Goal: Task Accomplishment & Management: Complete application form

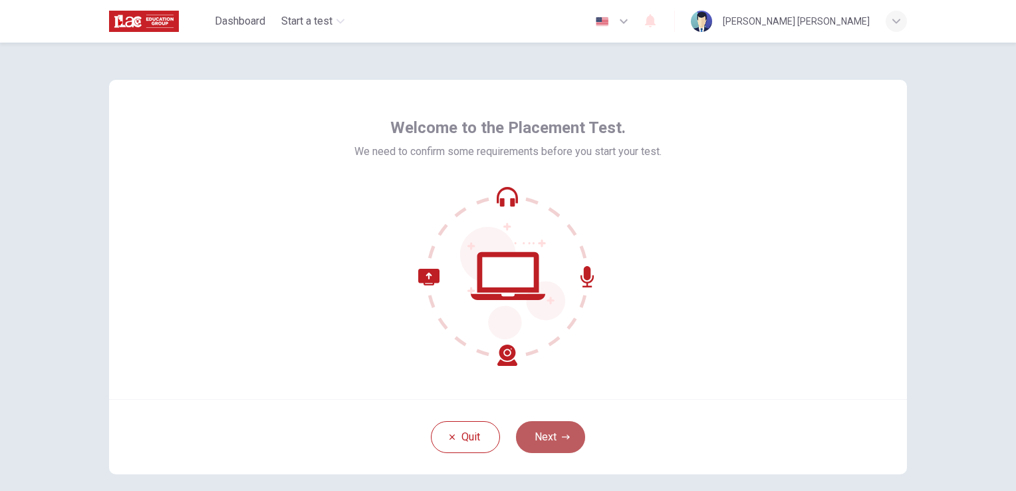
click at [546, 441] on button "Next" at bounding box center [550, 437] width 69 height 32
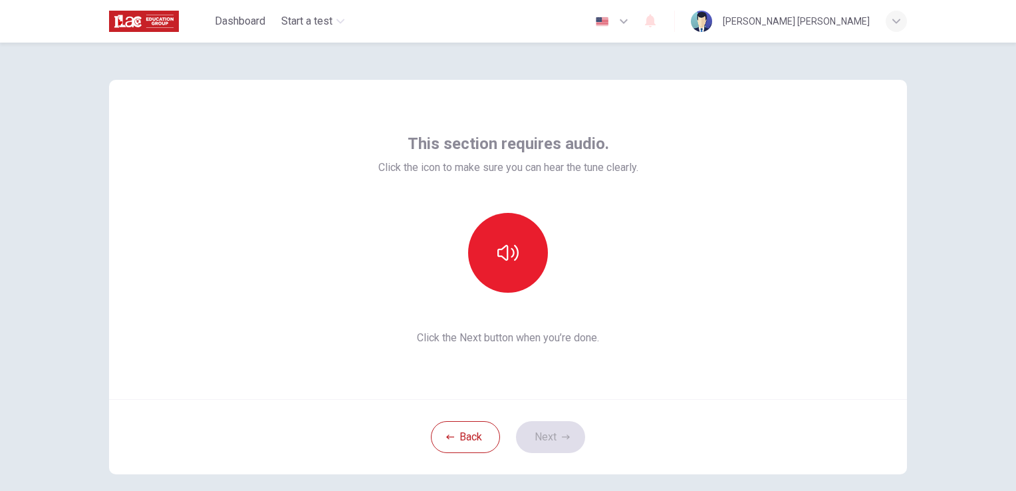
click at [943, 177] on div "This section requires audio. Click the icon to make sure you can hear the tune …" at bounding box center [508, 267] width 1016 height 448
click at [515, 247] on button "button" at bounding box center [508, 253] width 80 height 80
click at [550, 436] on button "Next" at bounding box center [550, 437] width 69 height 32
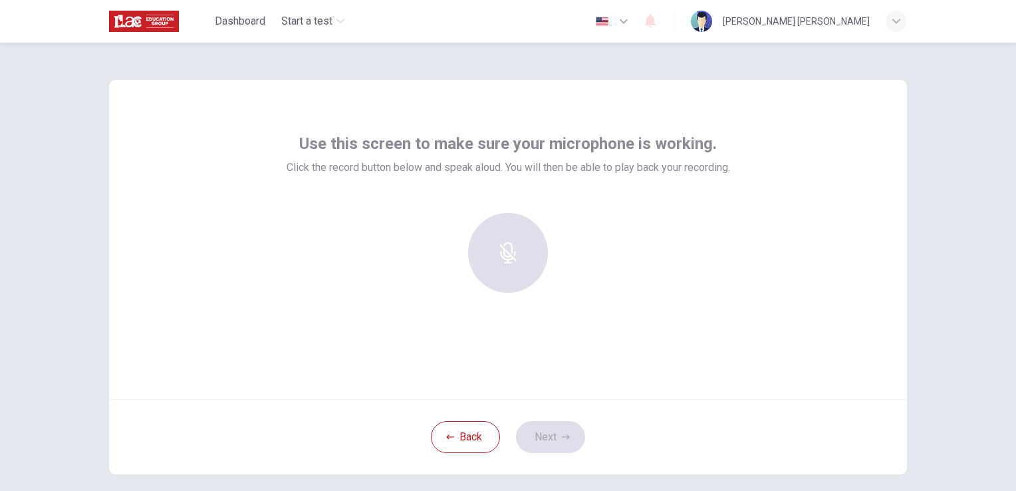
click at [513, 273] on div at bounding box center [508, 253] width 144 height 80
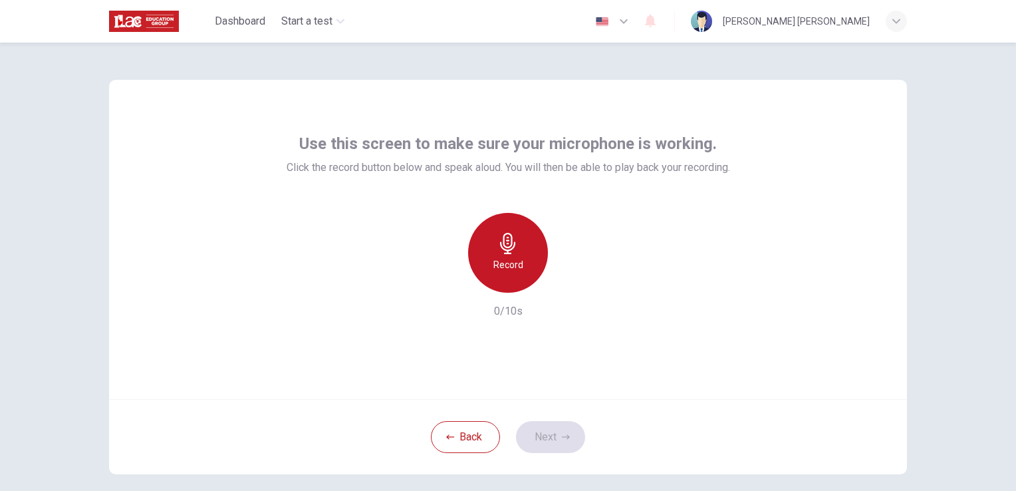
click at [516, 265] on h6 "Record" at bounding box center [508, 265] width 30 height 16
click at [516, 265] on div "Stop" at bounding box center [508, 253] width 80 height 80
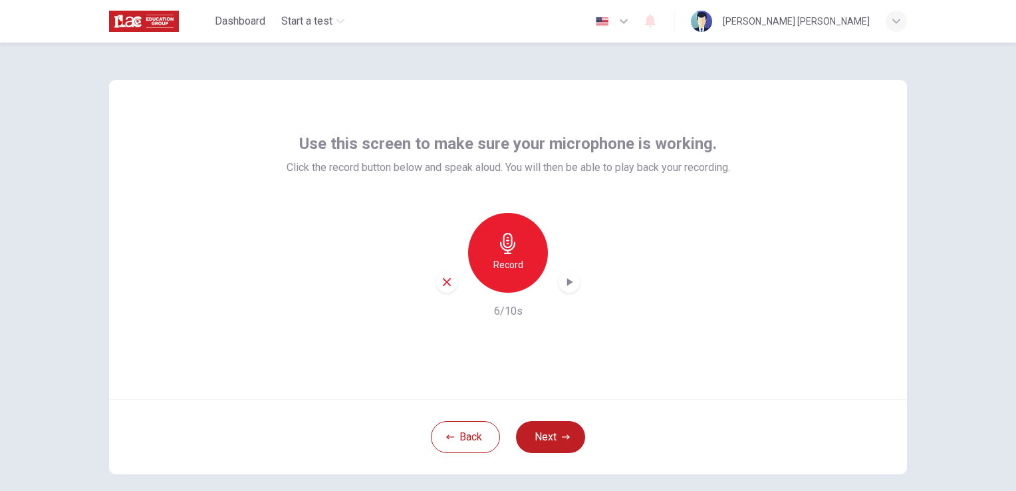
click at [568, 283] on icon "button" at bounding box center [569, 281] width 13 height 13
click at [544, 433] on button "Next" at bounding box center [550, 437] width 69 height 32
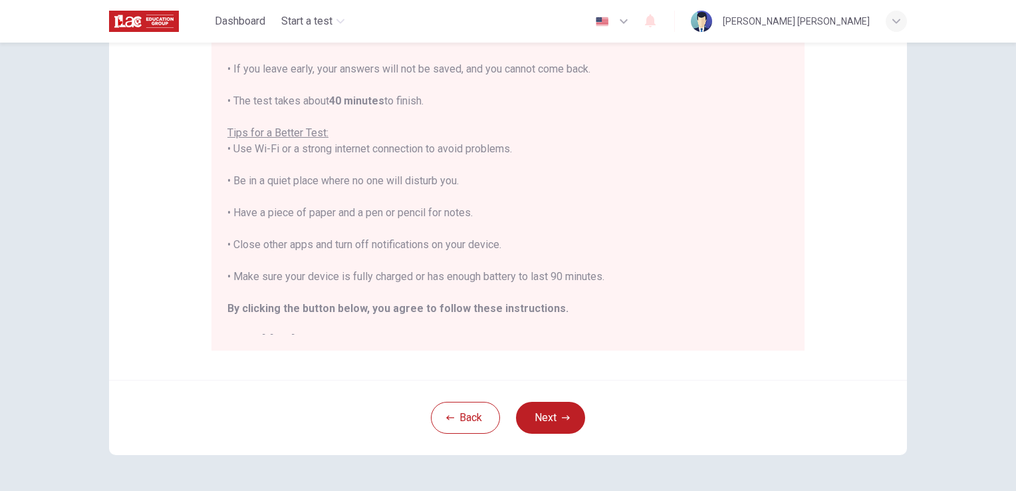
scroll to position [15, 0]
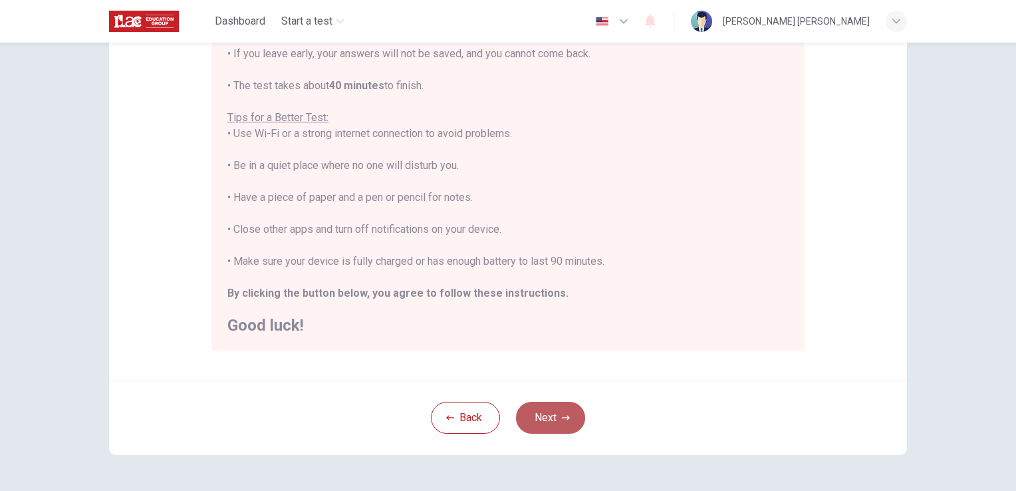
click at [553, 419] on button "Next" at bounding box center [550, 418] width 69 height 32
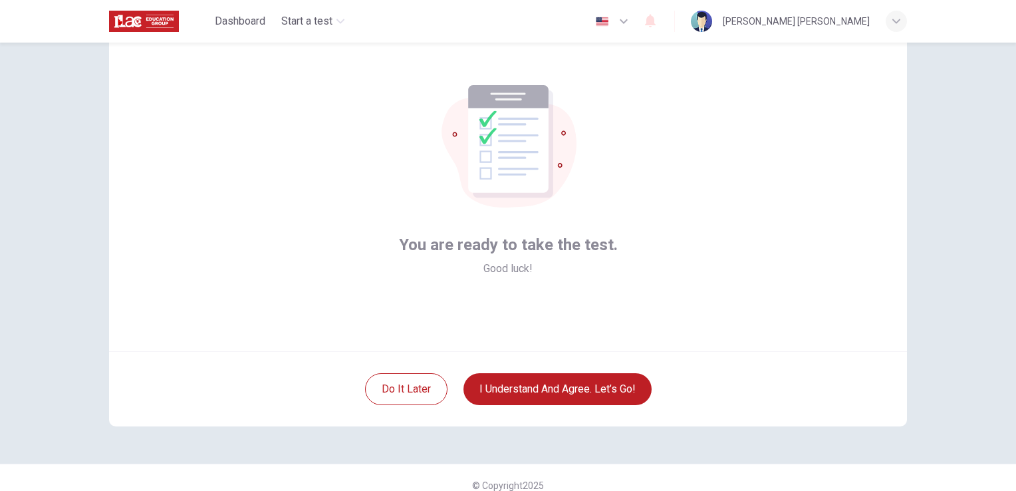
scroll to position [51, 0]
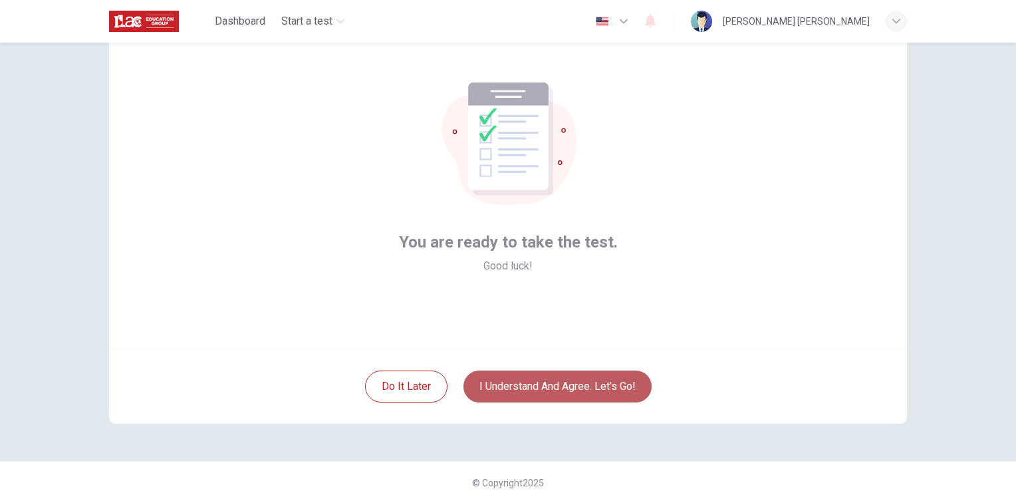
click at [548, 385] on button "I understand and agree. Let’s go!" at bounding box center [557, 386] width 188 height 32
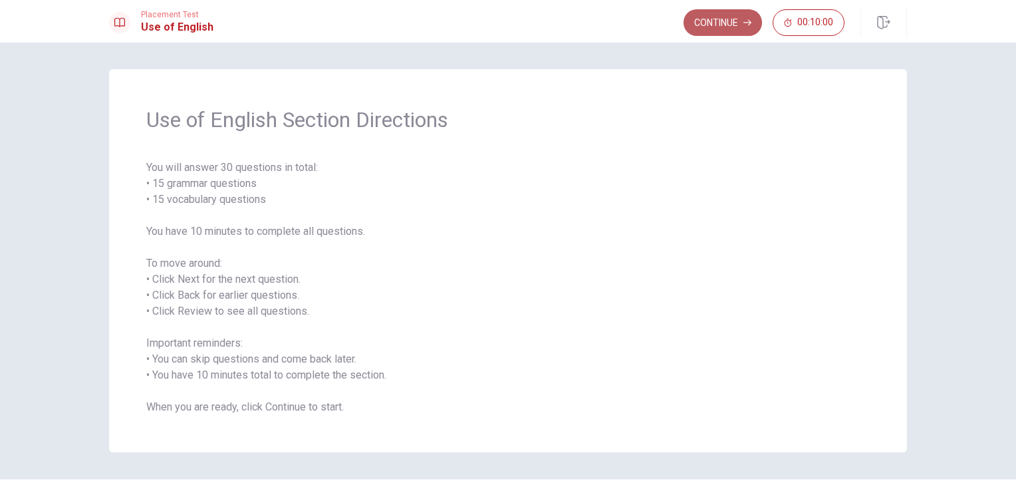
click at [725, 13] on button "Continue" at bounding box center [723, 22] width 78 height 27
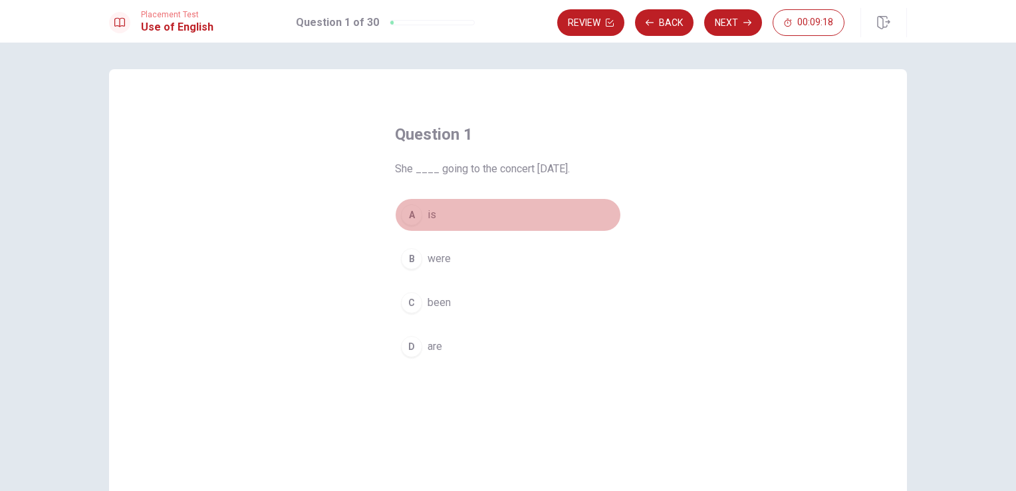
click at [432, 211] on span "is" at bounding box center [432, 215] width 9 height 16
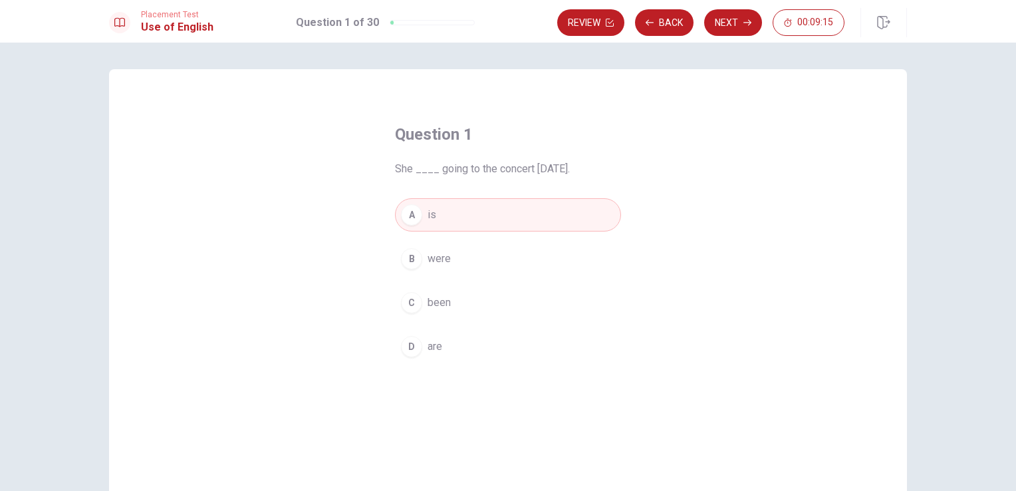
click at [464, 306] on button "C been" at bounding box center [508, 302] width 226 height 33
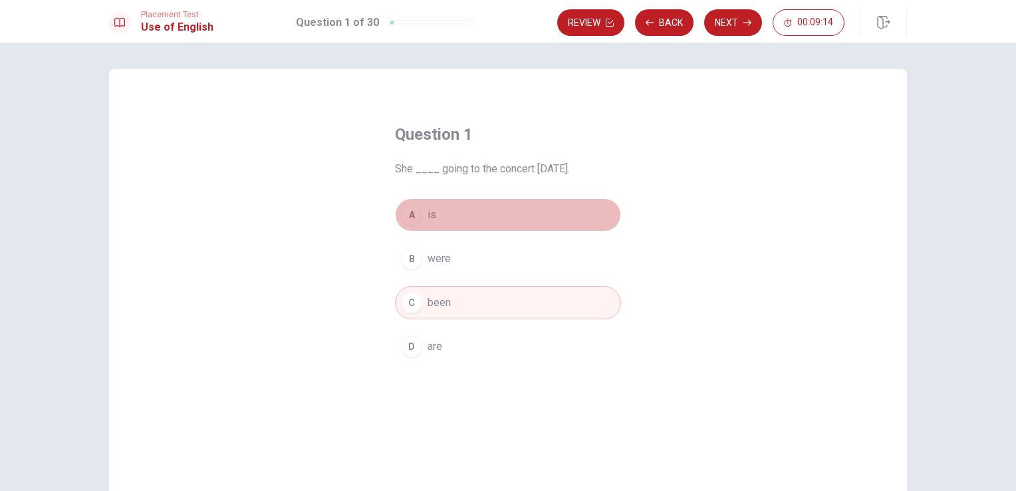
click at [475, 209] on button "A is" at bounding box center [508, 214] width 226 height 33
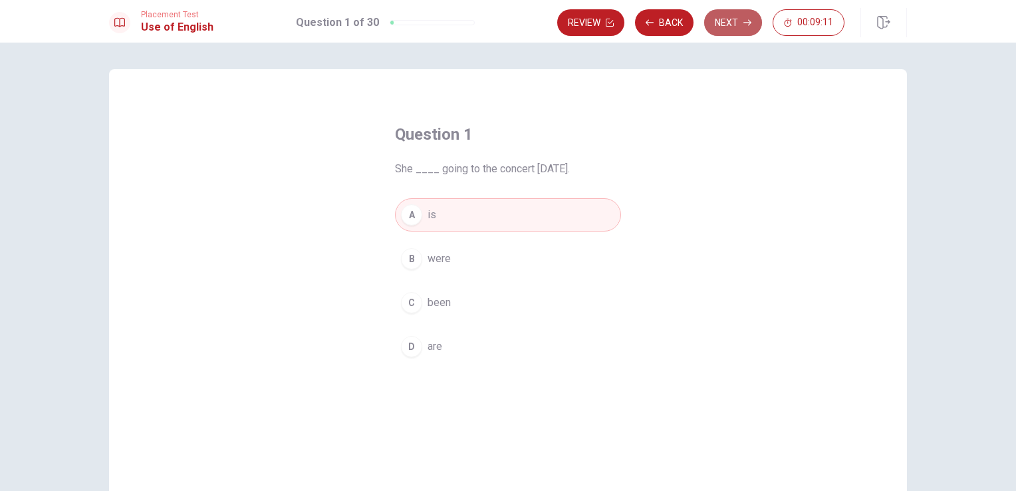
click at [739, 17] on button "Next" at bounding box center [733, 22] width 58 height 27
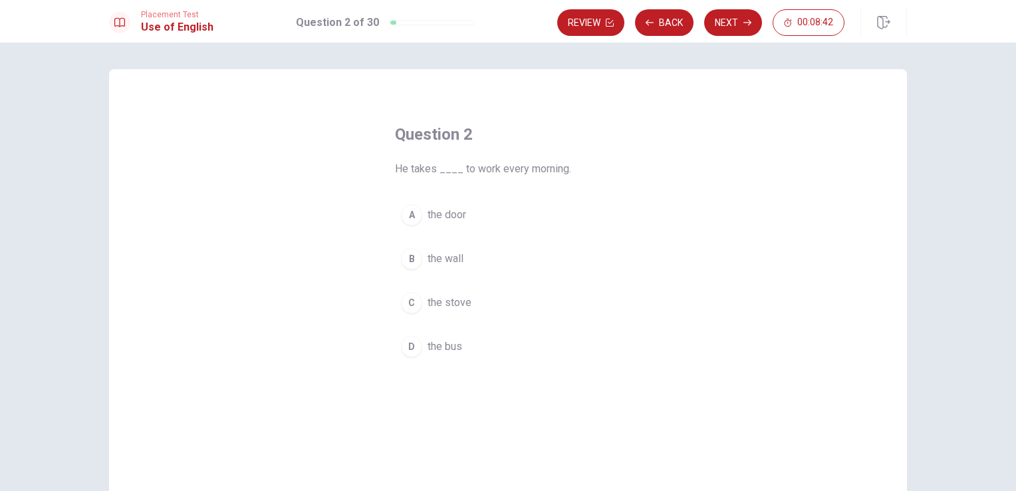
click at [451, 348] on span "the bus" at bounding box center [445, 346] width 35 height 16
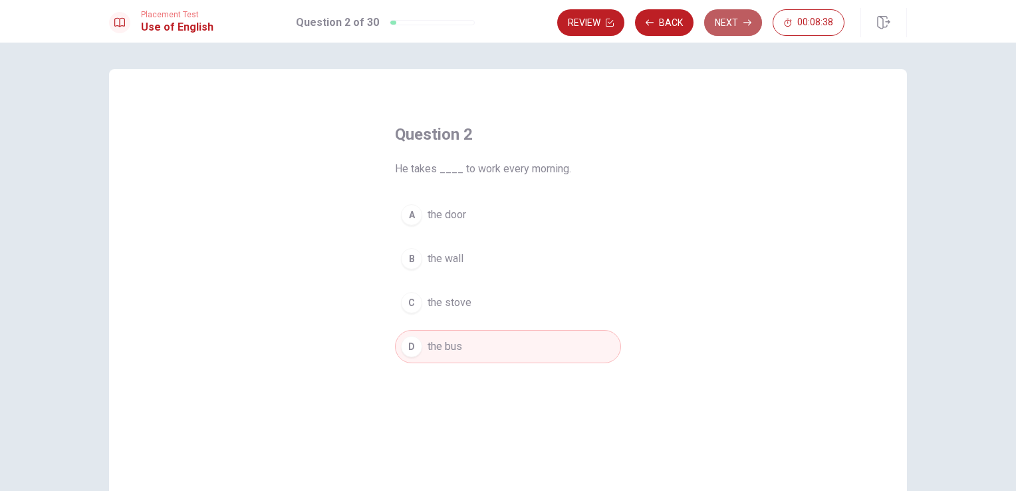
click at [751, 25] on icon "button" at bounding box center [747, 23] width 8 height 8
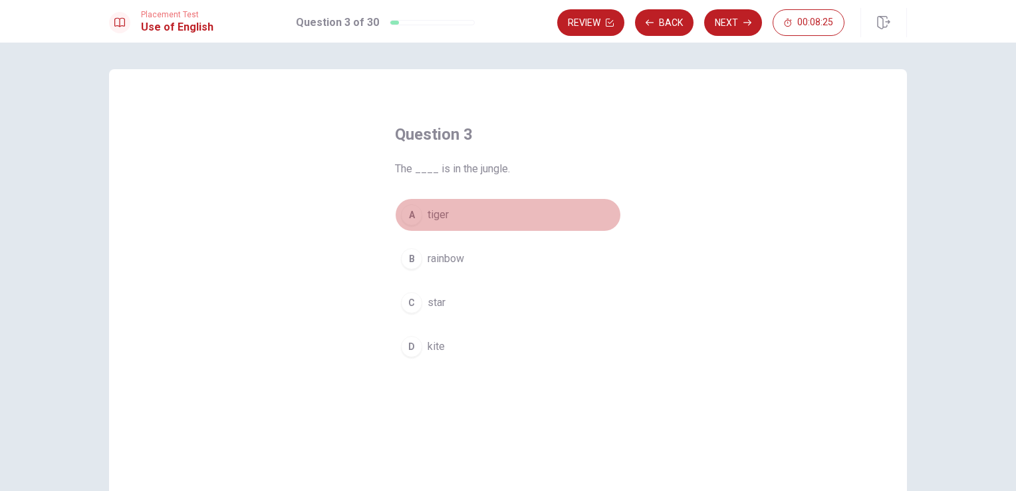
click at [489, 217] on button "A tiger" at bounding box center [508, 214] width 226 height 33
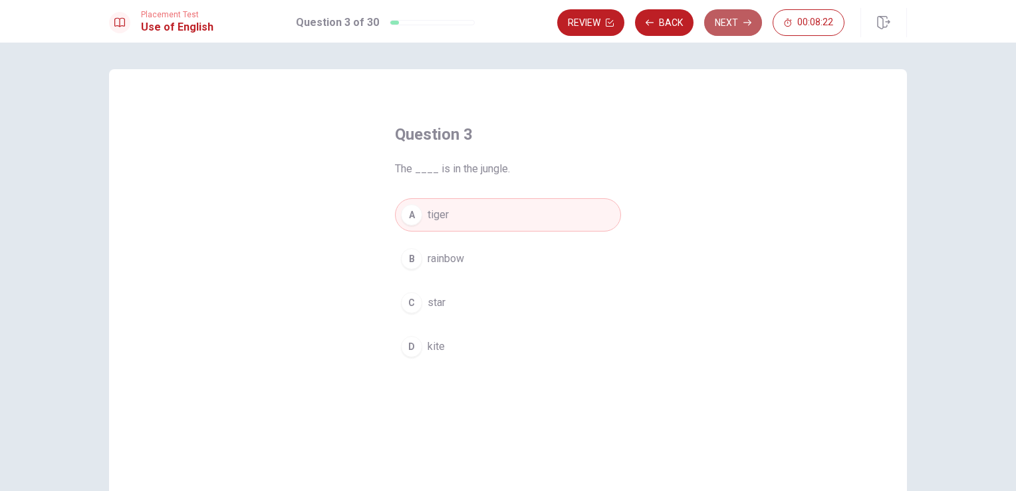
click at [736, 19] on button "Next" at bounding box center [733, 22] width 58 height 27
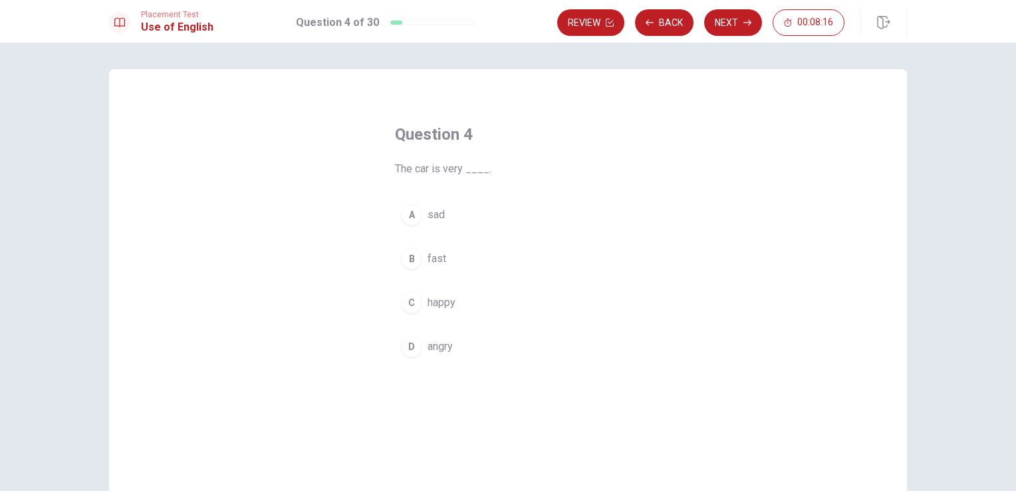
click at [444, 258] on button "B fast" at bounding box center [508, 258] width 226 height 33
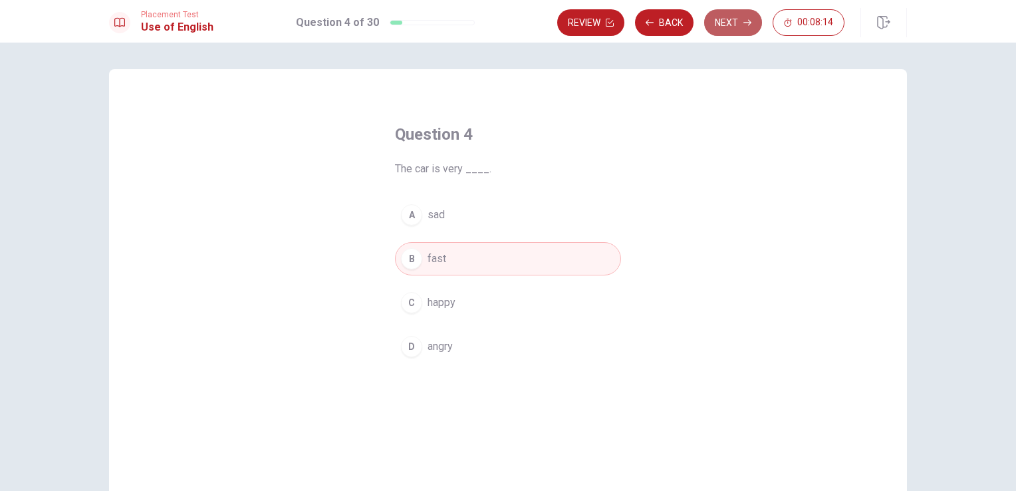
click at [731, 25] on button "Next" at bounding box center [733, 22] width 58 height 27
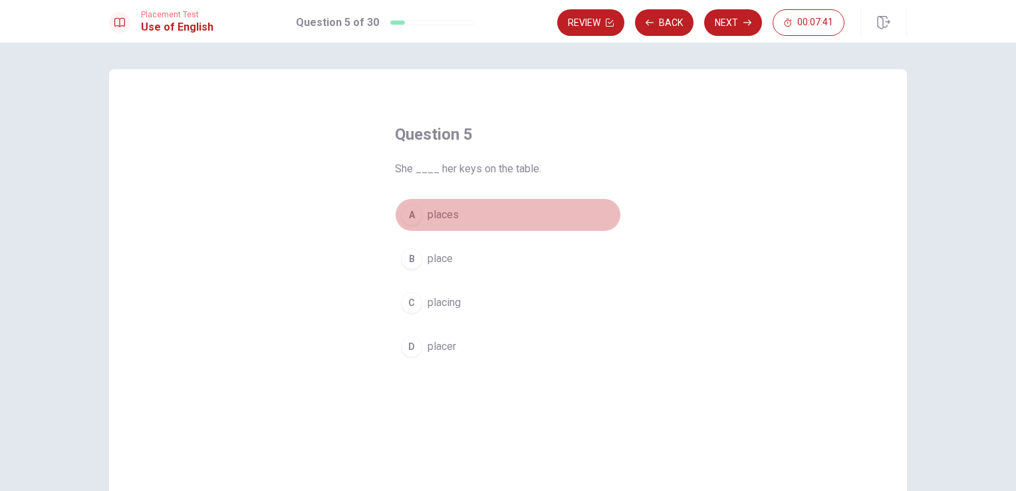
click at [447, 220] on span "places" at bounding box center [443, 215] width 31 height 16
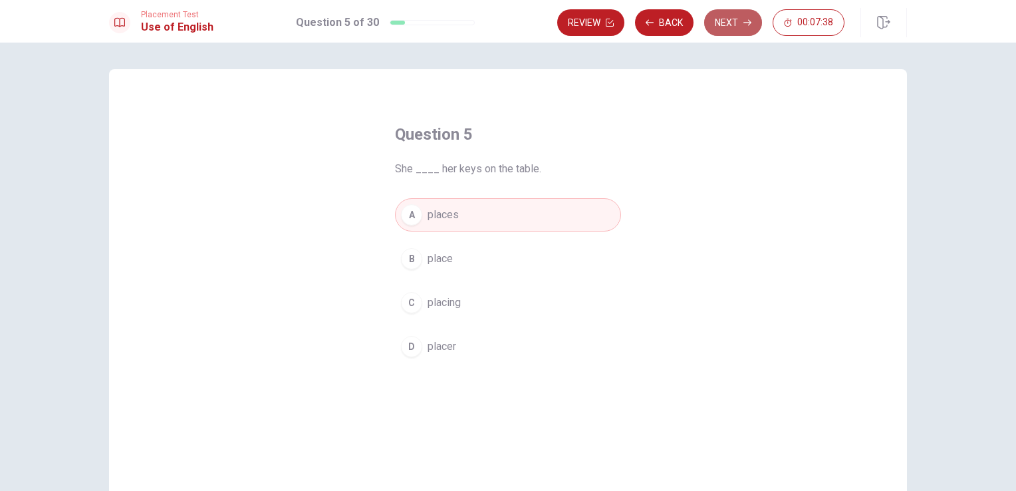
click at [727, 16] on button "Next" at bounding box center [733, 22] width 58 height 27
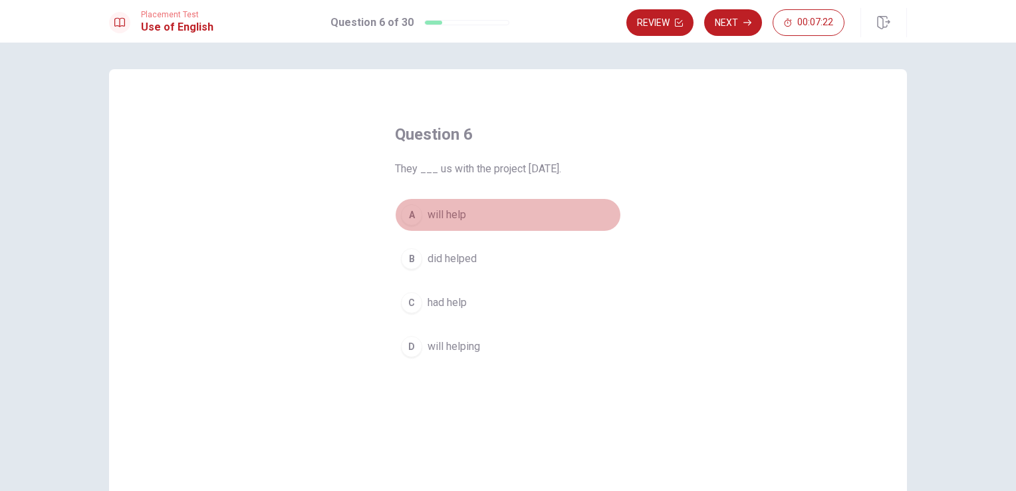
click at [476, 212] on button "A will help" at bounding box center [508, 214] width 226 height 33
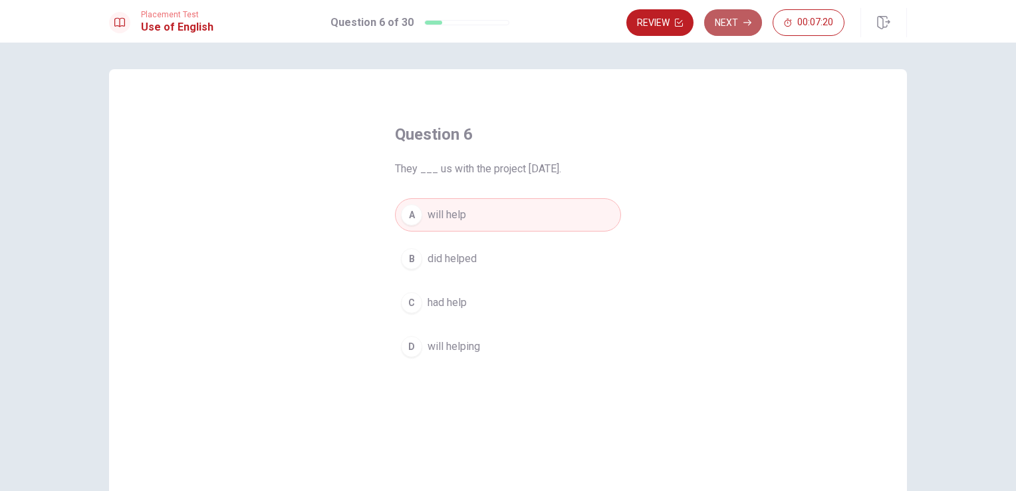
click at [750, 22] on icon "button" at bounding box center [747, 23] width 8 height 6
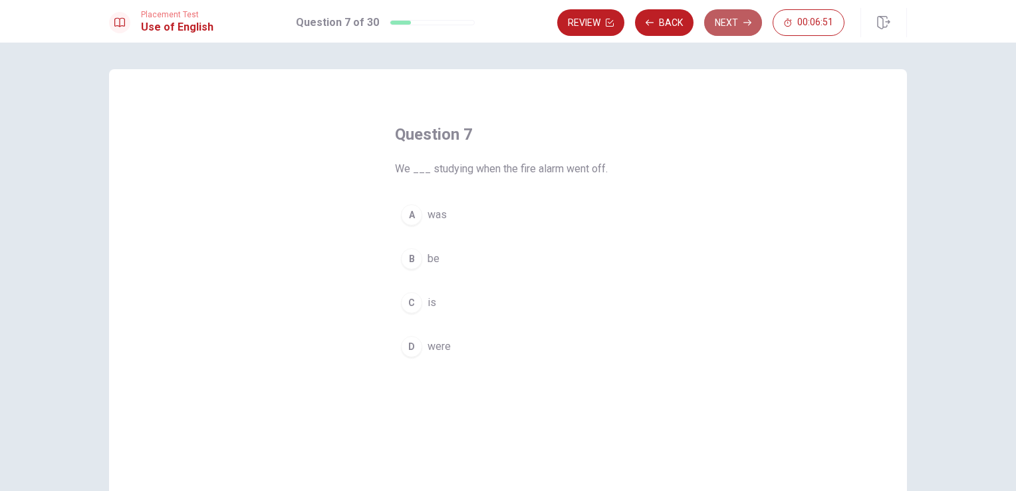
click at [750, 22] on icon "button" at bounding box center [747, 23] width 8 height 6
click at [660, 23] on button "Back" at bounding box center [664, 22] width 59 height 27
click at [483, 223] on button "A was" at bounding box center [508, 214] width 226 height 33
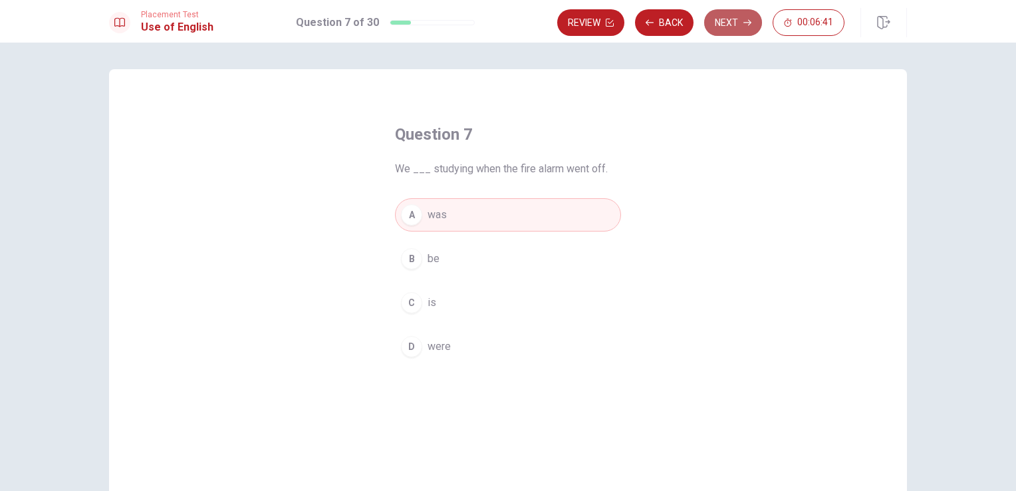
click at [745, 21] on icon "button" at bounding box center [747, 23] width 8 height 8
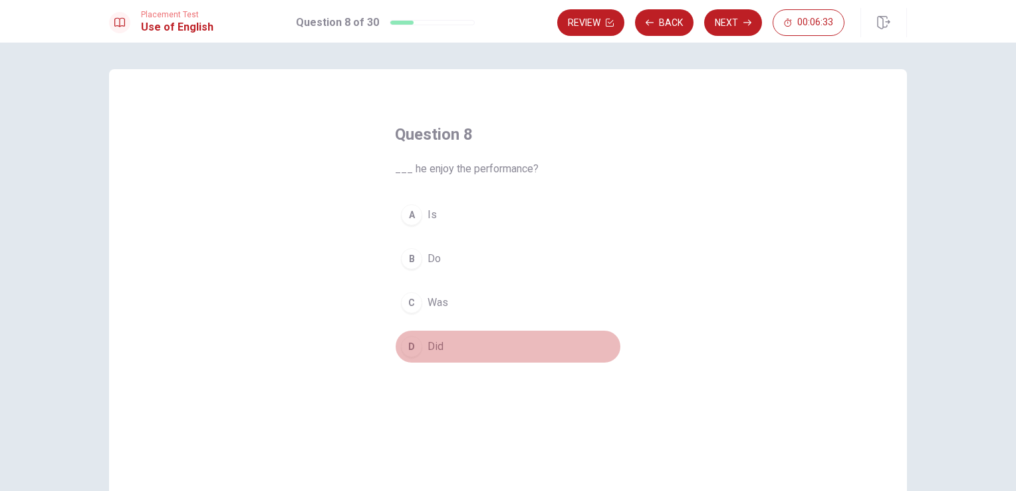
click at [456, 344] on button "D Did" at bounding box center [508, 346] width 226 height 33
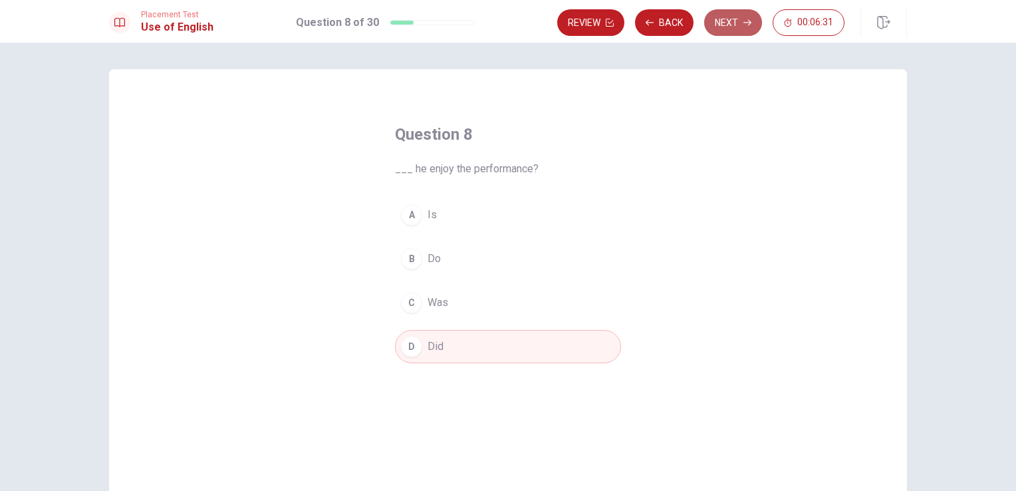
click at [744, 26] on icon "button" at bounding box center [747, 23] width 8 height 8
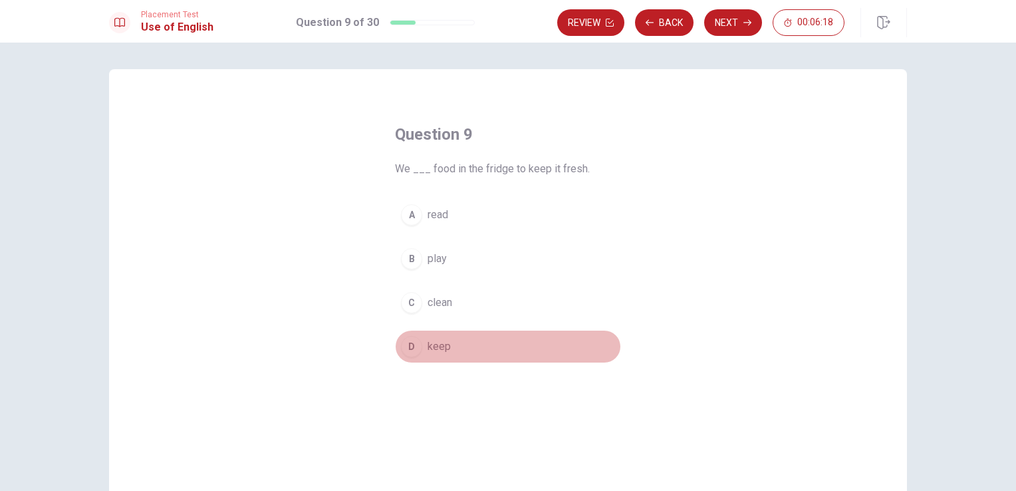
click at [442, 343] on span "keep" at bounding box center [439, 346] width 23 height 16
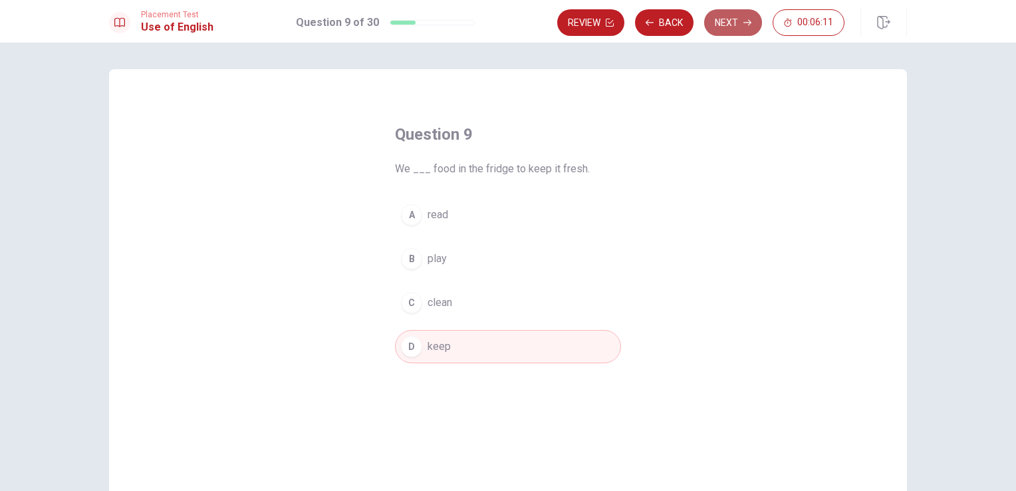
click at [733, 30] on button "Next" at bounding box center [733, 22] width 58 height 27
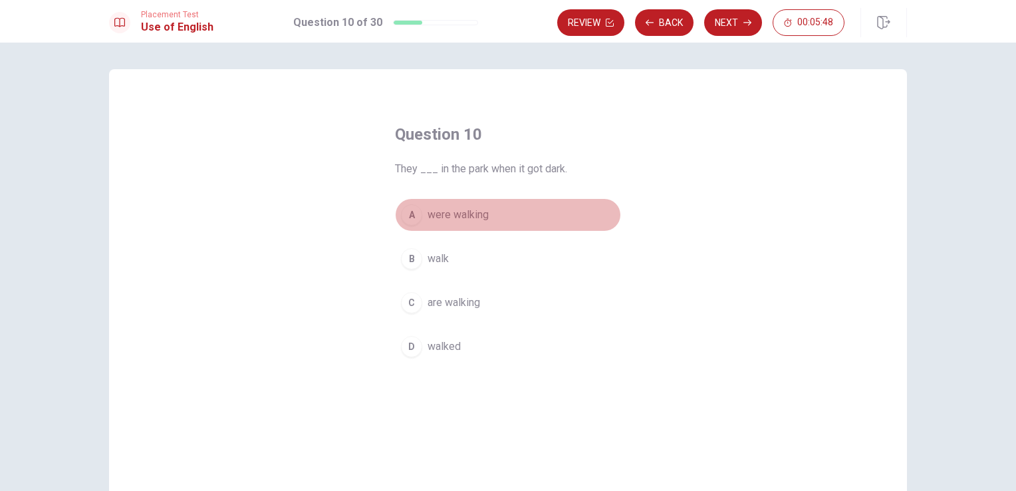
click at [462, 217] on span "were walking" at bounding box center [458, 215] width 61 height 16
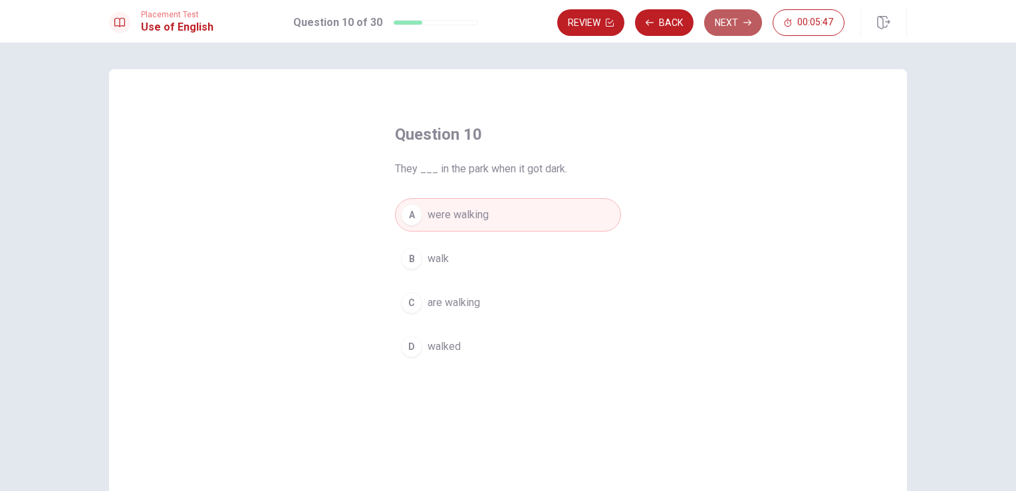
click at [739, 18] on button "Next" at bounding box center [733, 22] width 58 height 27
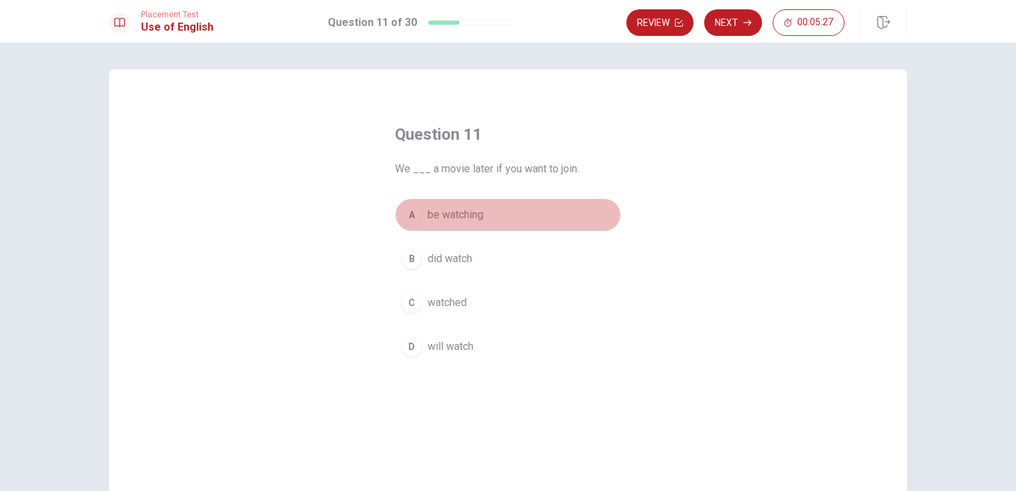
click at [468, 220] on span "be watching" at bounding box center [456, 215] width 56 height 16
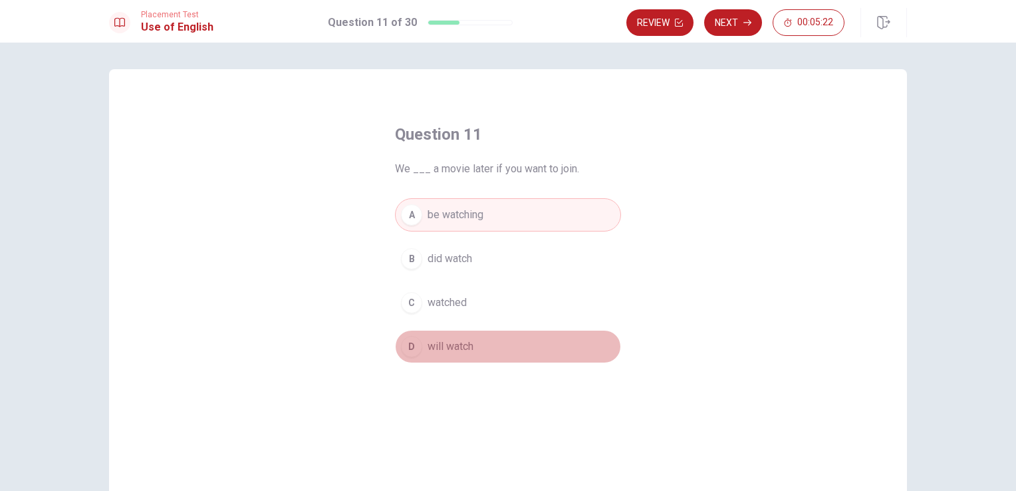
click at [473, 342] on button "D will watch" at bounding box center [508, 346] width 226 height 33
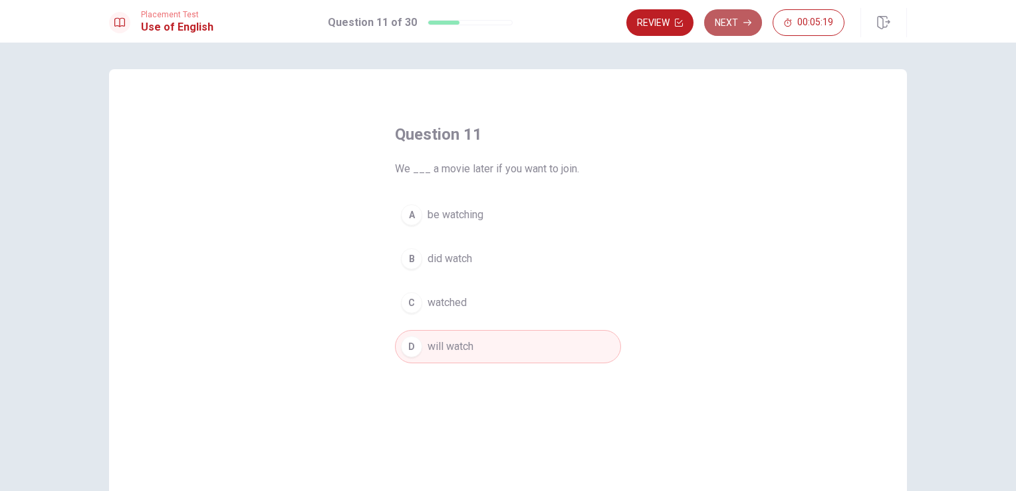
click at [724, 28] on button "Next" at bounding box center [733, 22] width 58 height 27
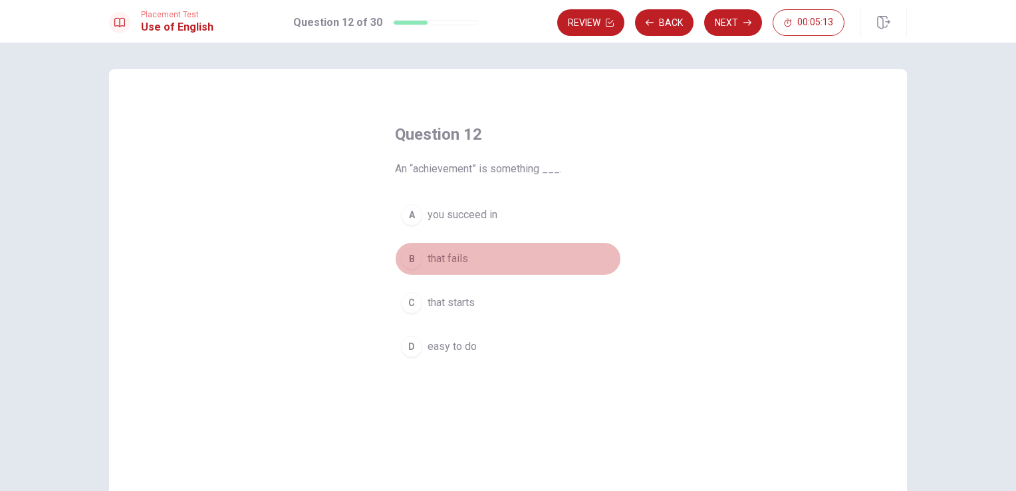
click at [471, 265] on button "B that fails" at bounding box center [508, 258] width 226 height 33
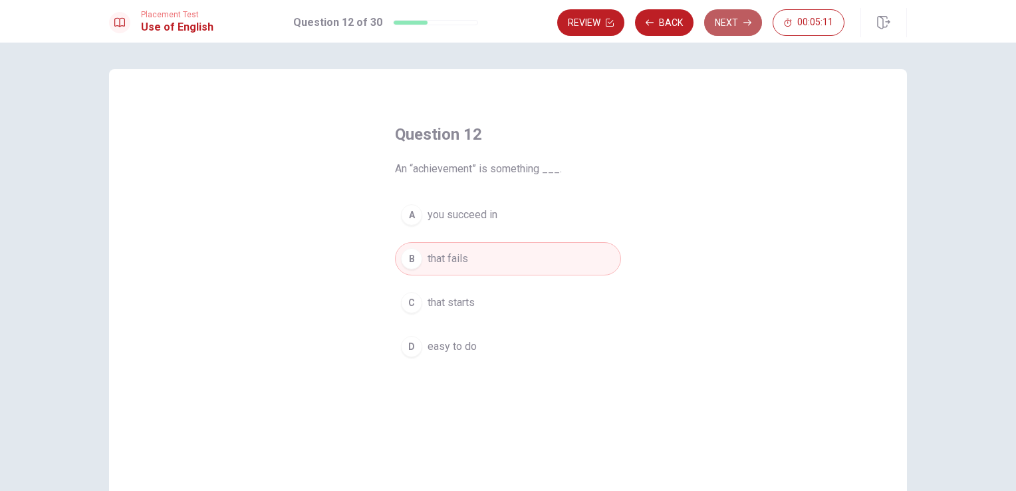
click at [727, 26] on button "Next" at bounding box center [733, 22] width 58 height 27
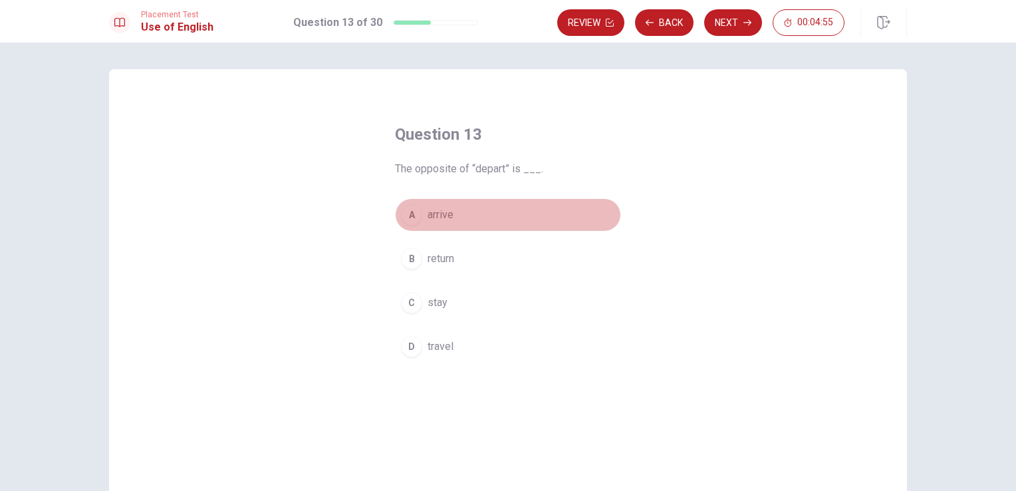
click at [459, 217] on button "A arrive" at bounding box center [508, 214] width 226 height 33
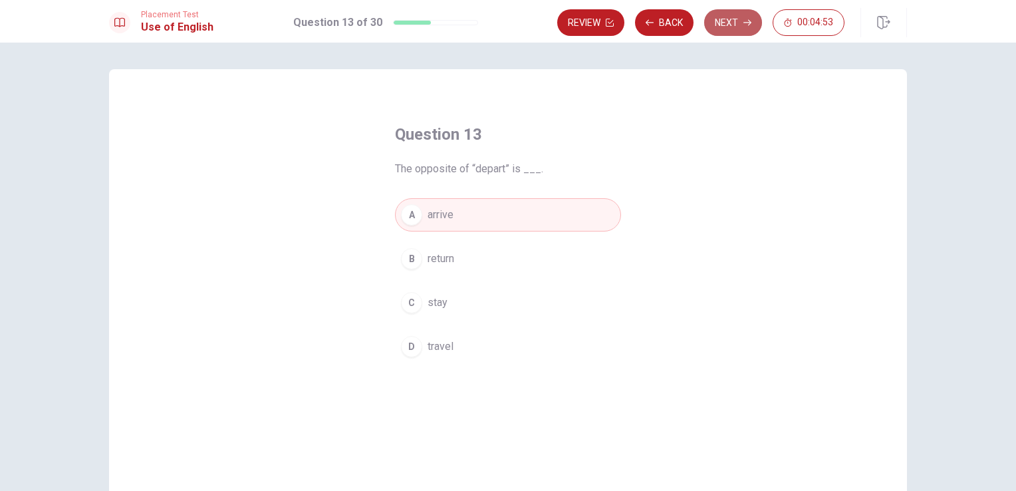
click at [720, 23] on button "Next" at bounding box center [733, 22] width 58 height 27
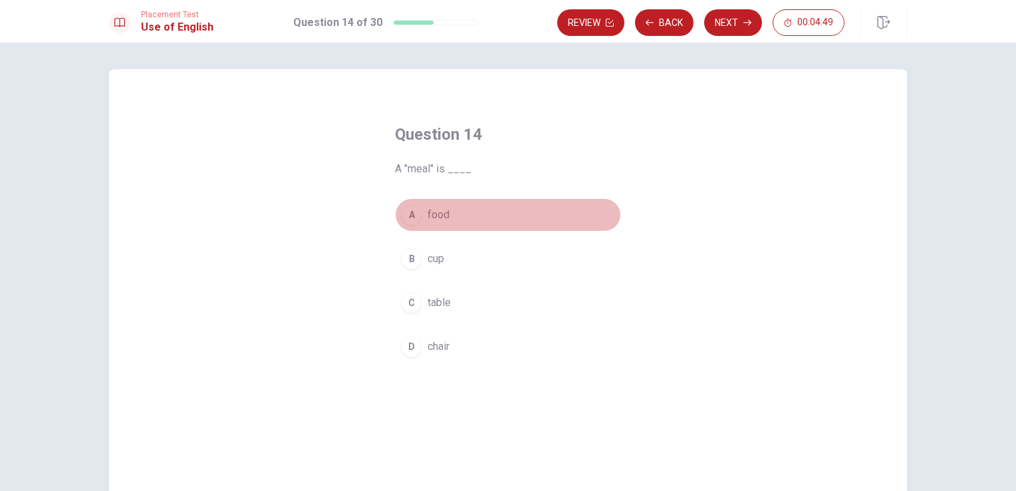
click at [436, 210] on span "food" at bounding box center [439, 215] width 22 height 16
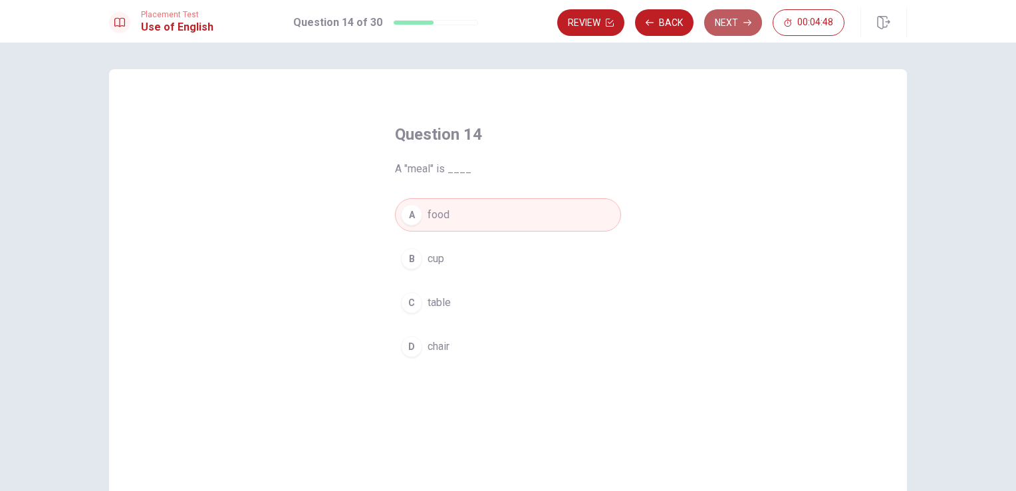
click at [727, 17] on button "Next" at bounding box center [733, 22] width 58 height 27
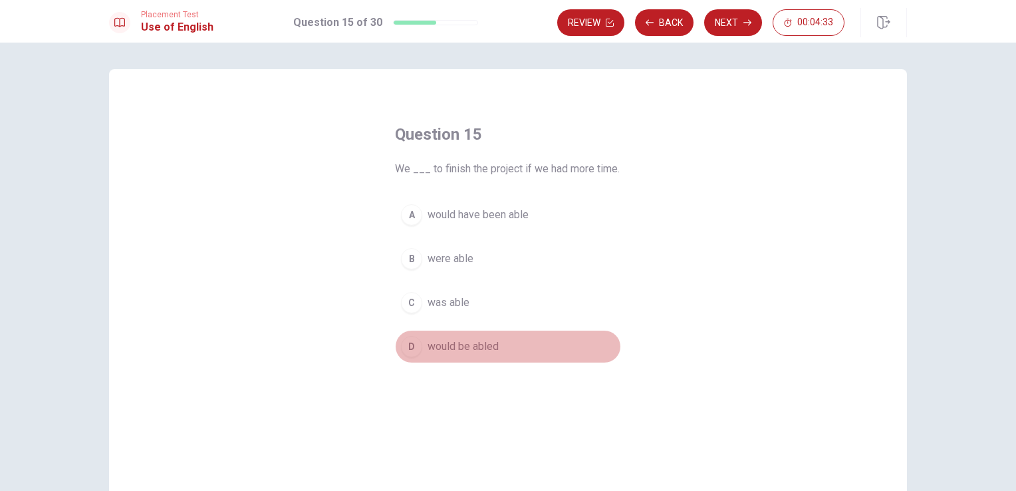
click at [468, 346] on span "would be abled" at bounding box center [463, 346] width 71 height 16
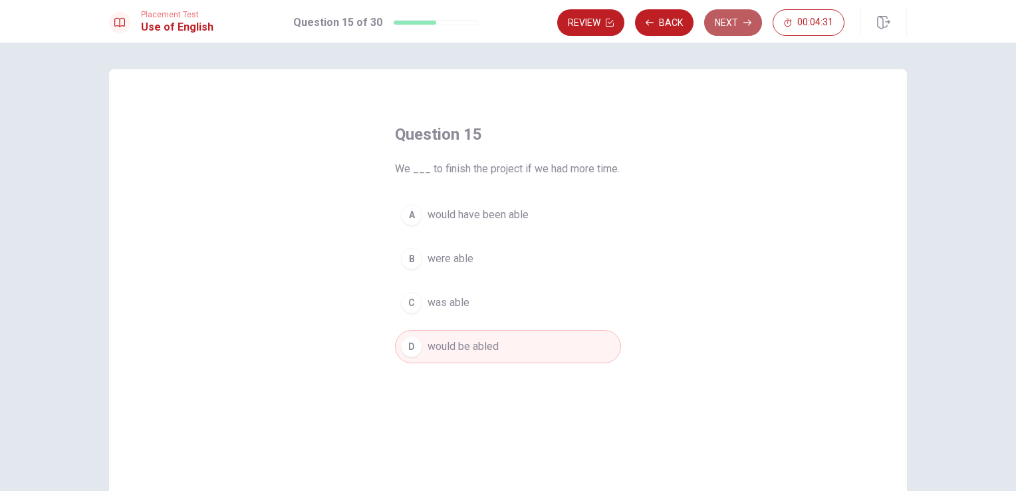
click at [733, 22] on button "Next" at bounding box center [733, 22] width 58 height 27
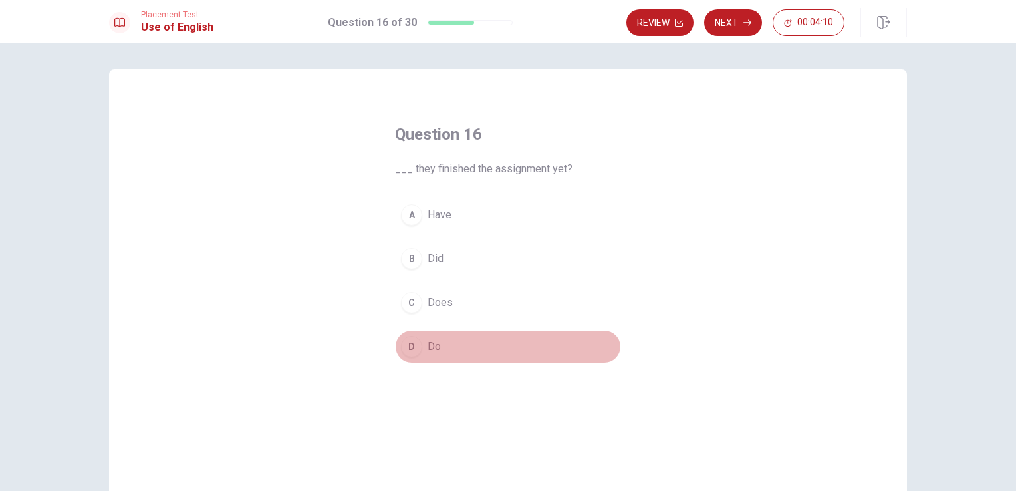
click at [444, 350] on button "D Do" at bounding box center [508, 346] width 226 height 33
click at [495, 220] on button "A Have" at bounding box center [508, 214] width 226 height 33
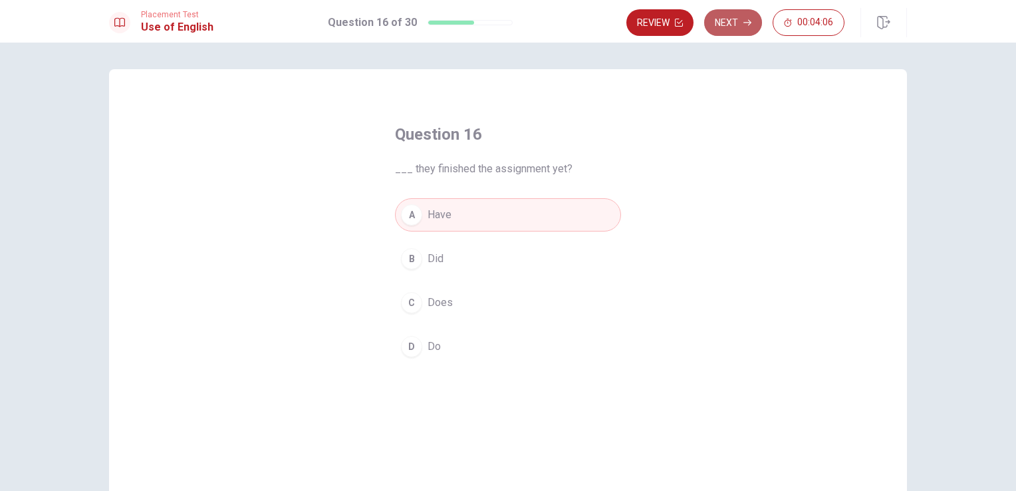
click at [736, 21] on button "Next" at bounding box center [733, 22] width 58 height 27
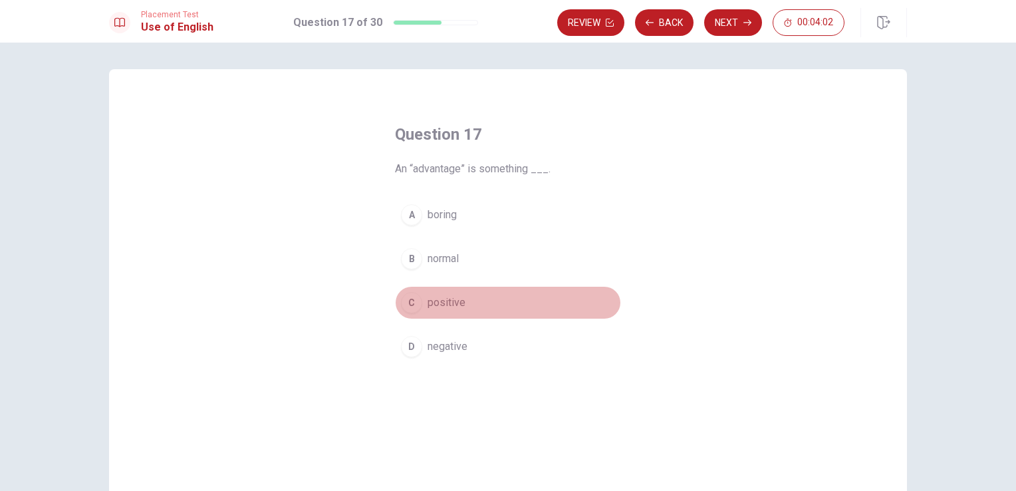
click at [457, 299] on span "positive" at bounding box center [447, 303] width 38 height 16
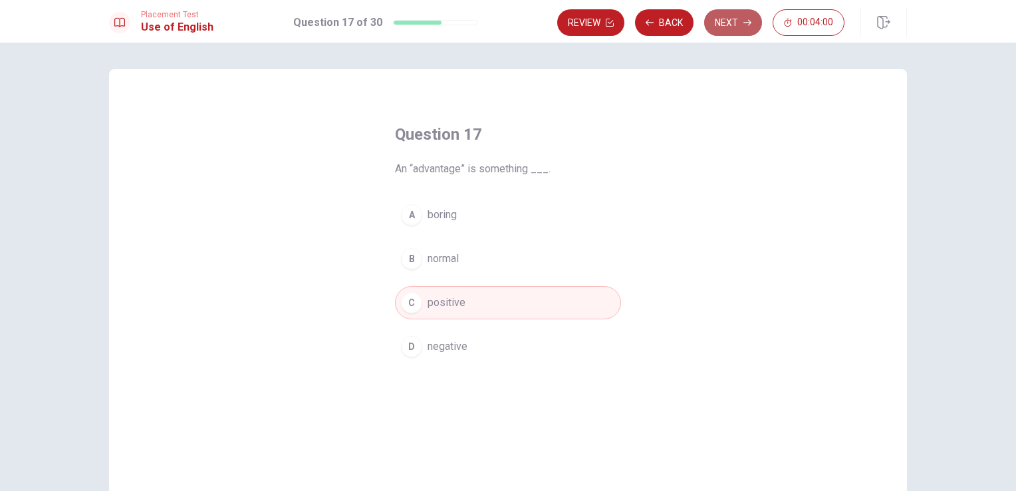
click at [734, 23] on button "Next" at bounding box center [733, 22] width 58 height 27
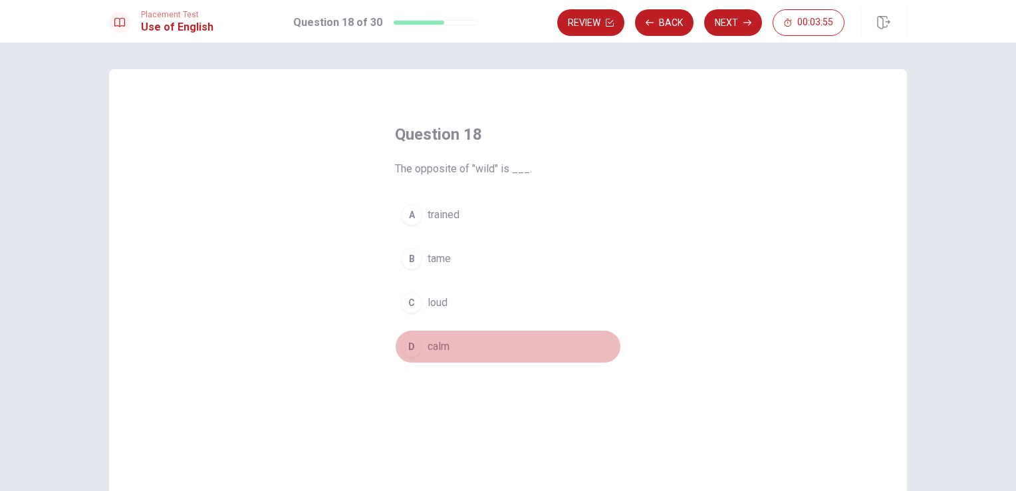
click at [434, 349] on span "calm" at bounding box center [439, 346] width 22 height 16
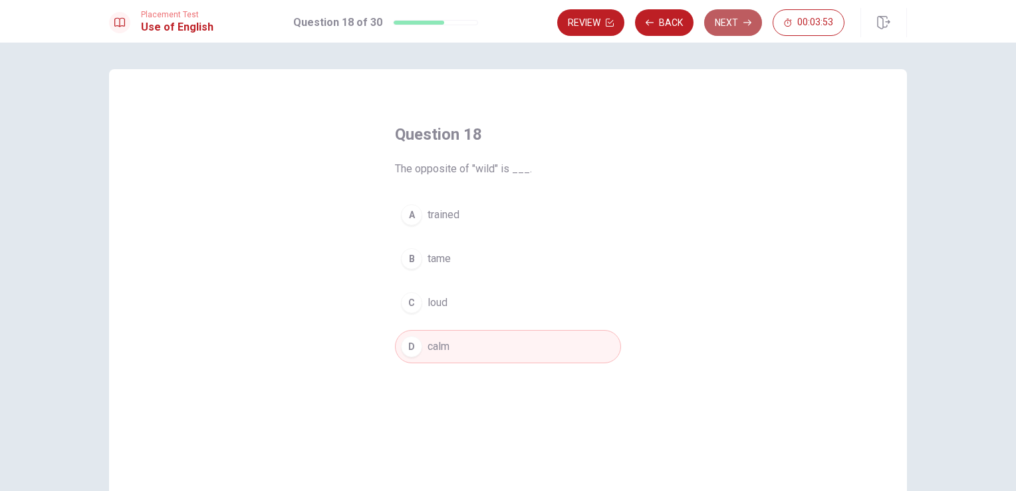
click at [740, 23] on button "Next" at bounding box center [733, 22] width 58 height 27
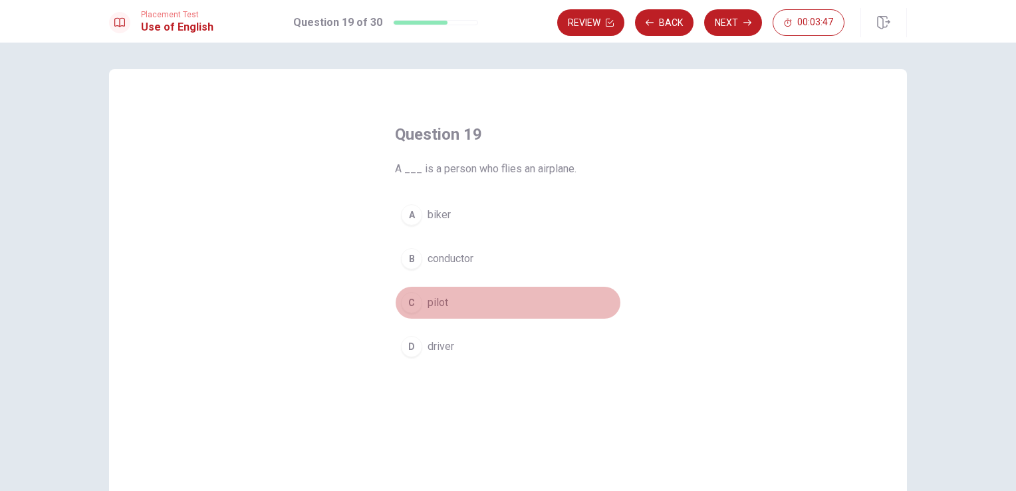
click at [443, 305] on span "pilot" at bounding box center [438, 303] width 21 height 16
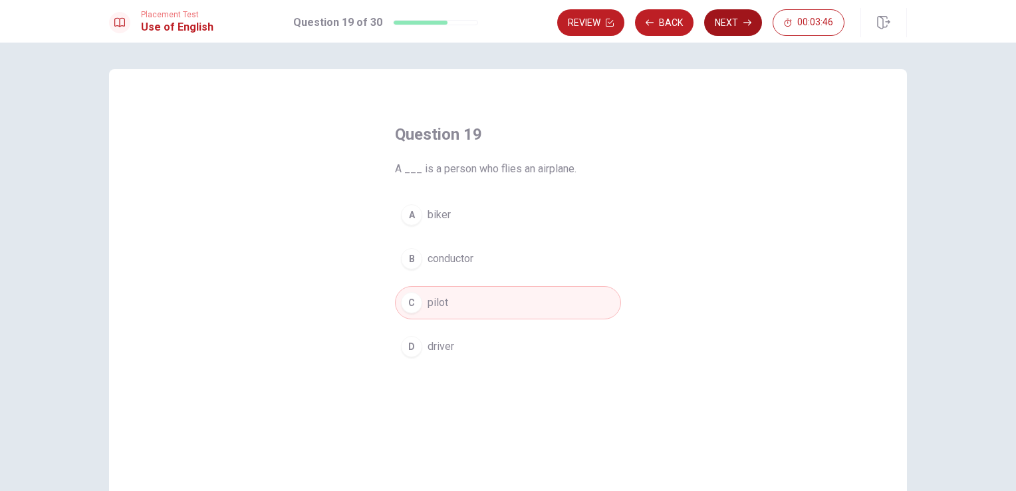
click at [737, 23] on button "Next" at bounding box center [733, 22] width 58 height 27
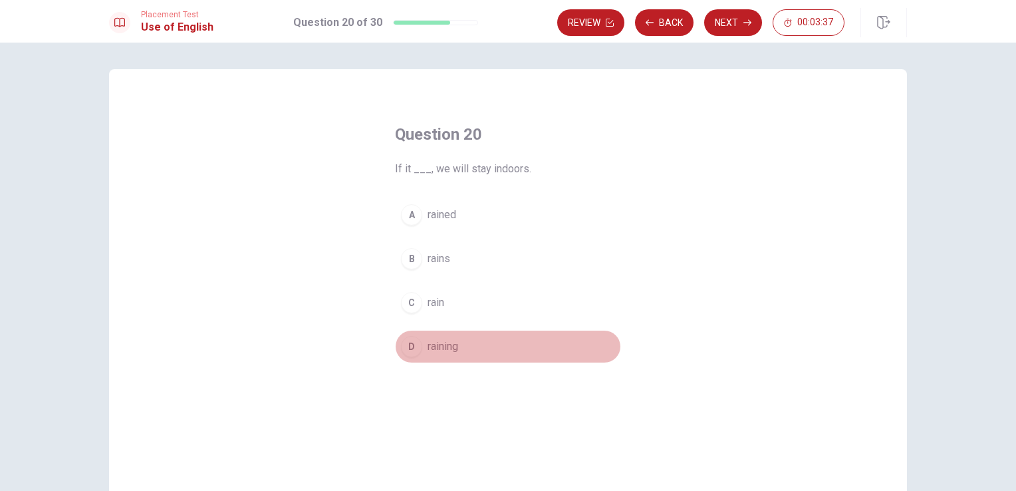
click at [446, 341] on span "raining" at bounding box center [443, 346] width 31 height 16
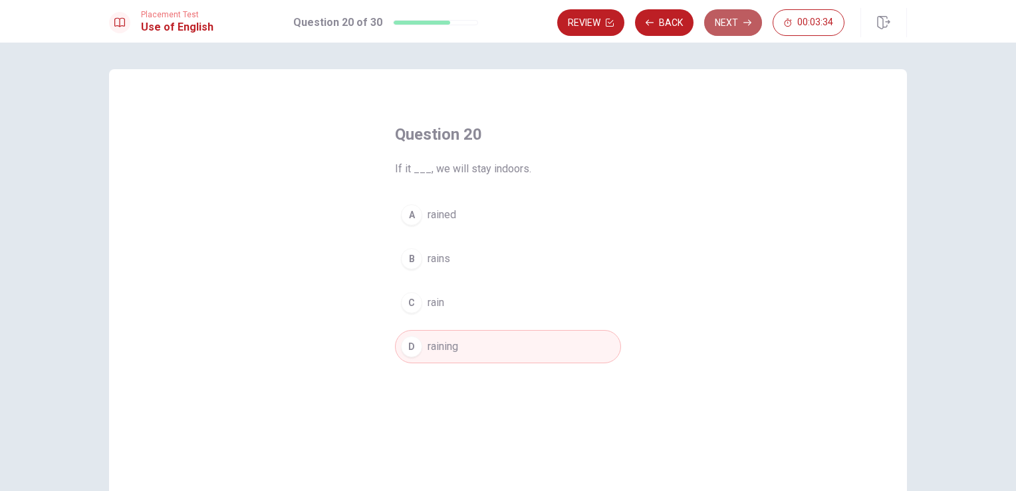
click at [731, 26] on button "Next" at bounding box center [733, 22] width 58 height 27
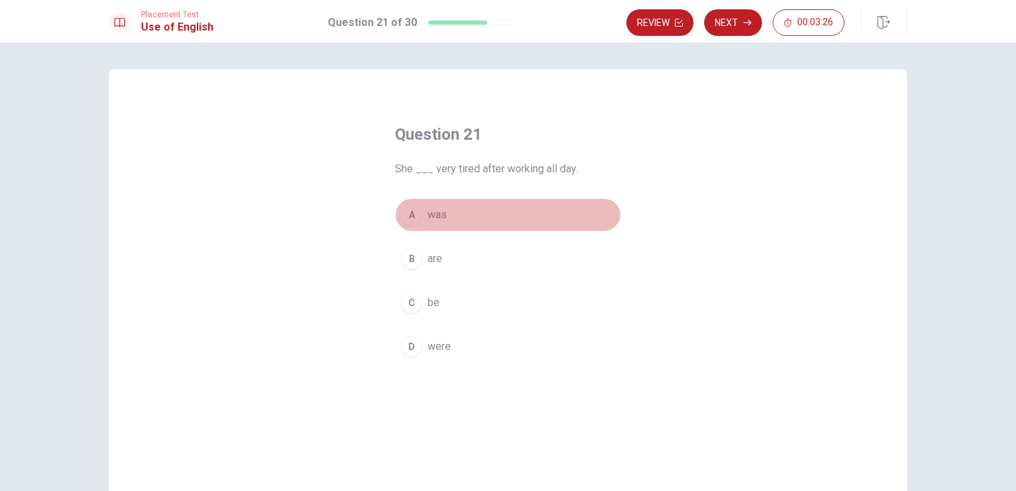
click at [459, 217] on button "A was" at bounding box center [508, 214] width 226 height 33
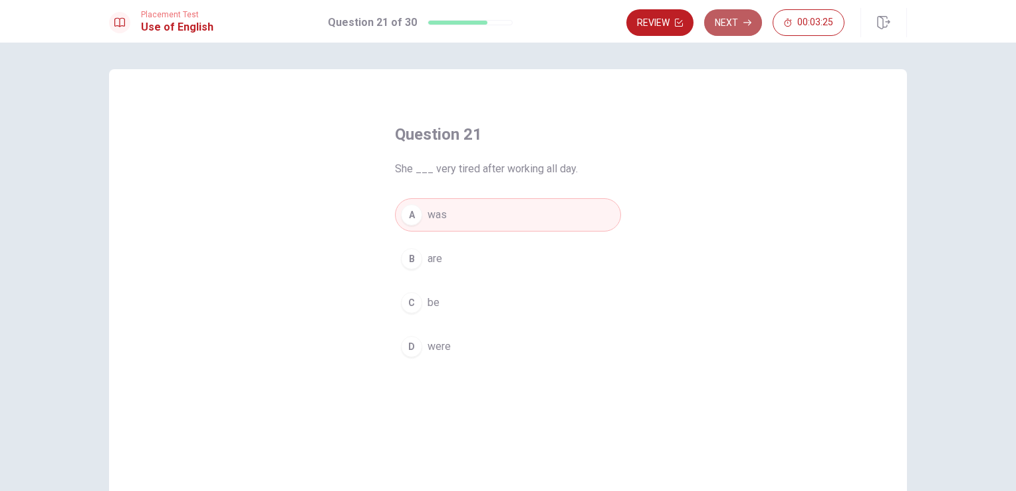
click at [741, 17] on button "Next" at bounding box center [733, 22] width 58 height 27
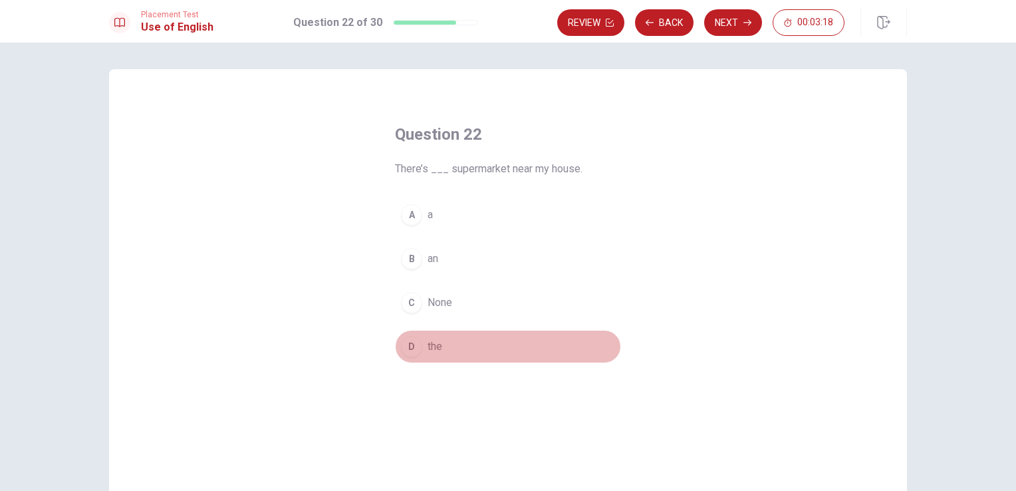
click at [455, 344] on button "D the" at bounding box center [508, 346] width 226 height 33
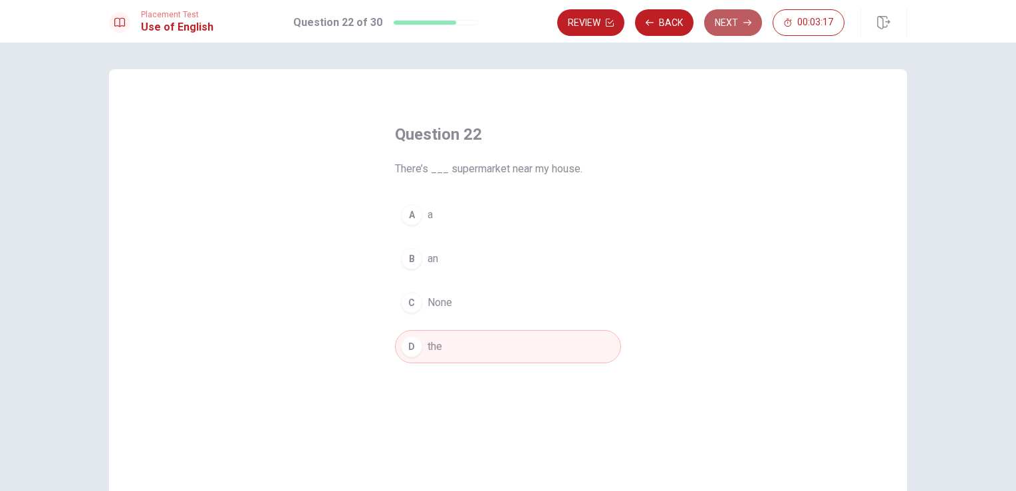
click at [721, 23] on button "Next" at bounding box center [733, 22] width 58 height 27
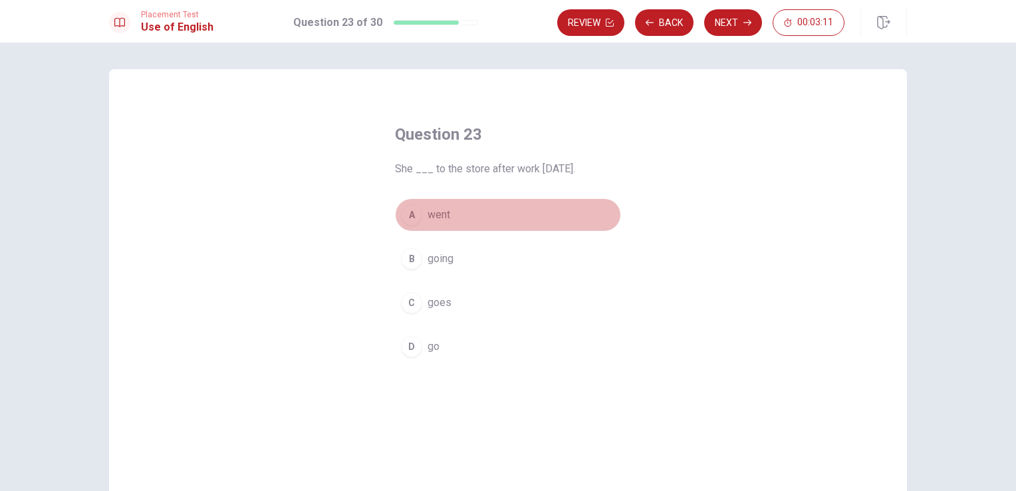
click at [519, 217] on button "A went" at bounding box center [508, 214] width 226 height 33
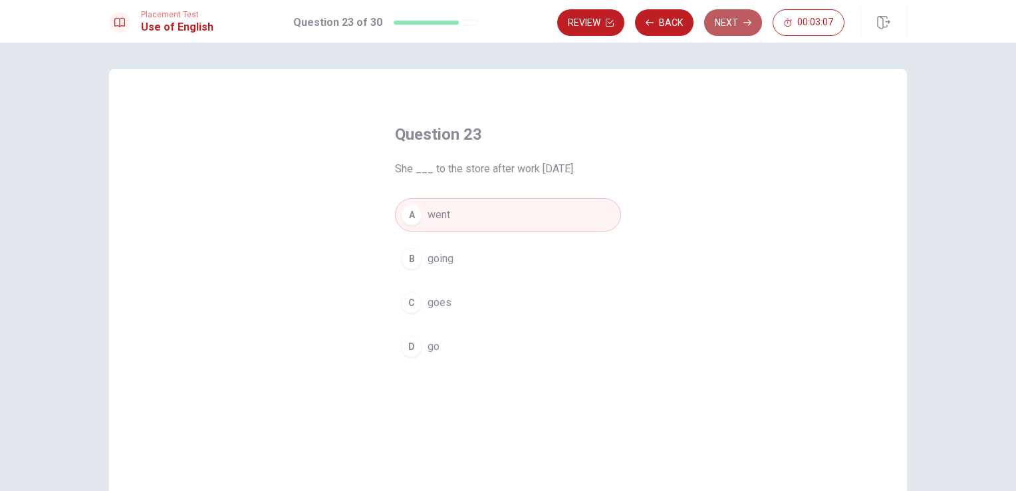
click at [742, 27] on button "Next" at bounding box center [733, 22] width 58 height 27
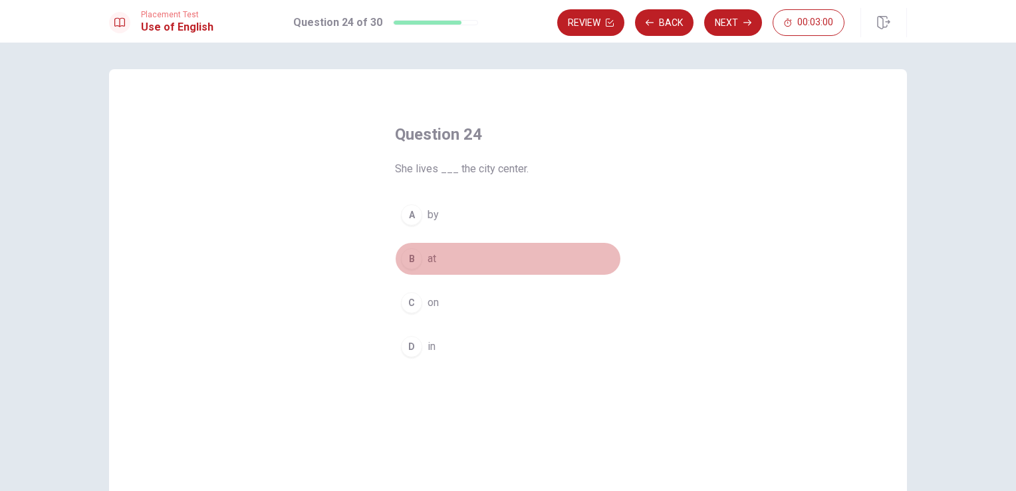
click at [465, 253] on button "B at" at bounding box center [508, 258] width 226 height 33
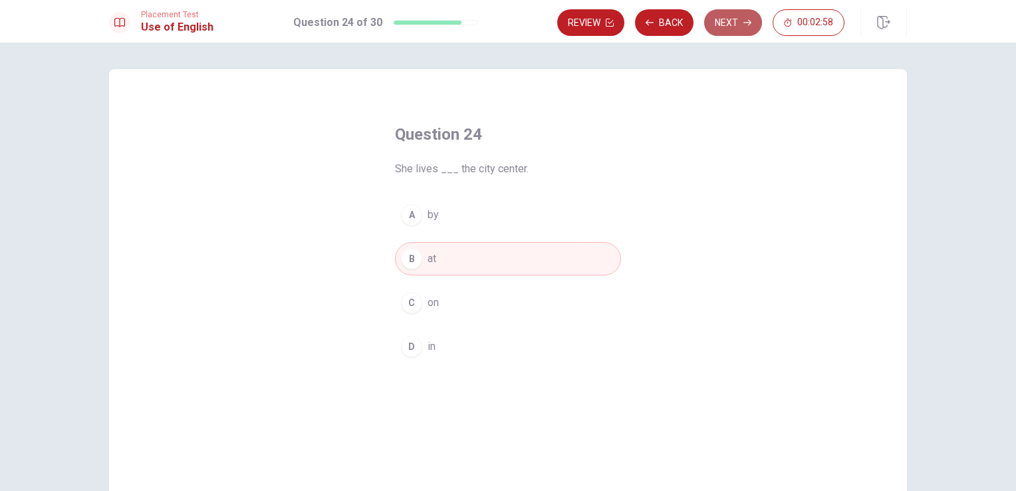
click at [744, 21] on icon "button" at bounding box center [747, 23] width 8 height 8
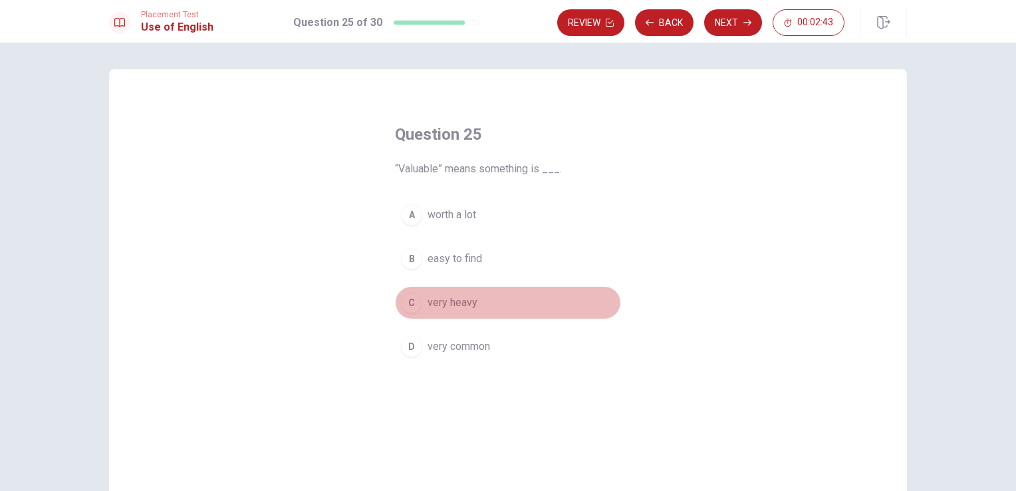
click at [474, 305] on button "C very heavy" at bounding box center [508, 302] width 226 height 33
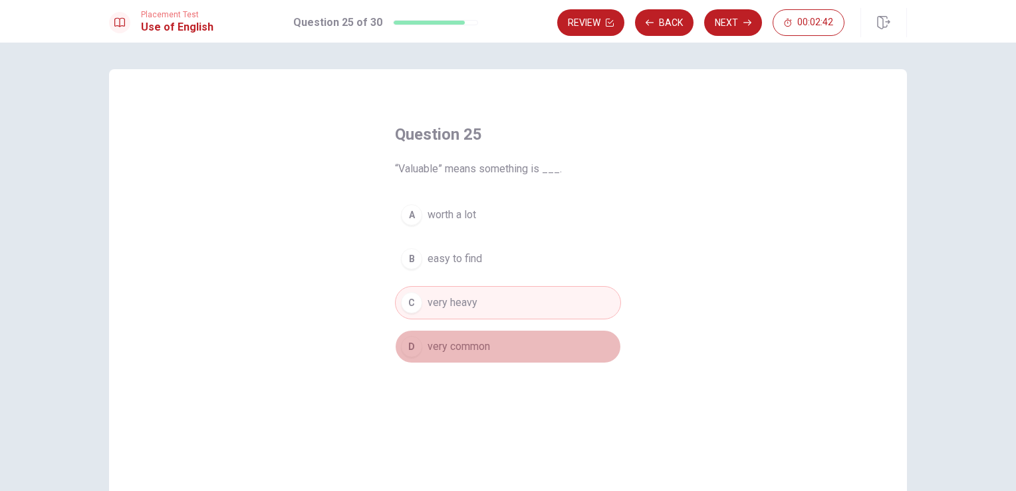
click at [471, 346] on span "very common" at bounding box center [459, 346] width 63 height 16
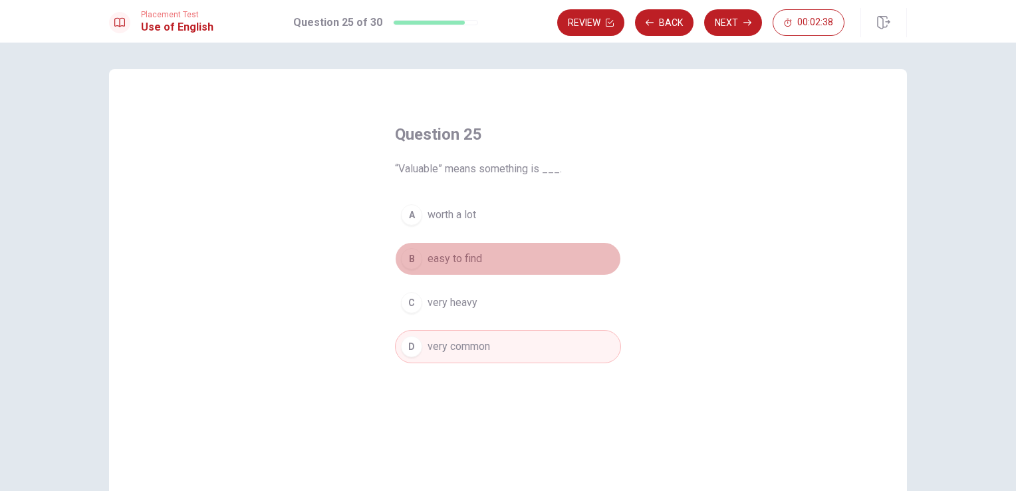
click at [481, 253] on button "B easy to find" at bounding box center [508, 258] width 226 height 33
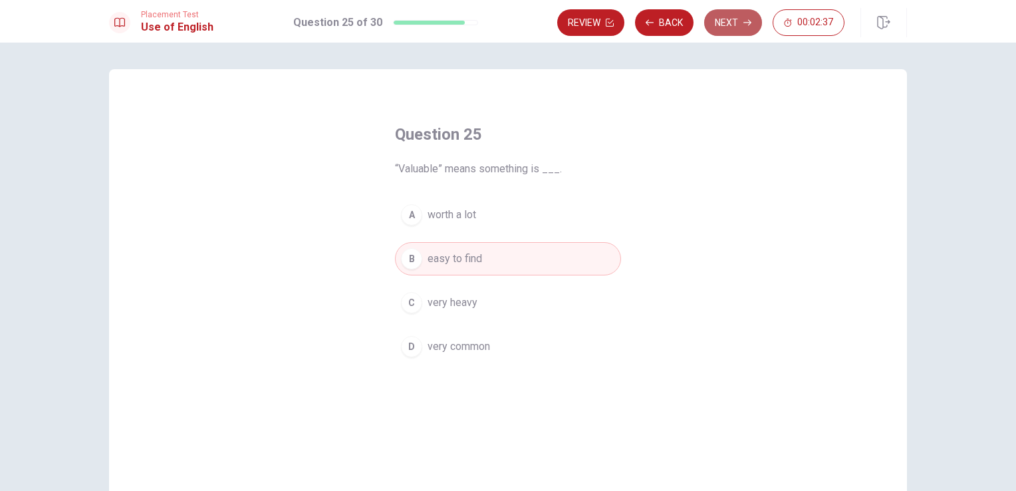
click at [720, 18] on button "Next" at bounding box center [733, 22] width 58 height 27
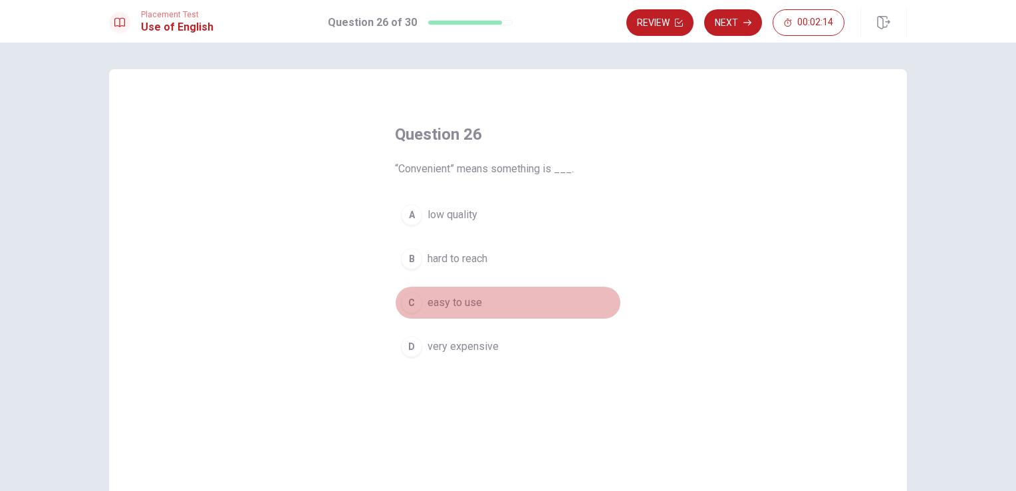
click at [488, 302] on button "C easy to use" at bounding box center [508, 302] width 226 height 33
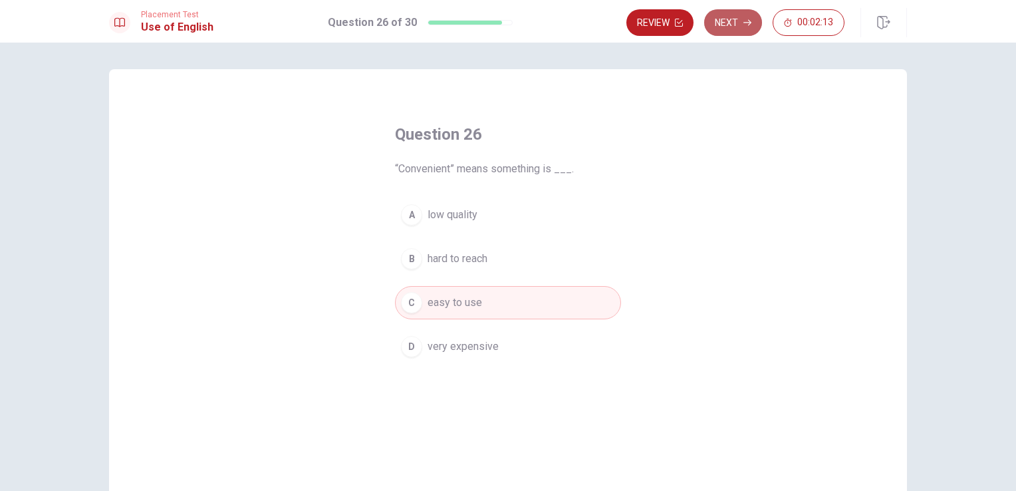
click at [728, 19] on button "Next" at bounding box center [733, 22] width 58 height 27
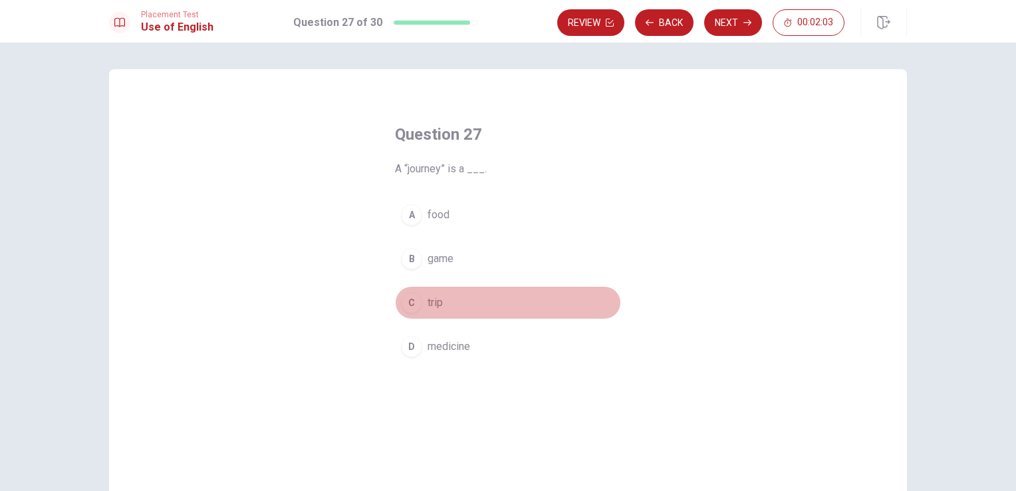
click at [449, 296] on button "C trip" at bounding box center [508, 302] width 226 height 33
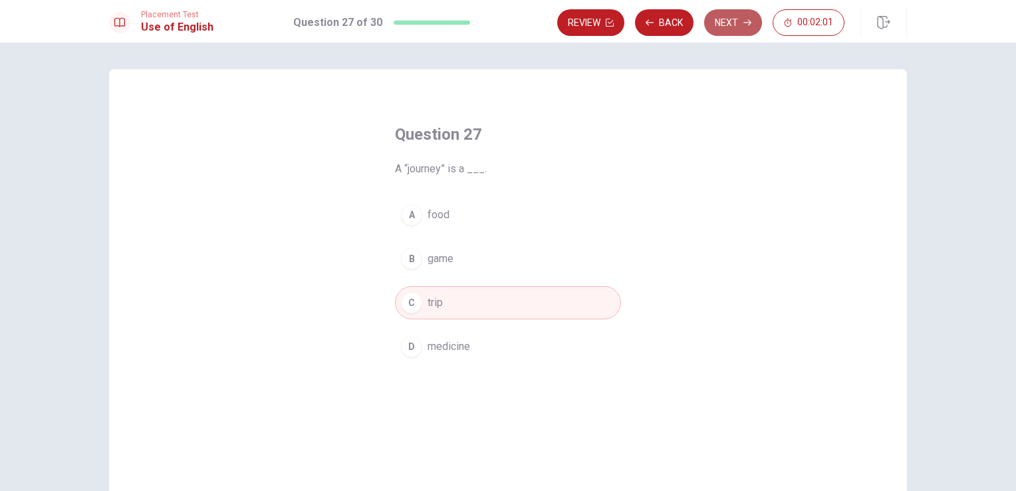
click at [744, 22] on icon "button" at bounding box center [747, 23] width 8 height 8
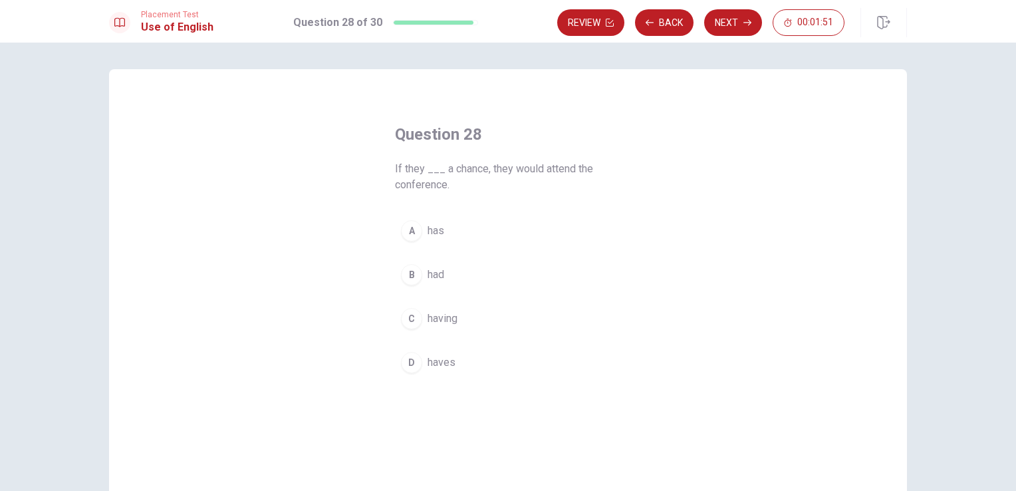
click at [436, 277] on span "had" at bounding box center [436, 275] width 17 height 16
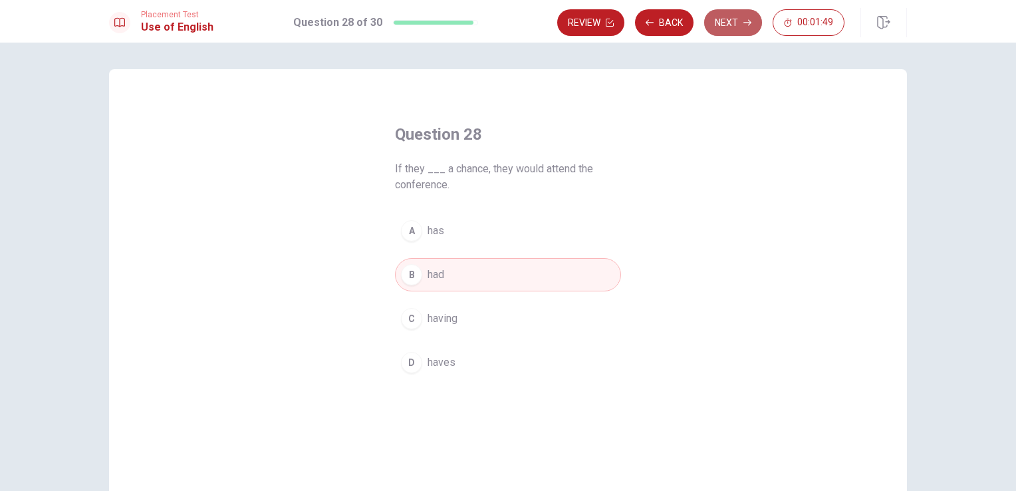
click at [739, 23] on button "Next" at bounding box center [733, 22] width 58 height 27
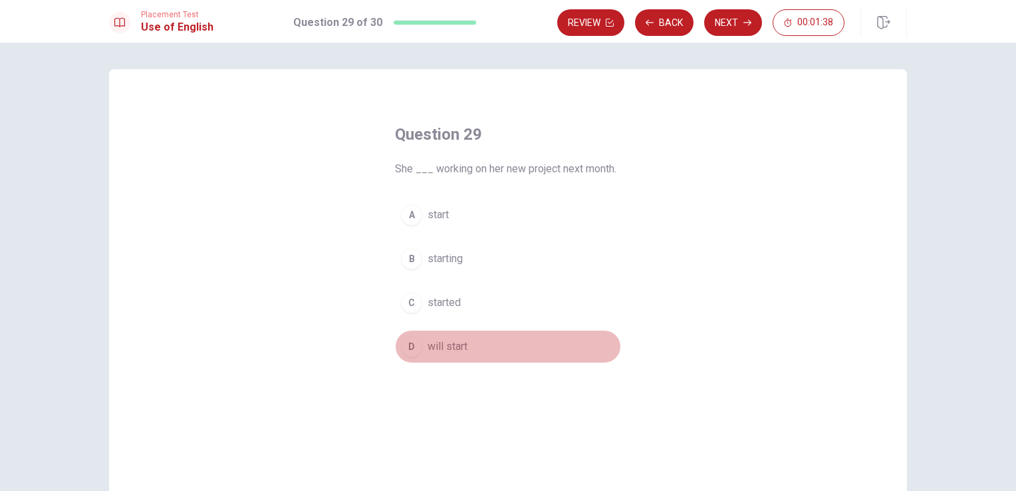
click at [443, 342] on span "will start" at bounding box center [448, 346] width 40 height 16
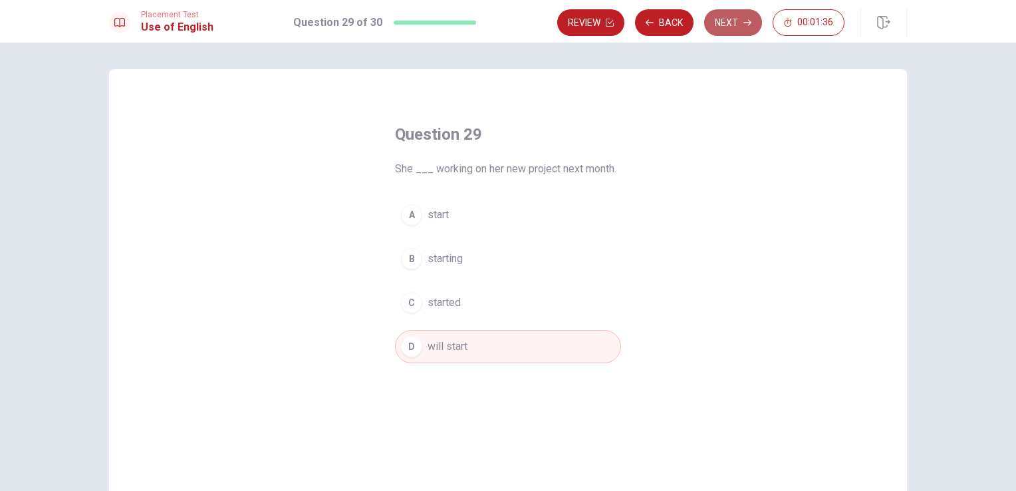
click at [739, 25] on button "Next" at bounding box center [733, 22] width 58 height 27
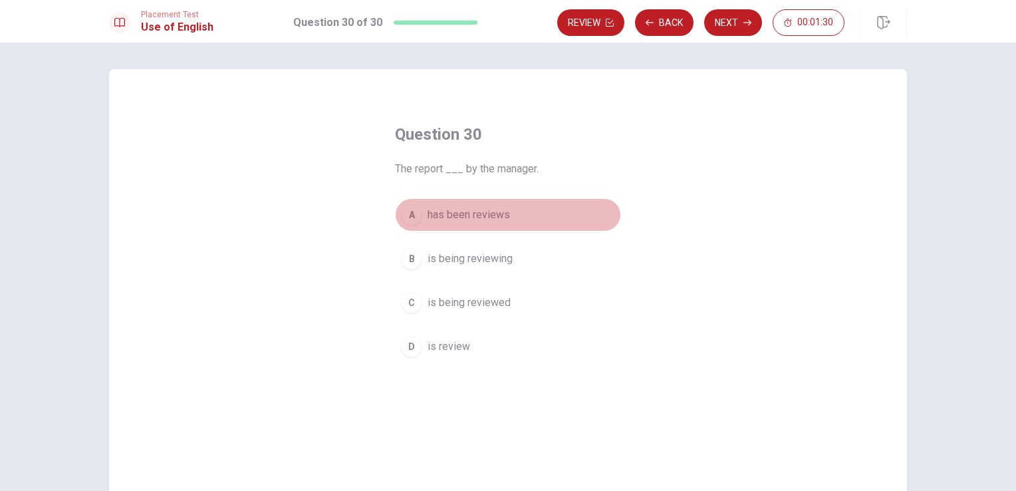
click at [487, 217] on span "has been reviews" at bounding box center [469, 215] width 82 height 16
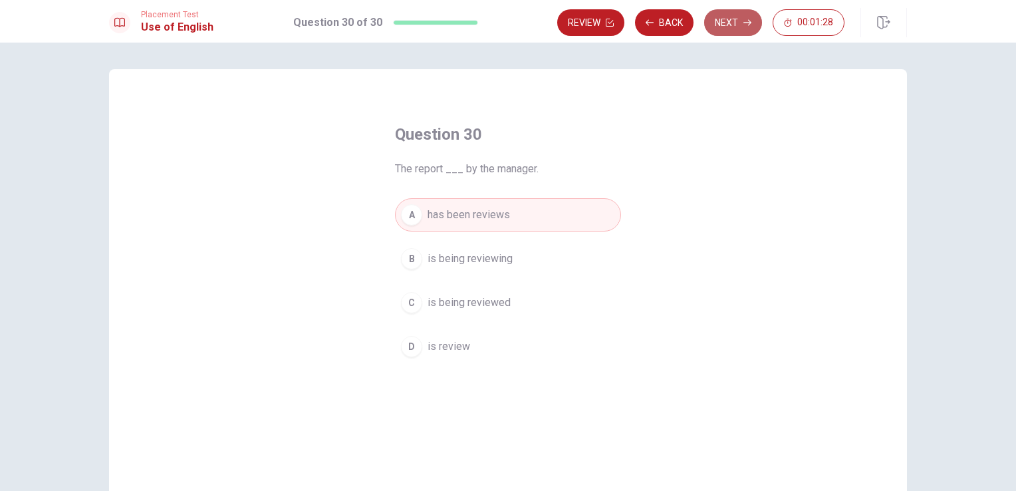
click at [733, 27] on button "Next" at bounding box center [733, 22] width 58 height 27
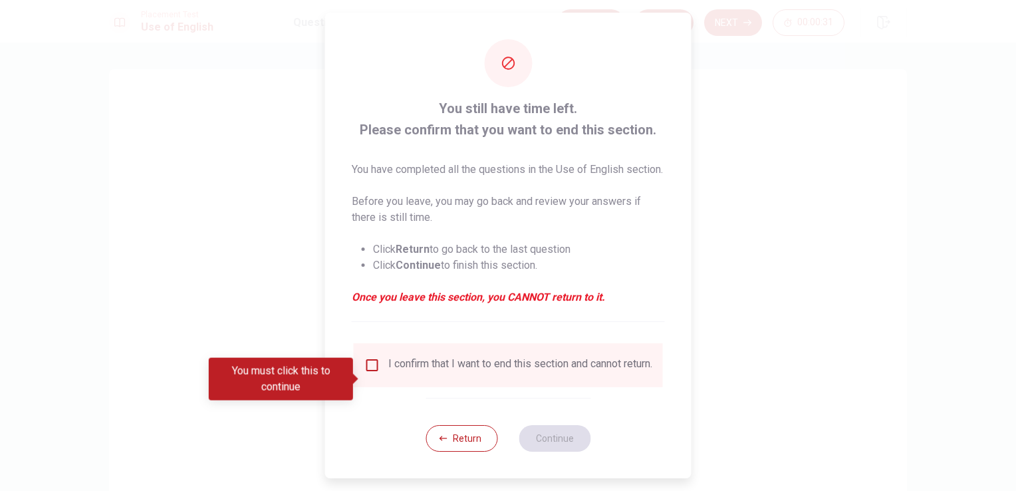
drag, startPoint x: 456, startPoint y: 426, endPoint x: 366, endPoint y: 376, distance: 102.4
click at [366, 376] on div "You still have time left. Please confirm that you want to end this section. You…" at bounding box center [508, 245] width 366 height 465
click at [366, 373] on input "You must click this to continue" at bounding box center [372, 365] width 16 height 16
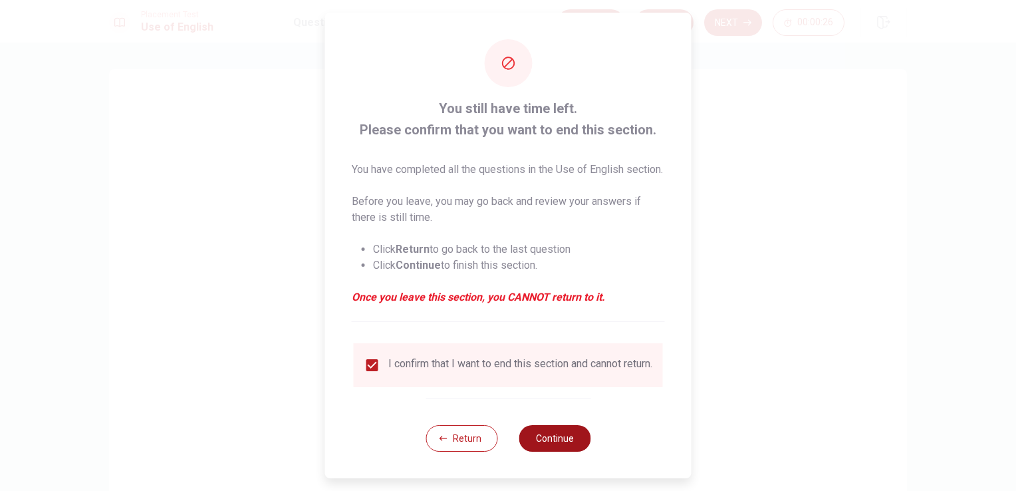
click at [548, 451] on button "Continue" at bounding box center [555, 438] width 72 height 27
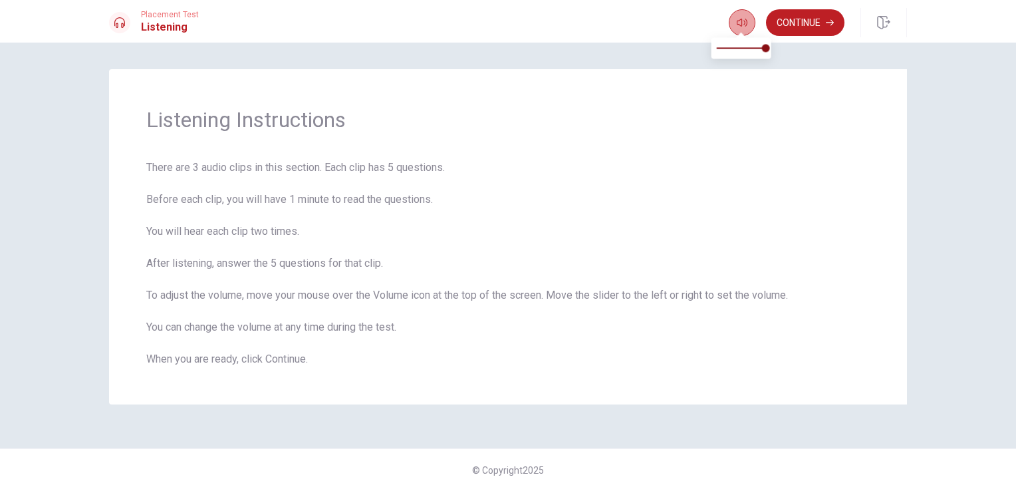
click at [747, 20] on button "button" at bounding box center [742, 22] width 27 height 27
click at [795, 25] on button "Continue" at bounding box center [805, 22] width 78 height 27
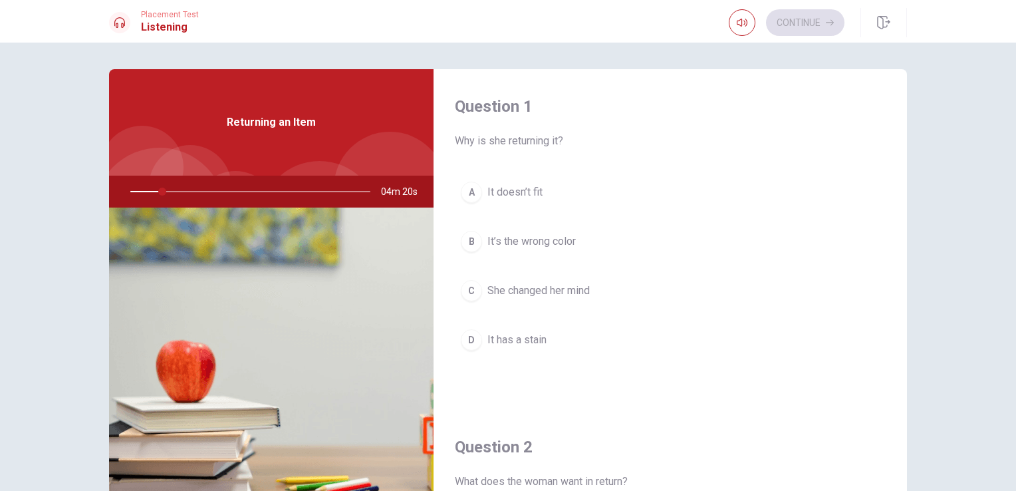
click at [136, 191] on div at bounding box center [247, 192] width 267 height 32
drag, startPoint x: 164, startPoint y: 190, endPoint x: 144, endPoint y: 190, distance: 19.9
click at [144, 190] on div at bounding box center [247, 192] width 267 height 32
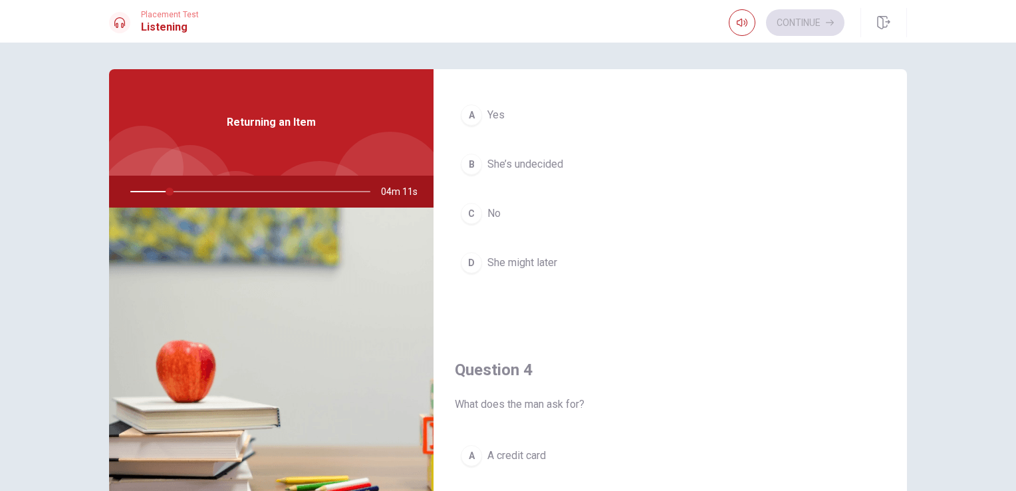
scroll to position [717, 0]
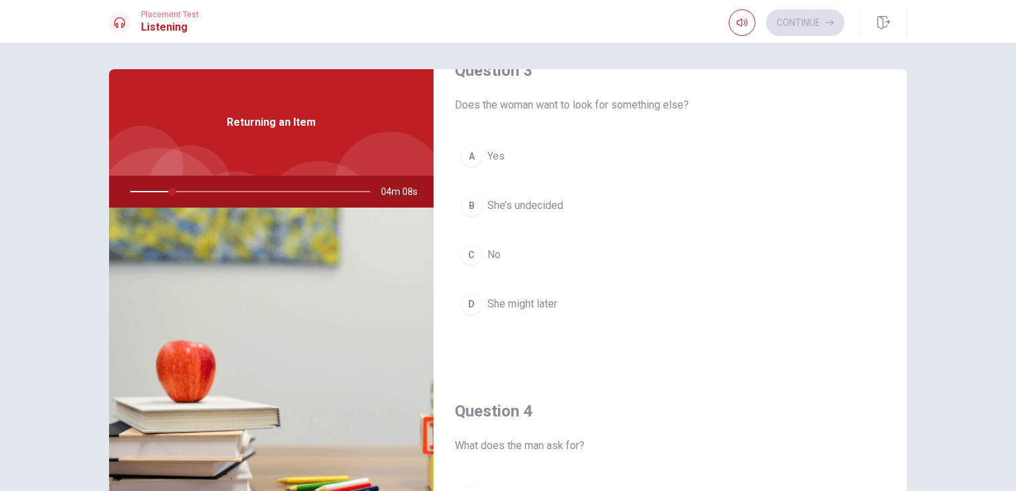
click at [221, 148] on div "Returning an Item" at bounding box center [271, 122] width 324 height 106
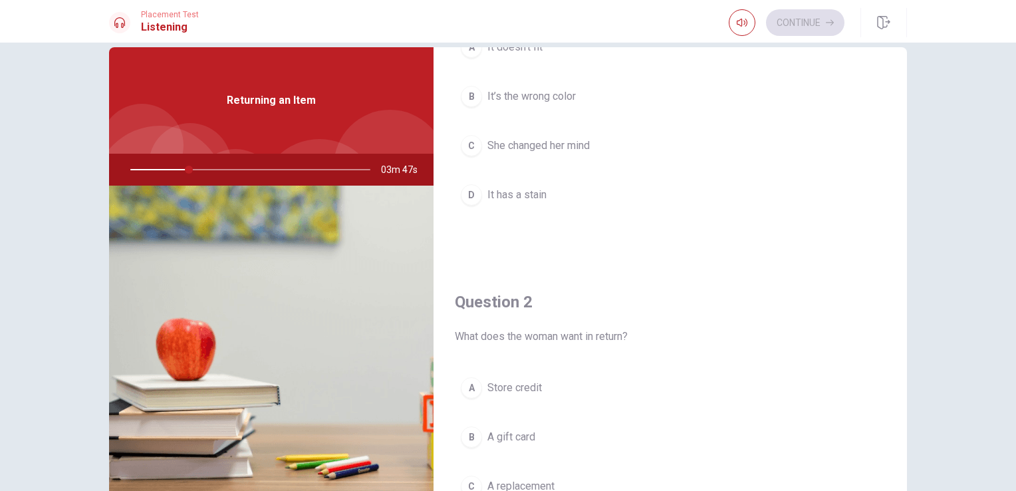
scroll to position [0, 0]
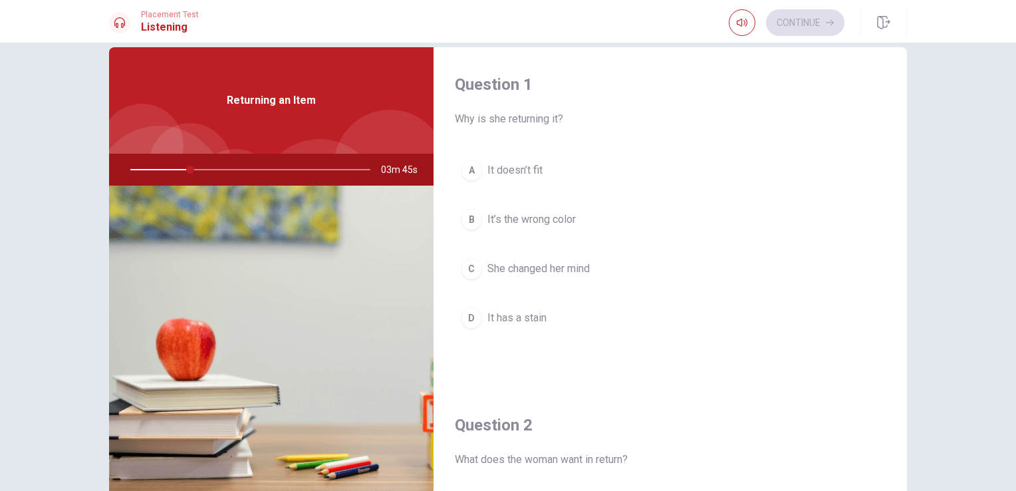
click at [263, 121] on div "Returning an Item" at bounding box center [271, 100] width 324 height 106
drag, startPoint x: 904, startPoint y: 107, endPoint x: 897, endPoint y: 84, distance: 23.6
click at [897, 84] on div "Question 1 Why is she returning it? A It doesn’t fit B It’s the wrong color C S…" at bounding box center [508, 278] width 840 height 462
click at [291, 360] on img at bounding box center [271, 348] width 324 height 324
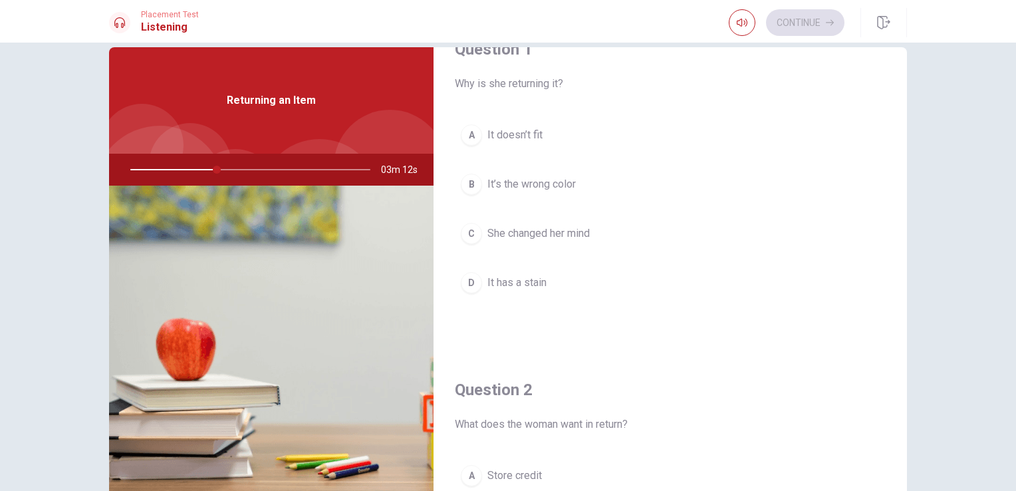
scroll to position [29, 0]
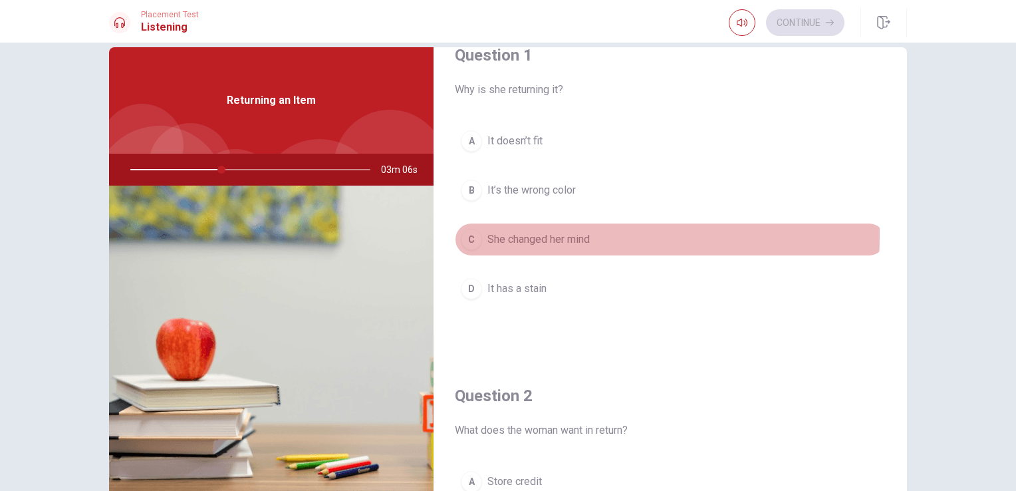
click at [471, 233] on div "C" at bounding box center [471, 239] width 21 height 21
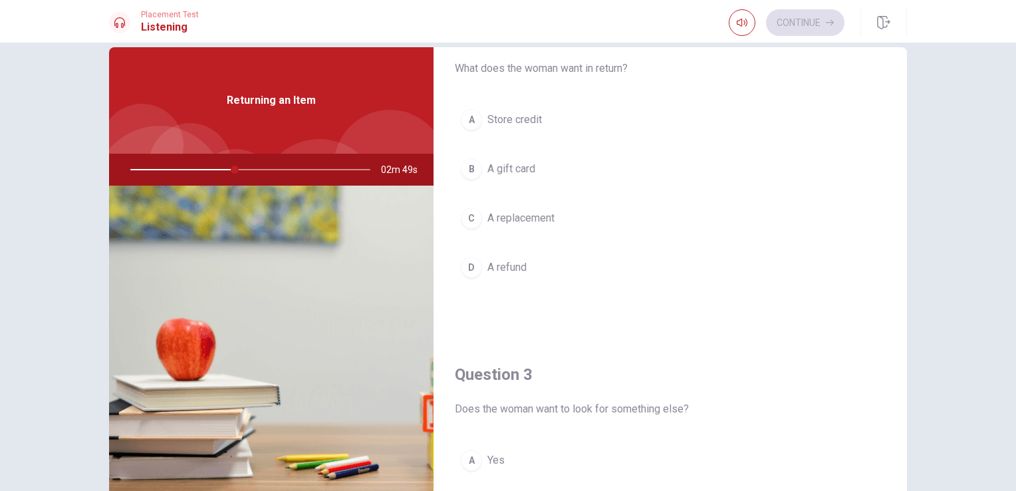
scroll to position [394, 0]
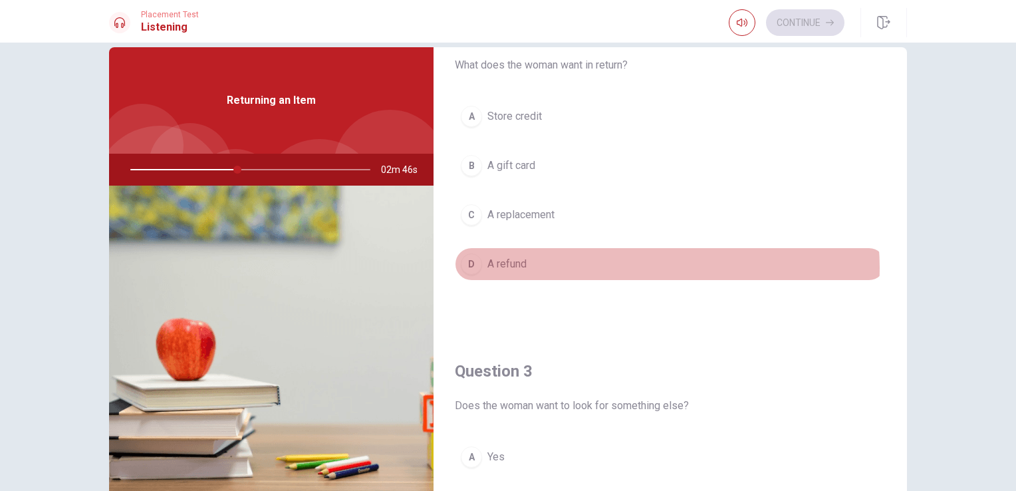
click at [646, 265] on button "D A refund" at bounding box center [670, 263] width 431 height 33
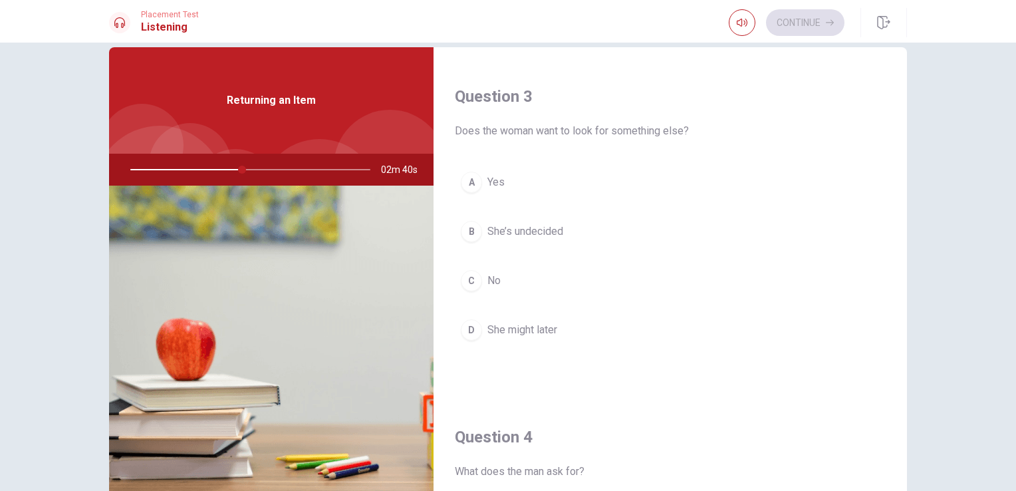
scroll to position [665, 0]
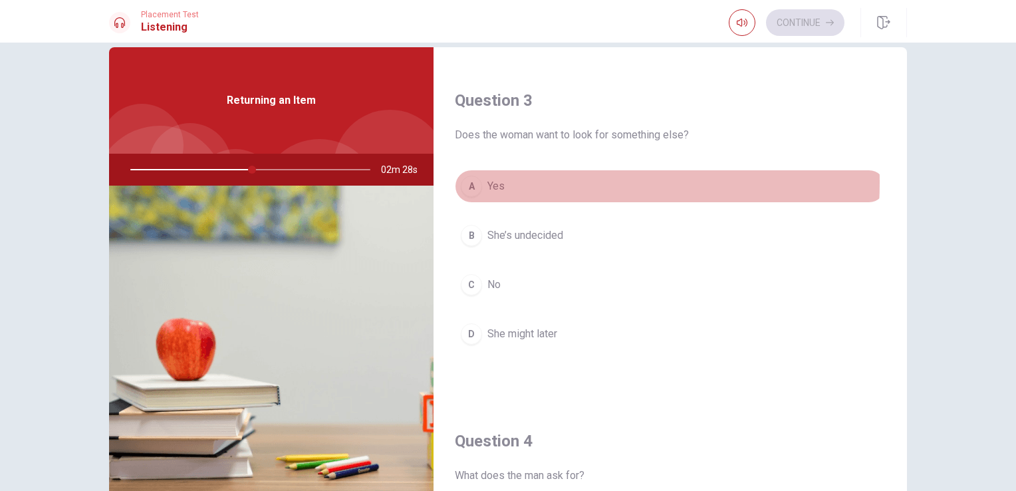
click at [505, 179] on button "A Yes" at bounding box center [670, 186] width 431 height 33
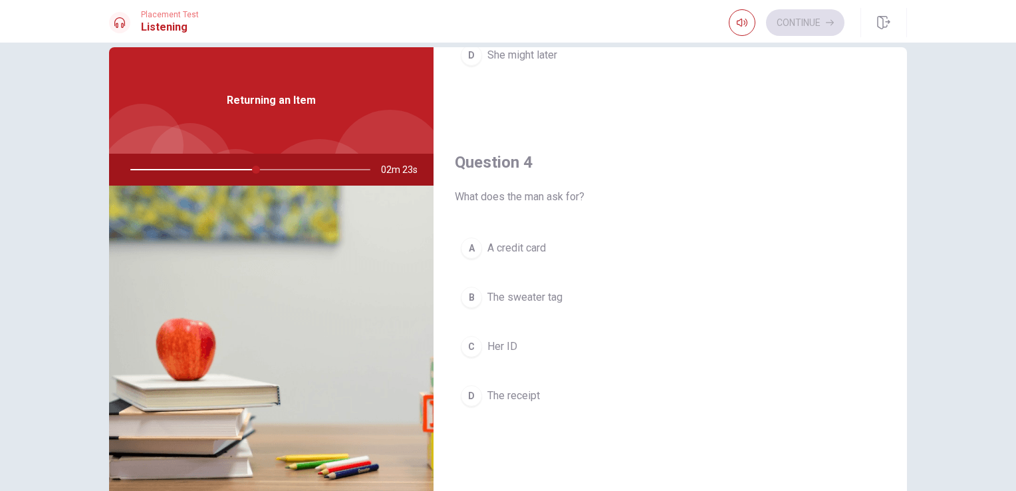
scroll to position [945, 0]
click at [269, 117] on div "Returning an Item" at bounding box center [271, 100] width 324 height 106
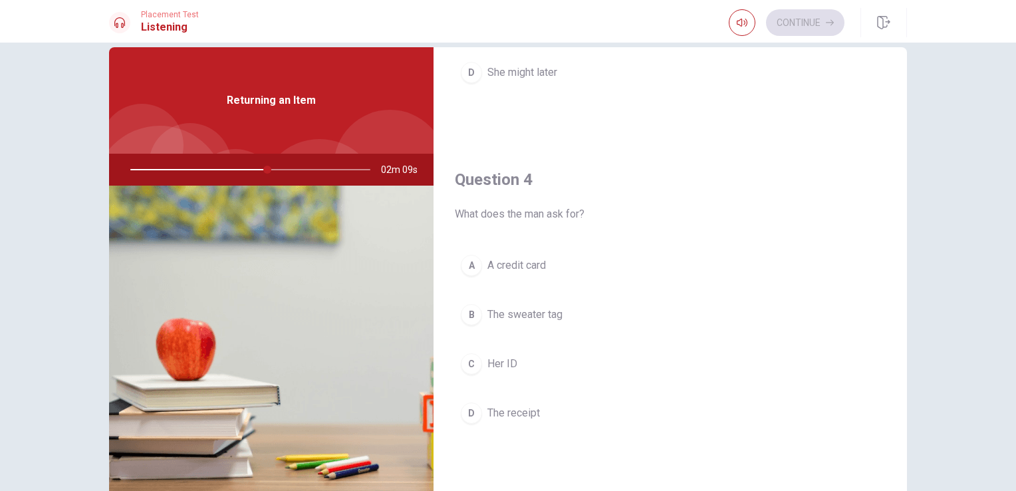
scroll to position [932, 0]
drag, startPoint x: 266, startPoint y: 172, endPoint x: 239, endPoint y: 163, distance: 28.6
click at [239, 163] on div at bounding box center [247, 170] width 267 height 32
click at [331, 108] on div "Returning an Item" at bounding box center [271, 100] width 324 height 106
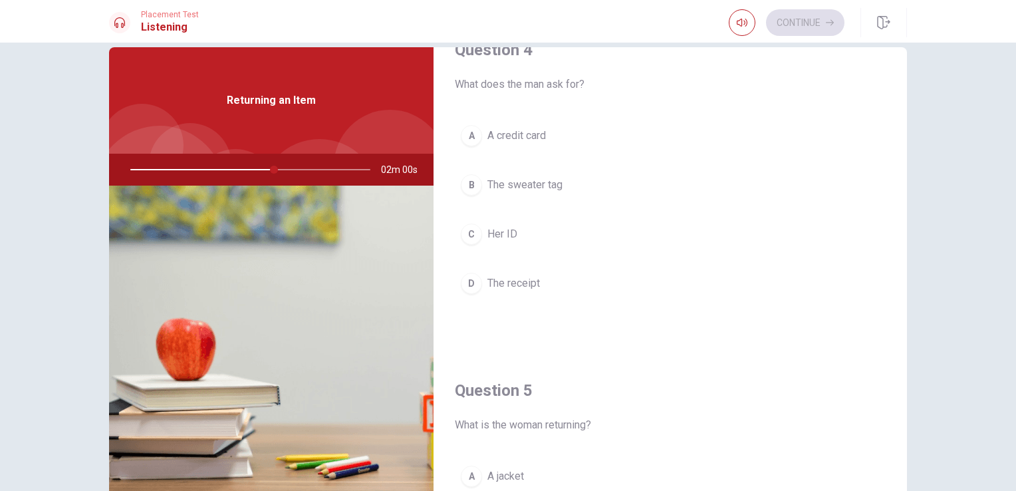
scroll to position [1058, 0]
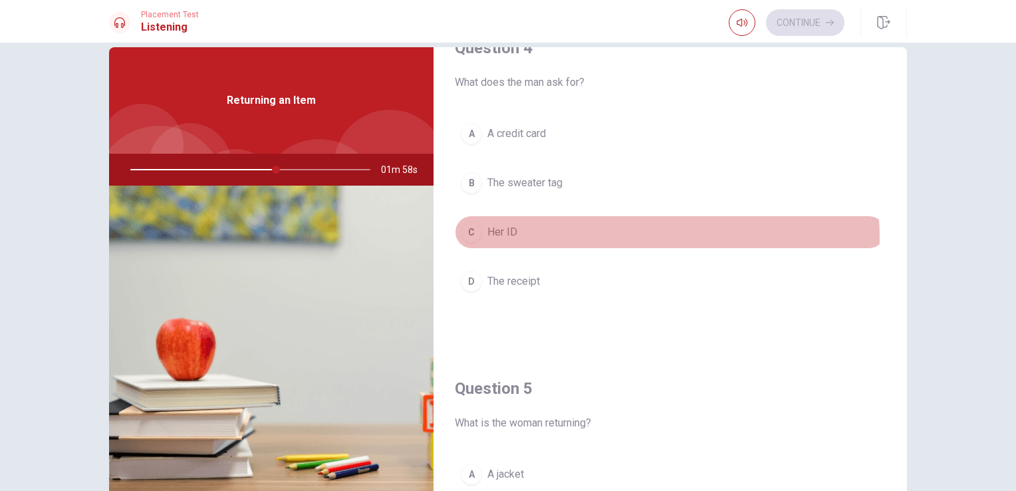
click at [587, 233] on button "C Her ID" at bounding box center [670, 231] width 431 height 33
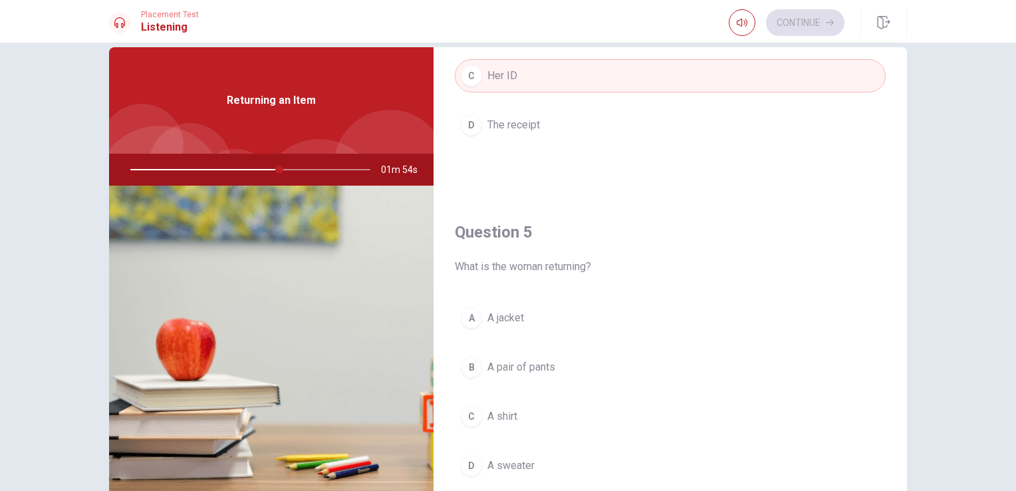
scroll to position [1234, 0]
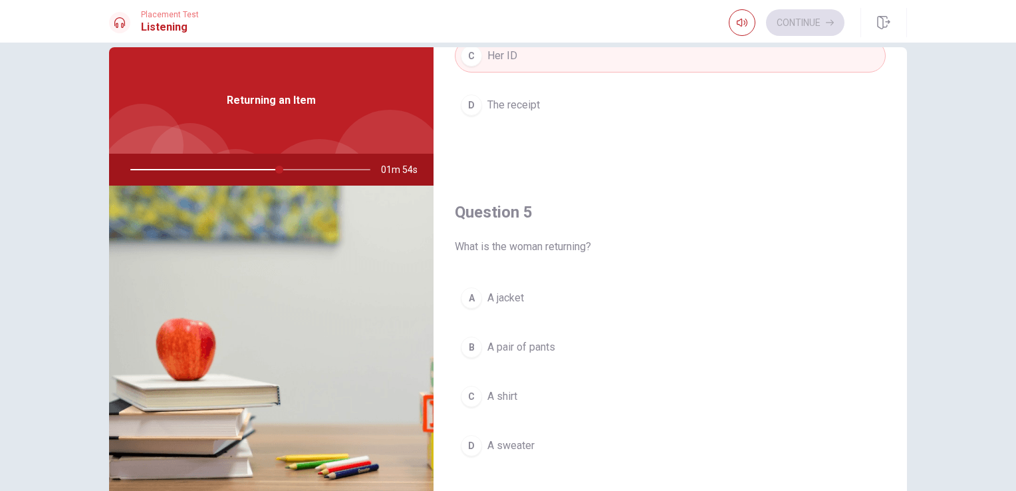
drag, startPoint x: 903, startPoint y: 374, endPoint x: 914, endPoint y: 431, distance: 58.2
click at [914, 431] on div "Question 1 Why is she returning it? A It doesn’t fit B It’s the wrong color C S…" at bounding box center [508, 278] width 840 height 462
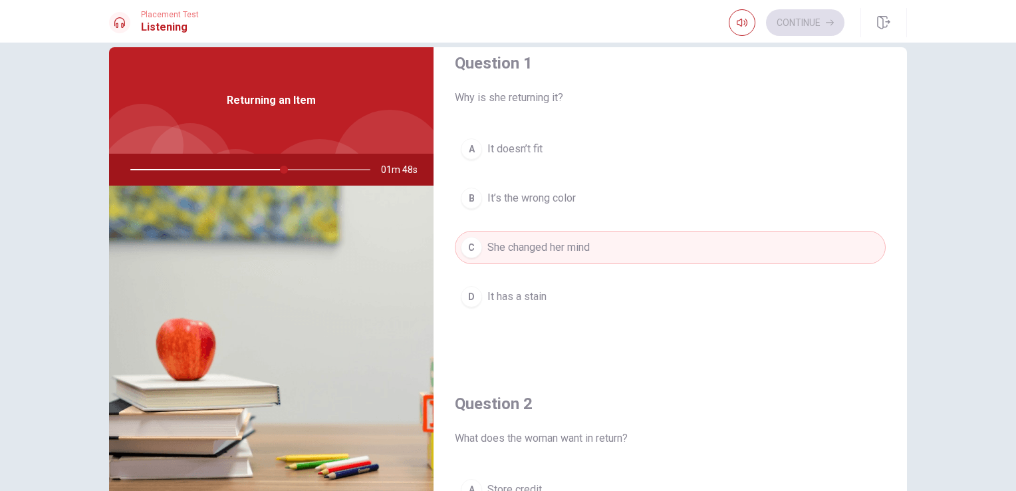
scroll to position [0, 0]
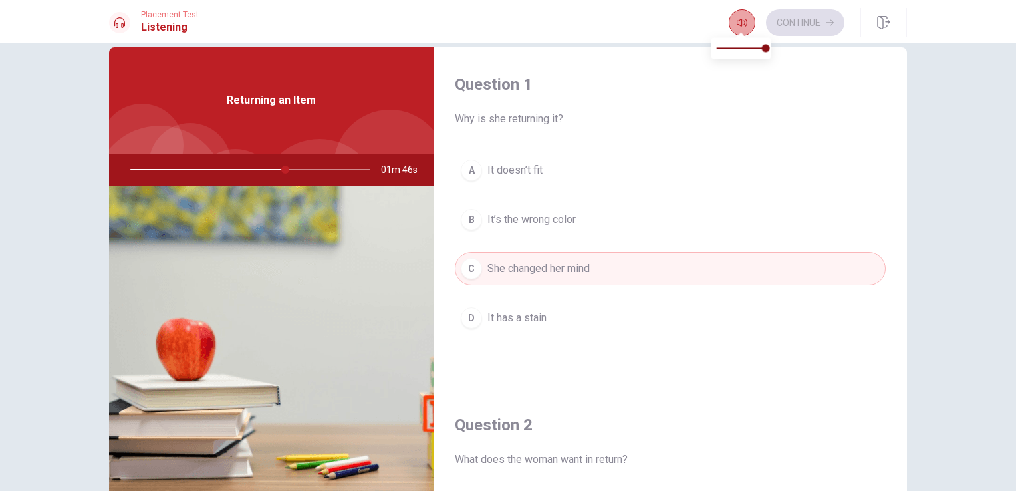
click at [746, 27] on icon "button" at bounding box center [742, 22] width 11 height 11
drag, startPoint x: 282, startPoint y: 167, endPoint x: 316, endPoint y: 169, distance: 34.6
click at [316, 169] on div at bounding box center [247, 170] width 267 height 32
click at [279, 281] on img at bounding box center [271, 348] width 324 height 324
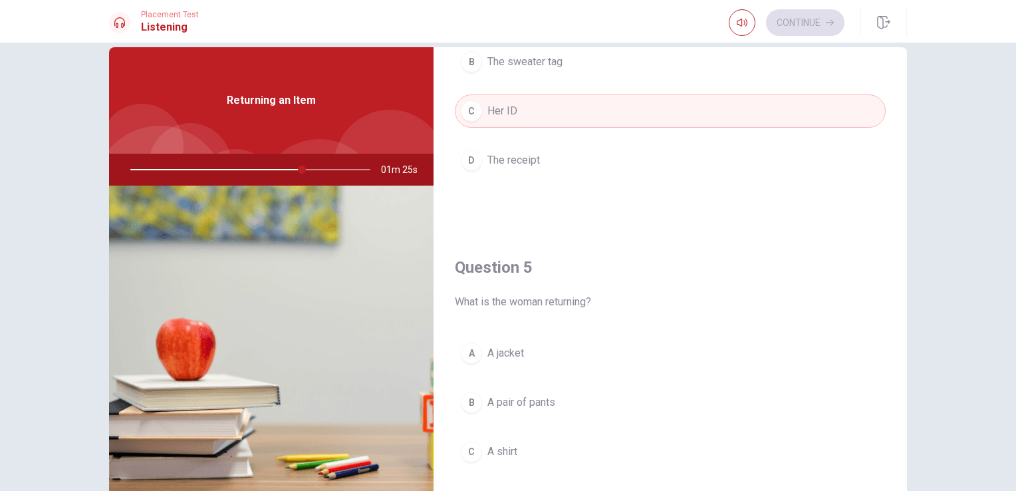
scroll to position [1234, 0]
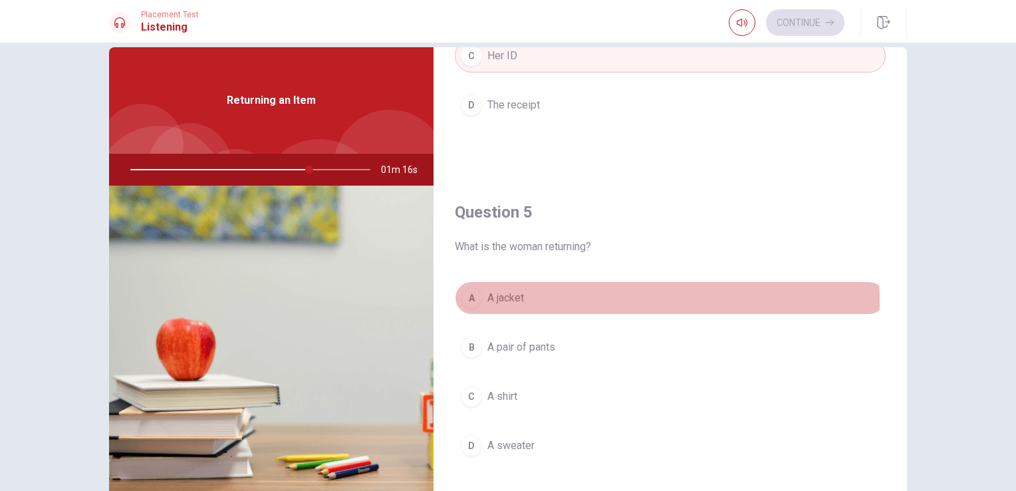
click at [592, 295] on button "A A jacket" at bounding box center [670, 297] width 431 height 33
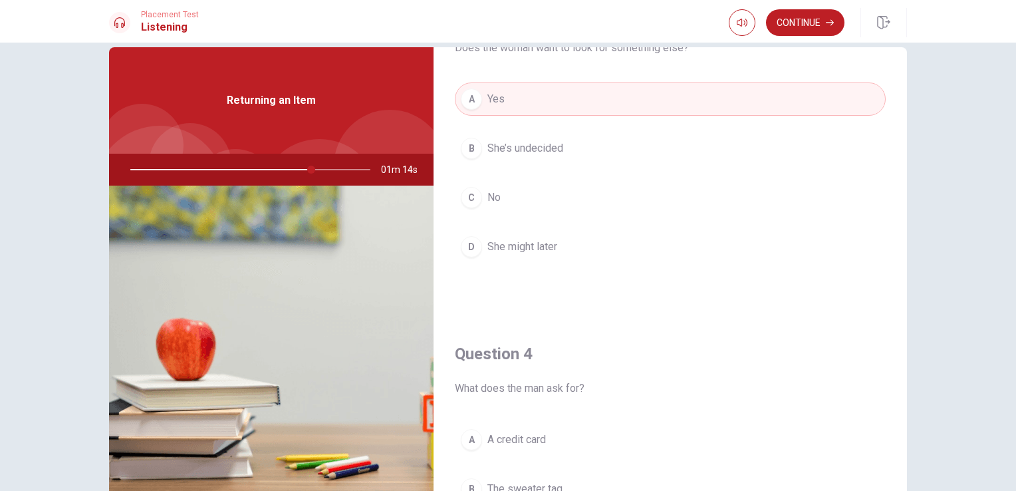
scroll to position [0, 0]
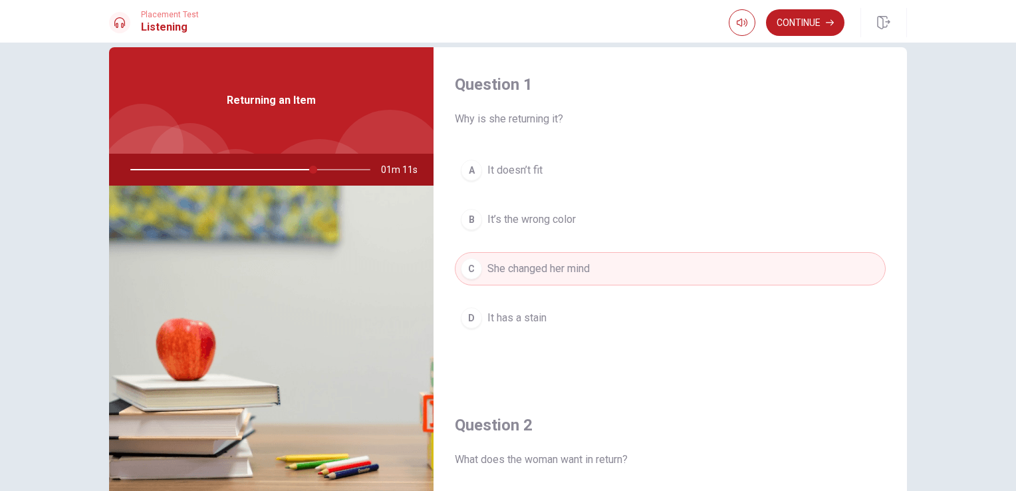
drag, startPoint x: 311, startPoint y: 168, endPoint x: 173, endPoint y: 170, distance: 138.3
click at [173, 170] on div at bounding box center [247, 170] width 267 height 32
click at [234, 105] on span "Returning an Item" at bounding box center [271, 100] width 89 height 16
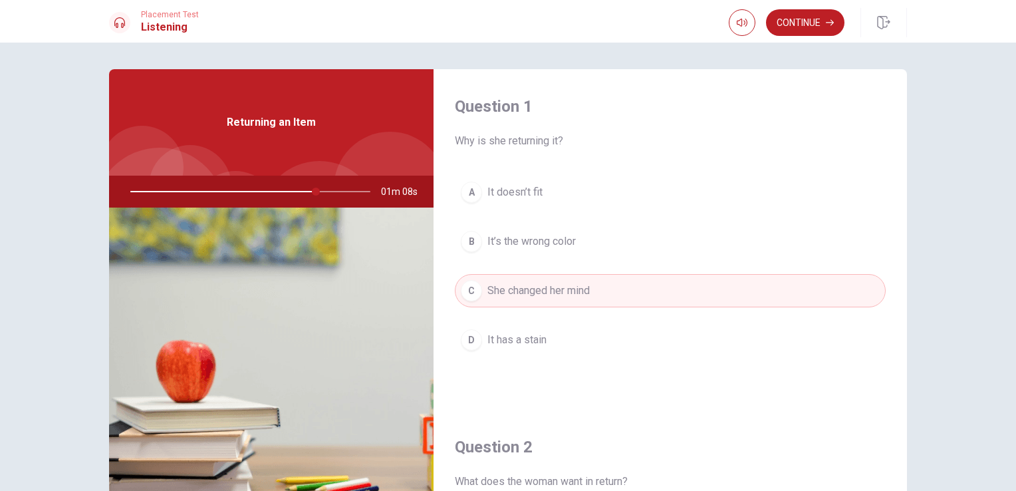
click at [287, 304] on img at bounding box center [271, 369] width 324 height 324
click at [296, 123] on span "Returning an Item" at bounding box center [271, 122] width 89 height 16
click at [203, 140] on div "Returning an Item" at bounding box center [271, 122] width 324 height 106
drag, startPoint x: 217, startPoint y: 387, endPoint x: 359, endPoint y: 305, distance: 163.9
click at [359, 305] on img at bounding box center [271, 369] width 324 height 324
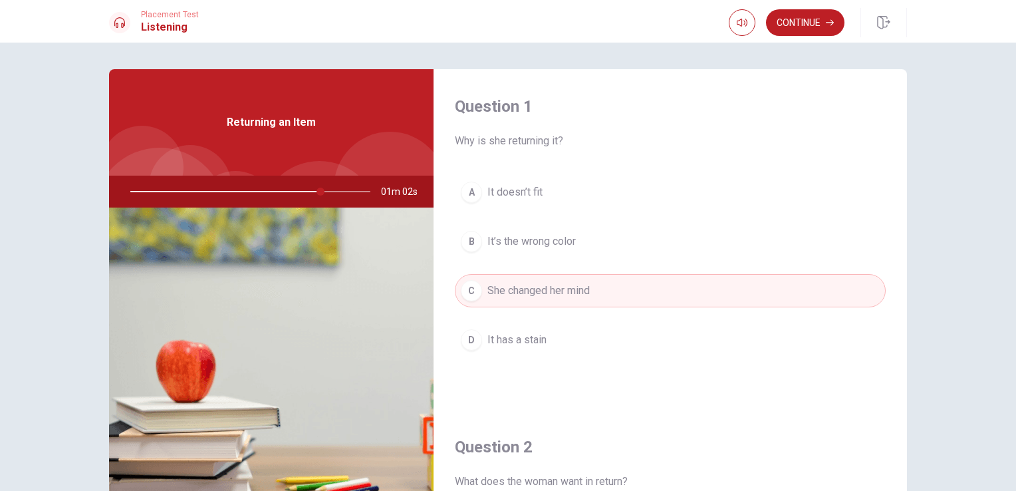
drag, startPoint x: 316, startPoint y: 192, endPoint x: 356, endPoint y: 195, distance: 40.0
click at [356, 195] on div at bounding box center [247, 192] width 267 height 32
click at [807, 19] on button "Continue" at bounding box center [805, 22] width 78 height 27
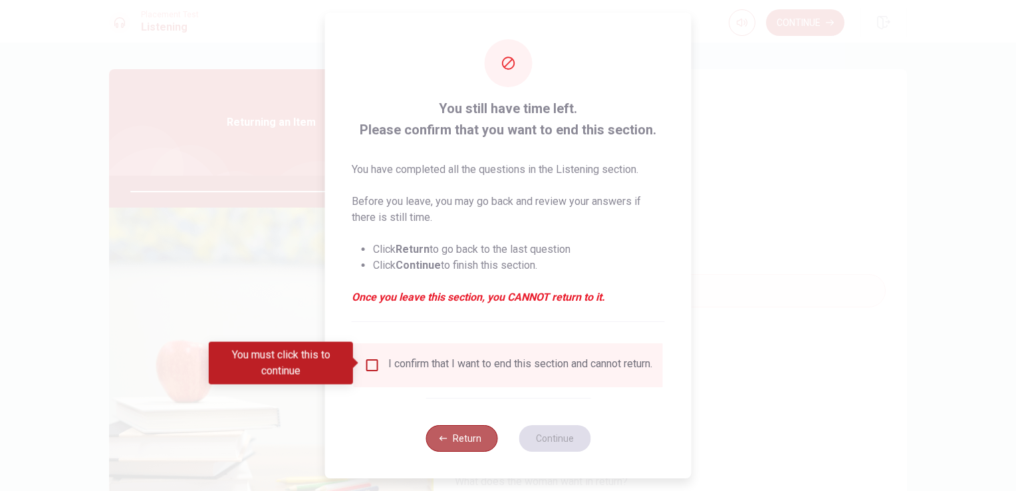
click at [478, 451] on button "Return" at bounding box center [462, 438] width 72 height 27
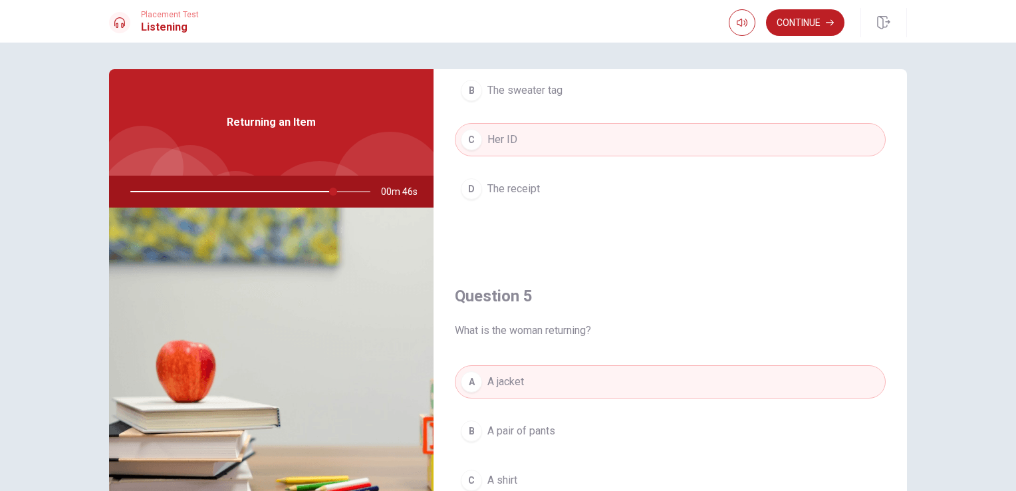
scroll to position [1234, 0]
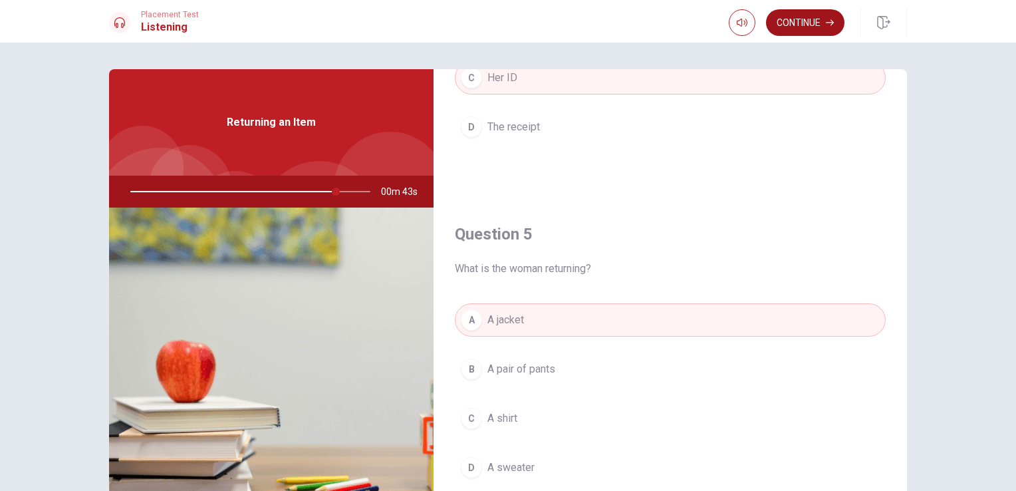
click at [803, 25] on button "Continue" at bounding box center [805, 22] width 78 height 27
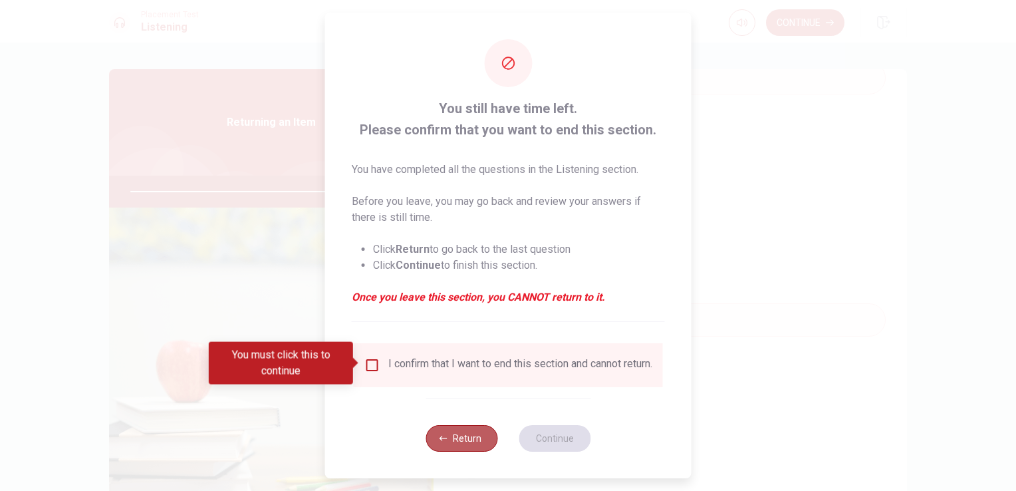
click at [466, 451] on button "Return" at bounding box center [462, 438] width 72 height 27
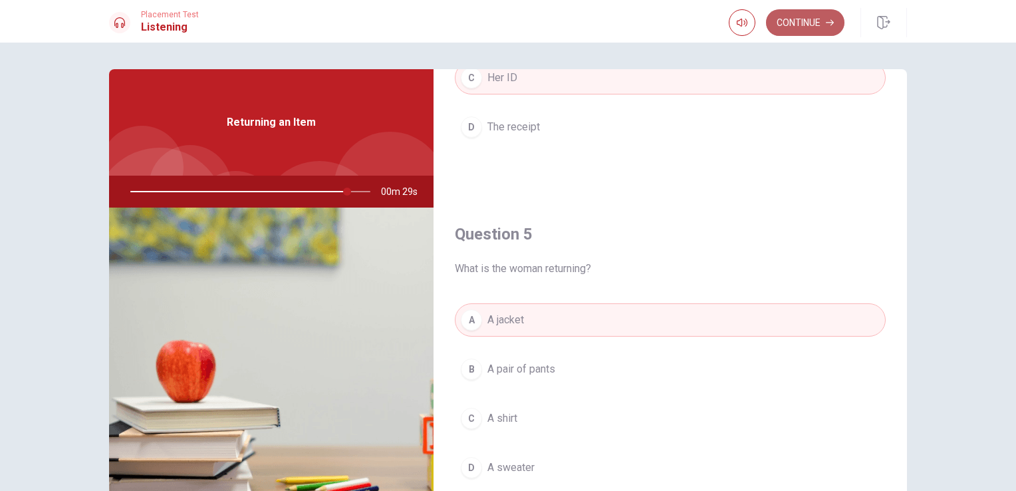
click at [803, 21] on button "Continue" at bounding box center [805, 22] width 78 height 27
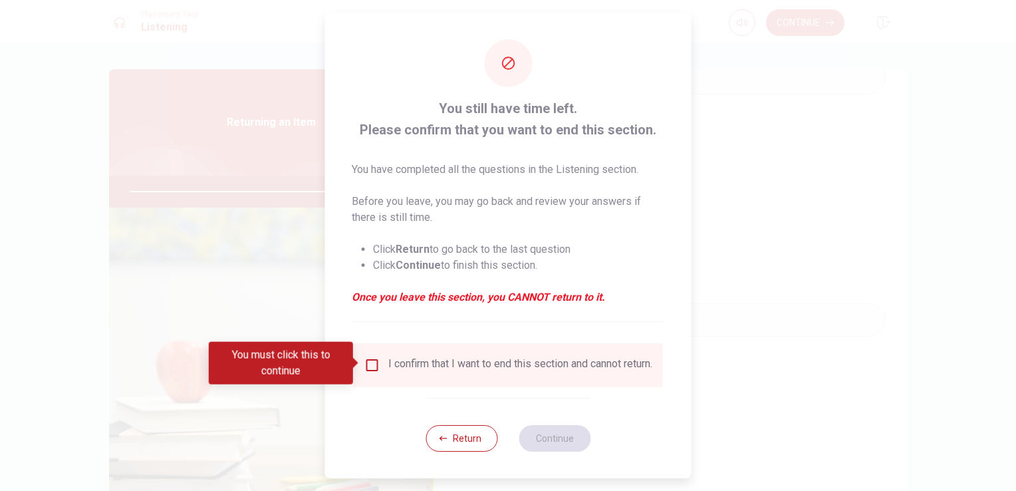
click at [374, 366] on input "You must click this to continue" at bounding box center [372, 365] width 16 height 16
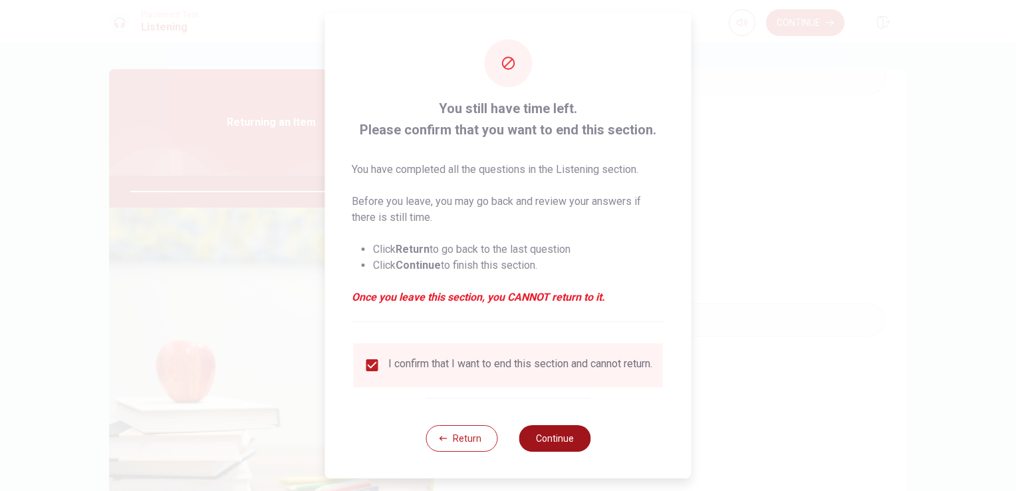
click at [565, 448] on button "Continue" at bounding box center [555, 438] width 72 height 27
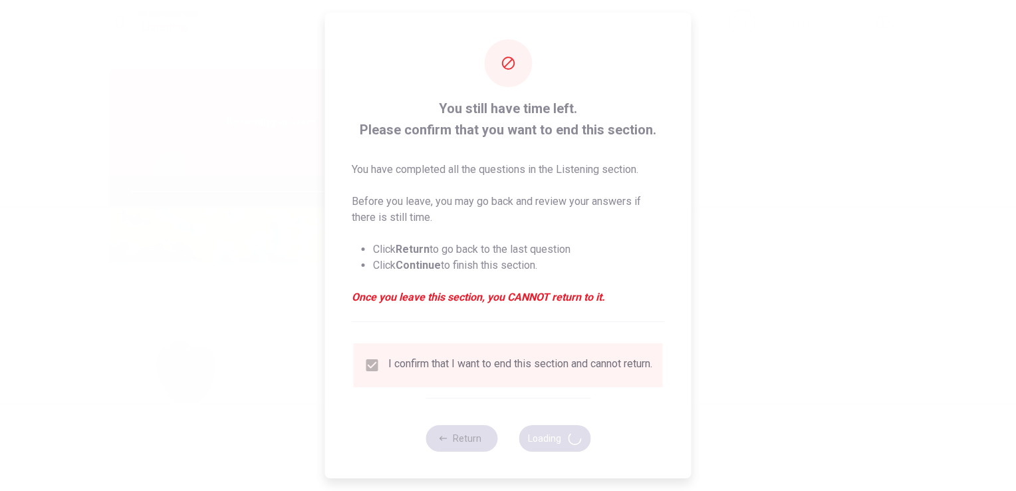
type input "92"
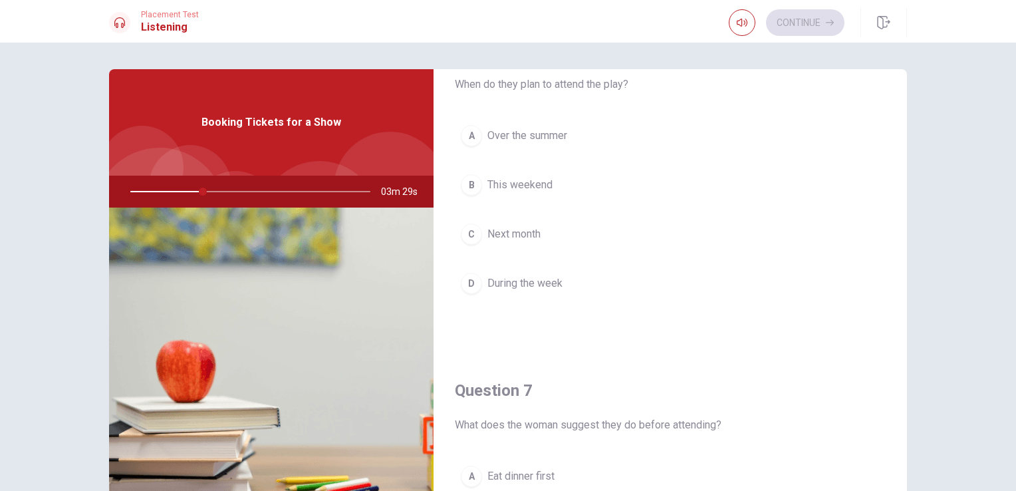
scroll to position [49, 0]
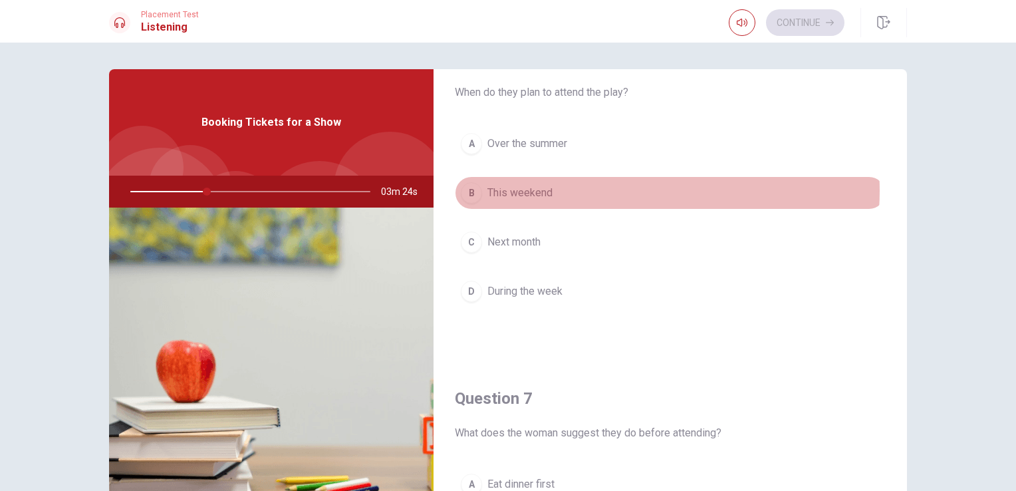
click at [610, 190] on button "B This weekend" at bounding box center [670, 192] width 431 height 33
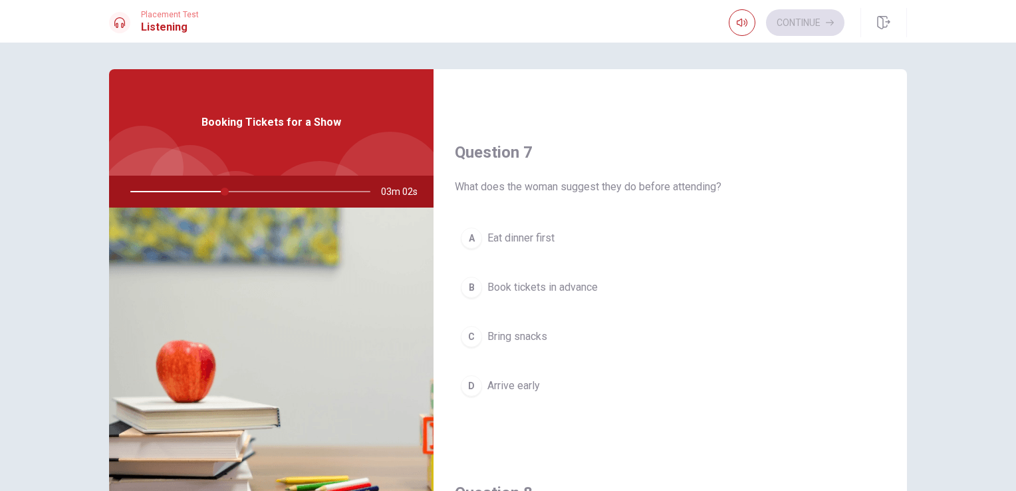
scroll to position [297, 0]
drag, startPoint x: 903, startPoint y: 142, endPoint x: 907, endPoint y: 206, distance: 64.6
click at [907, 206] on div "Question 6 When do they plan to attend the play? A Over the summer B This weeke…" at bounding box center [508, 300] width 840 height 462
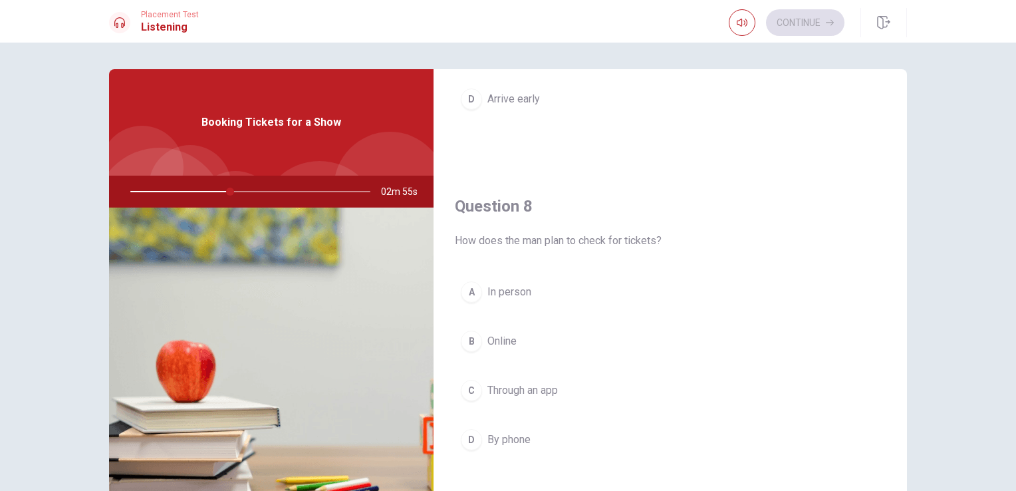
scroll to position [583, 0]
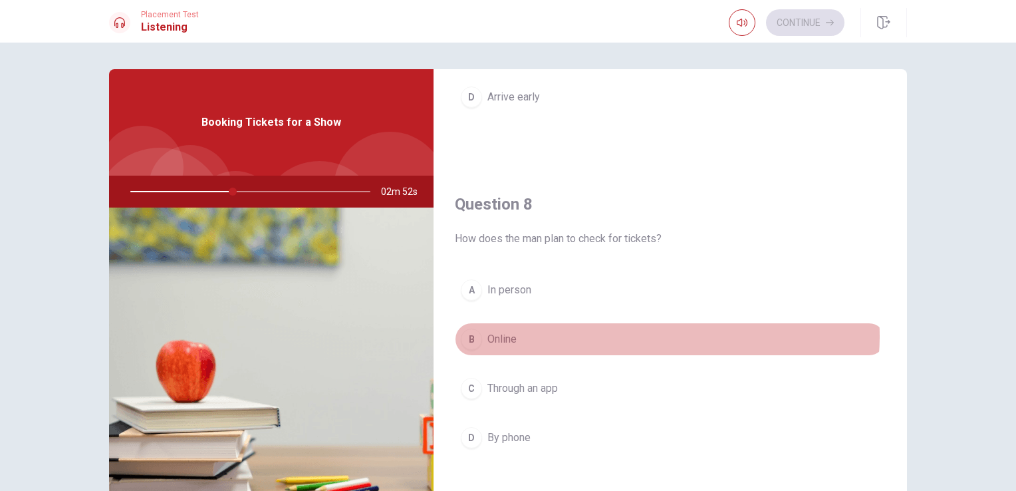
click at [637, 333] on button "B Online" at bounding box center [670, 338] width 431 height 33
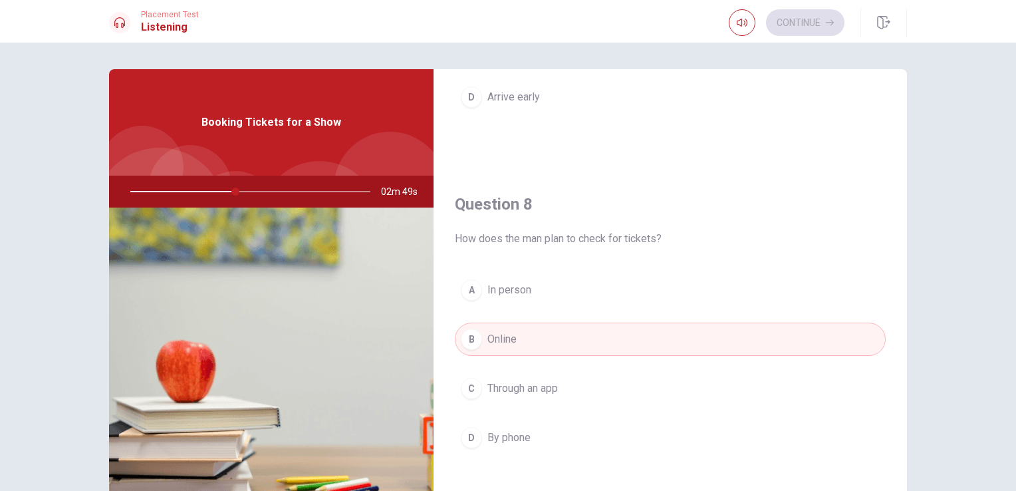
drag, startPoint x: 894, startPoint y: 279, endPoint x: 896, endPoint y: 334, distance: 54.6
click at [896, 334] on div "Question 6 When do they plan to attend the play? A Over the summer B This weeke…" at bounding box center [670, 300] width 473 height 462
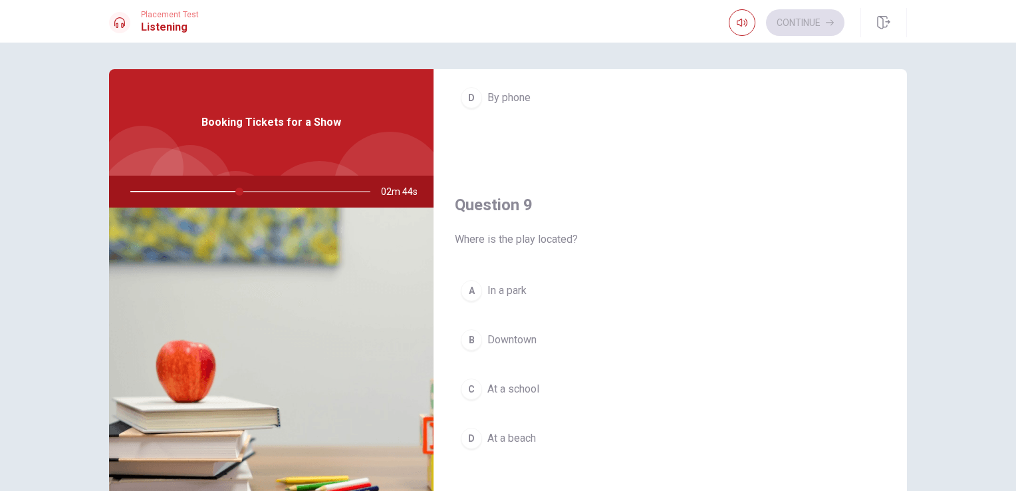
scroll to position [934, 0]
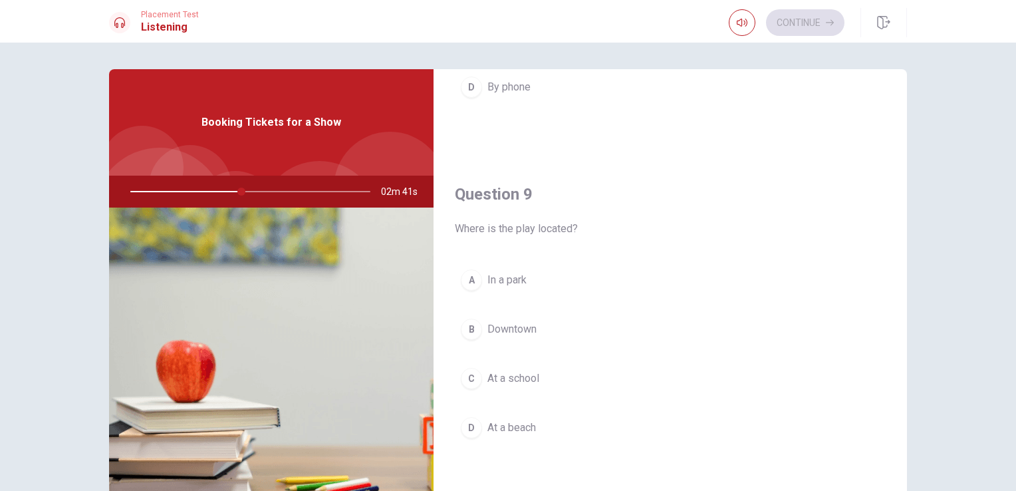
click at [801, 330] on button "B Downtown" at bounding box center [670, 329] width 431 height 33
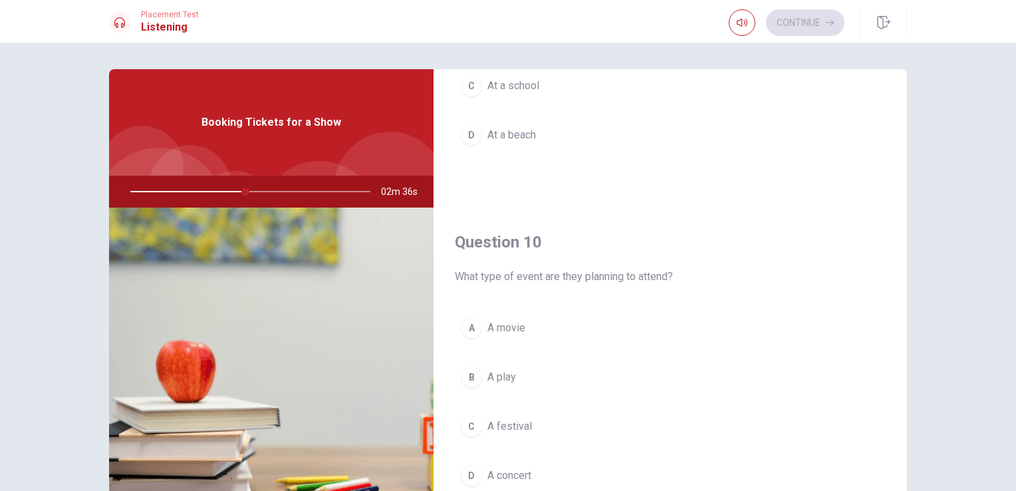
scroll to position [1234, 0]
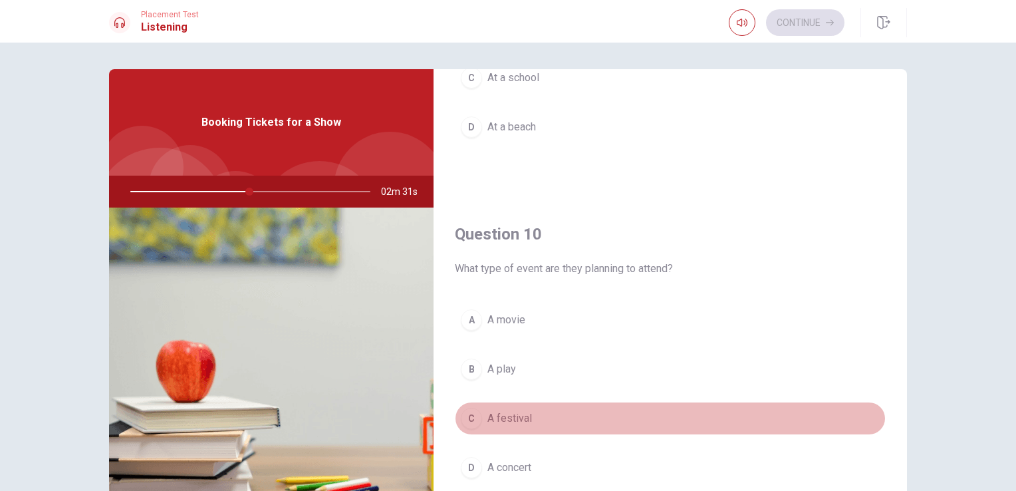
click at [700, 418] on button "C A festival" at bounding box center [670, 418] width 431 height 33
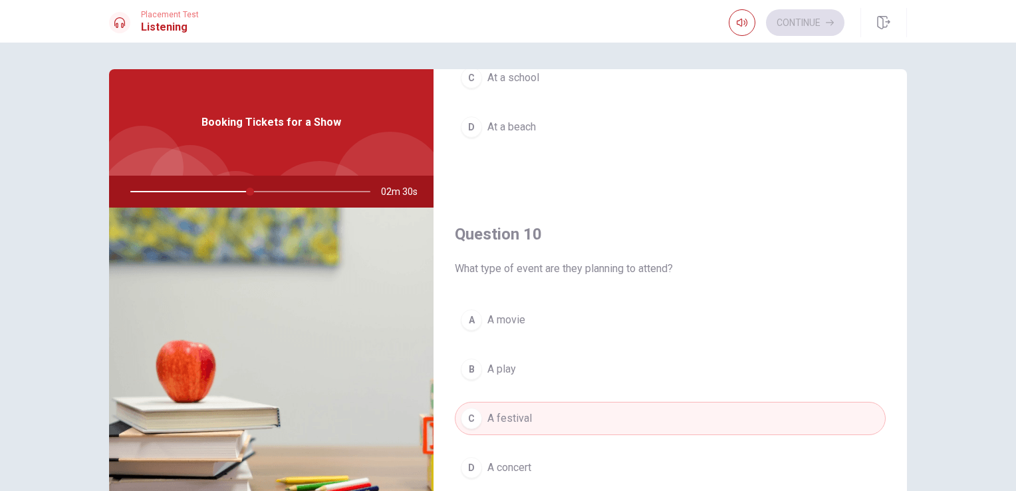
click at [255, 136] on div "Booking Tickets for a Show" at bounding box center [271, 122] width 324 height 106
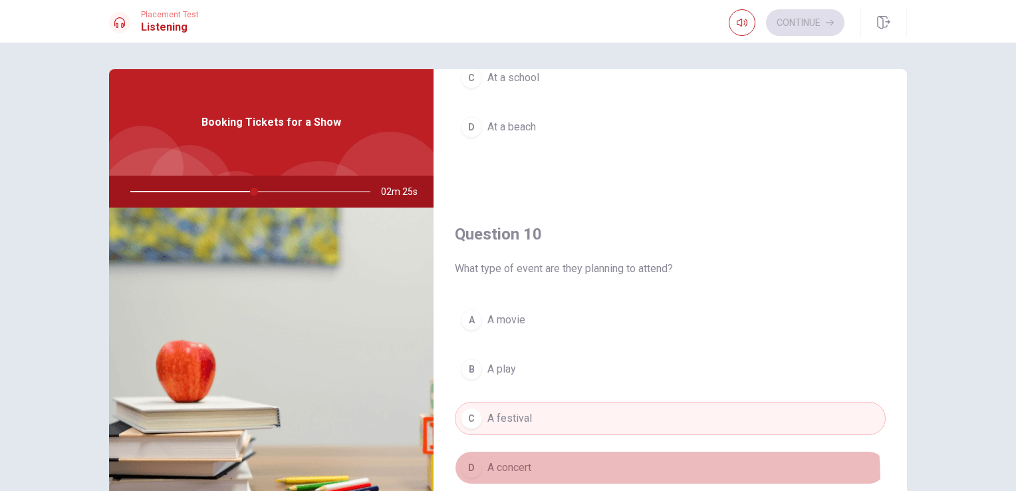
click at [576, 473] on button "D A concert" at bounding box center [670, 467] width 431 height 33
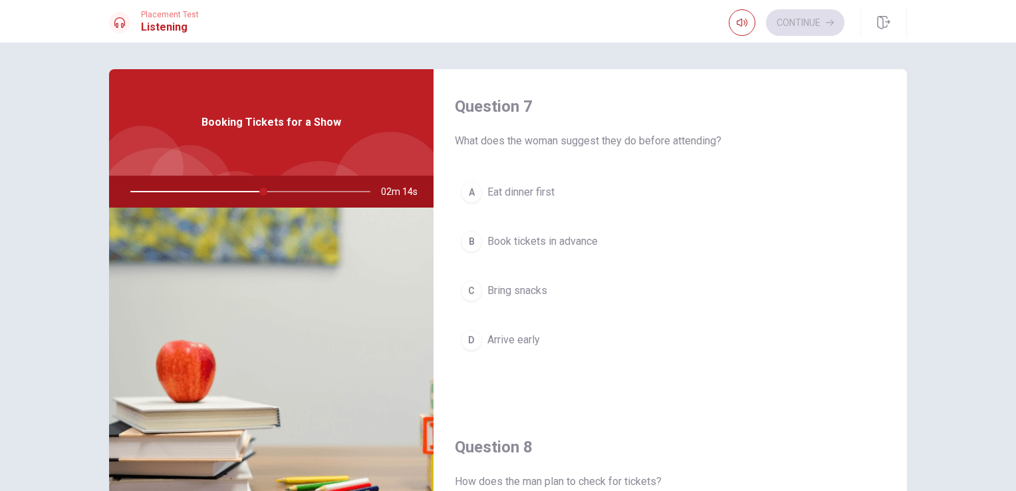
scroll to position [334, 0]
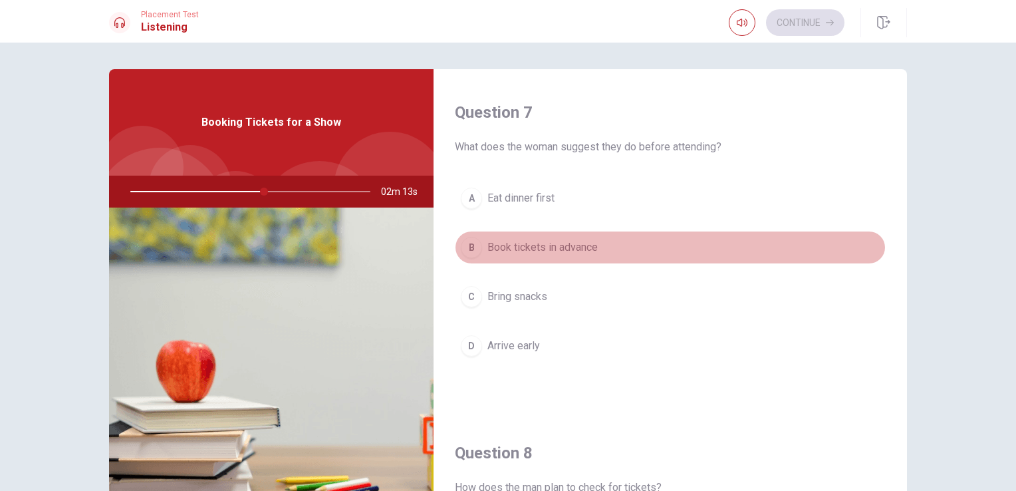
click at [670, 252] on button "B Book tickets in advance" at bounding box center [670, 247] width 431 height 33
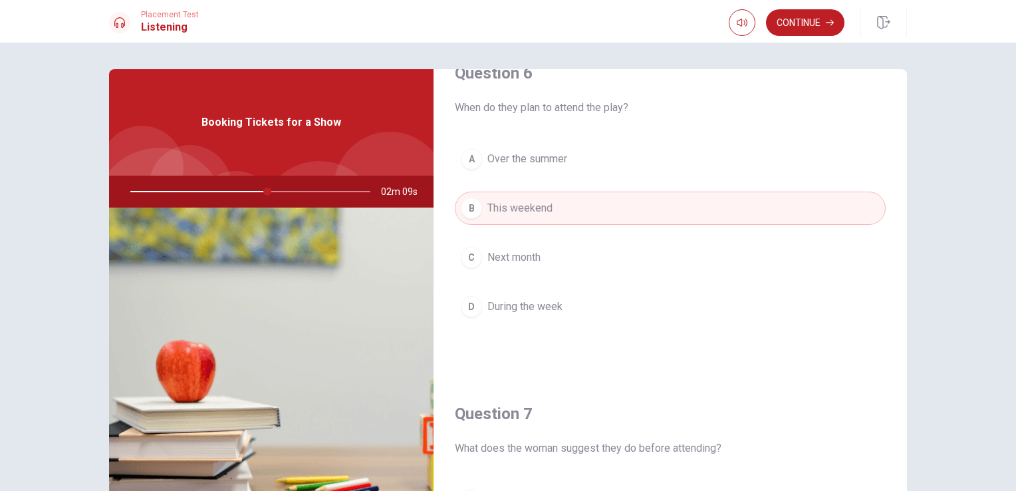
scroll to position [0, 0]
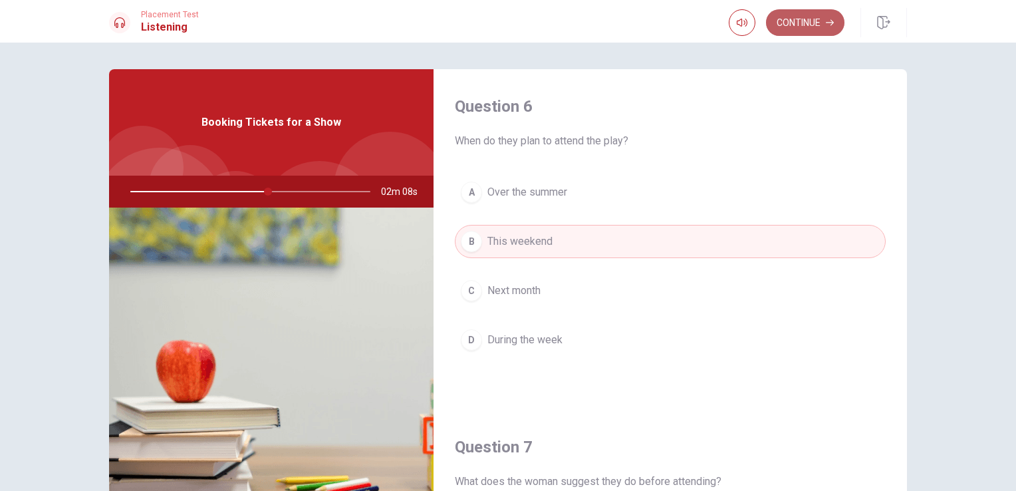
click at [803, 23] on button "Continue" at bounding box center [805, 22] width 78 height 27
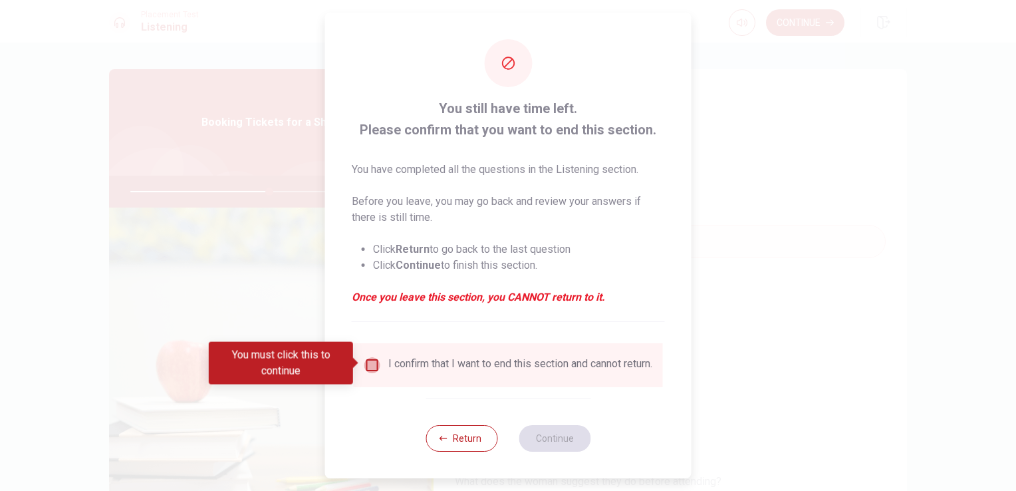
click at [370, 362] on input "You must click this to continue" at bounding box center [372, 365] width 16 height 16
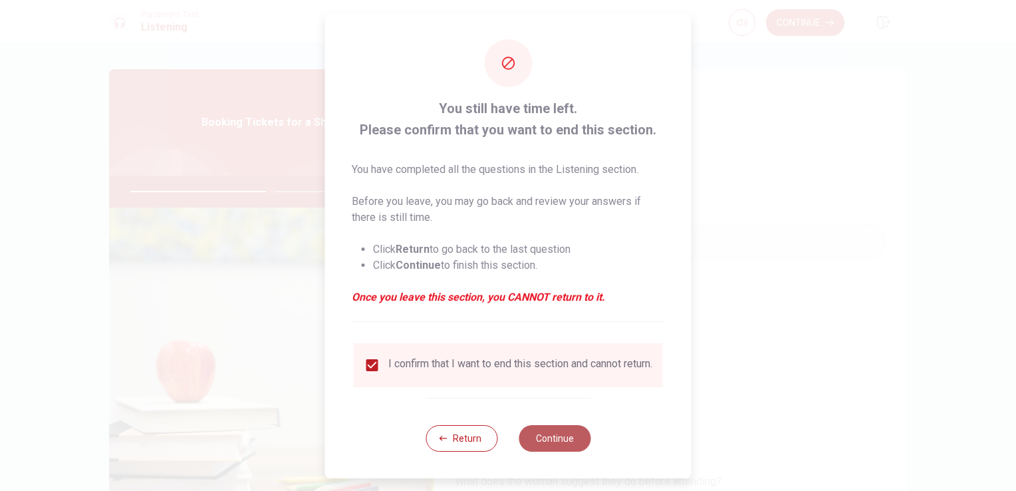
click at [556, 449] on button "Continue" at bounding box center [555, 438] width 72 height 27
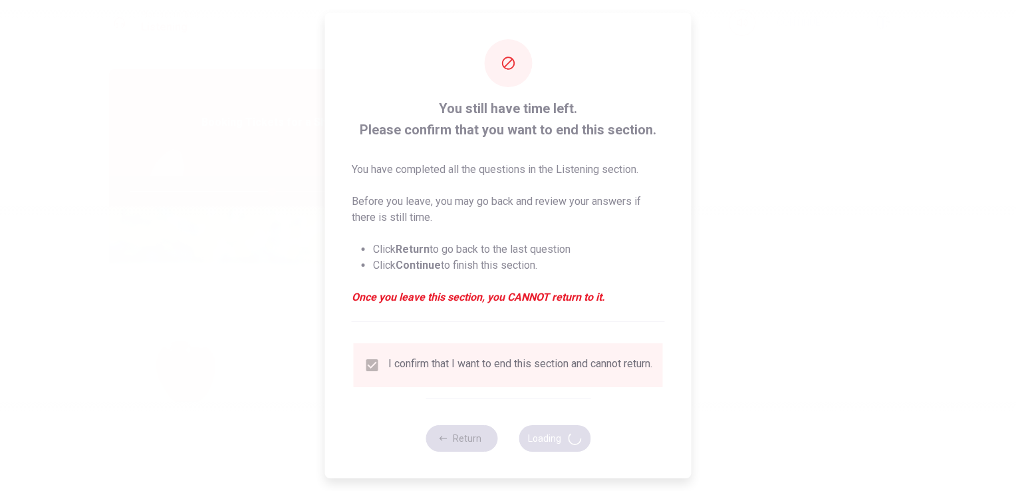
type input "59"
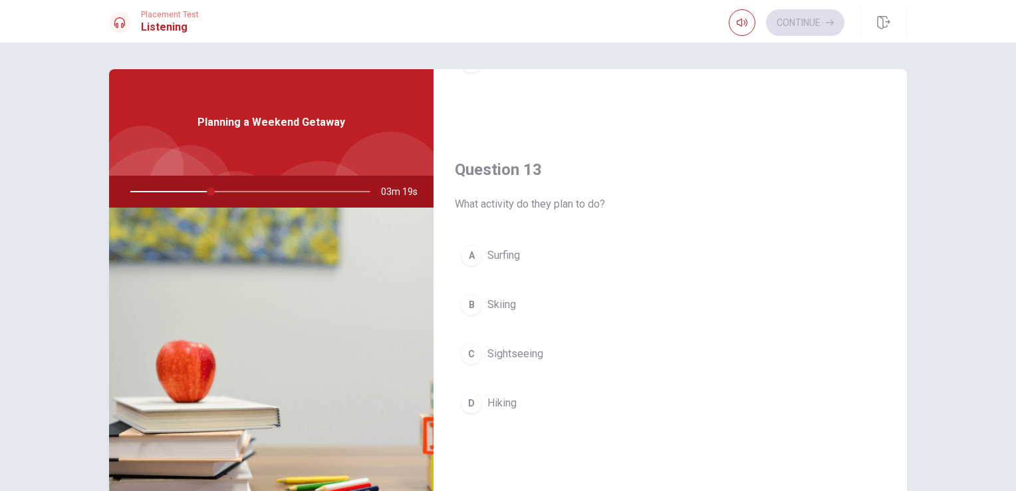
scroll to position [628, 0]
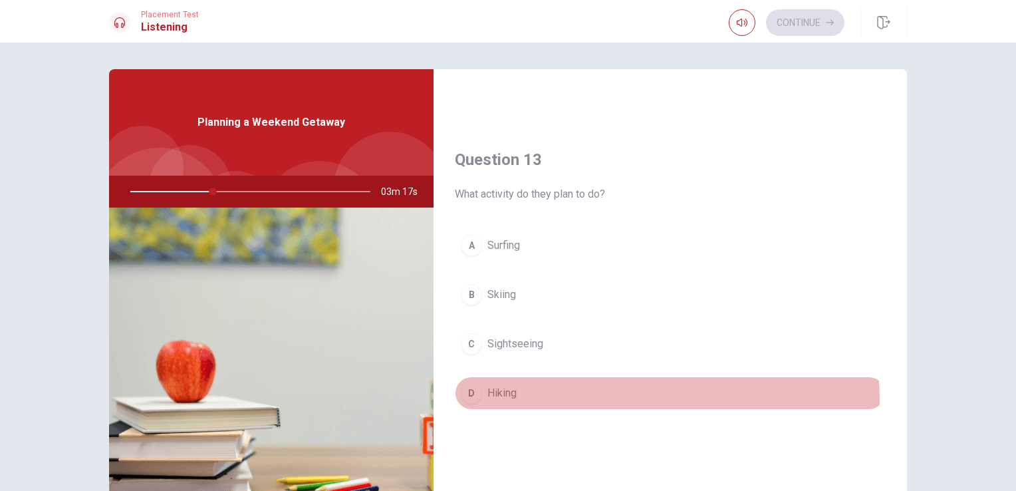
click at [625, 395] on button "D Hiking" at bounding box center [670, 392] width 431 height 33
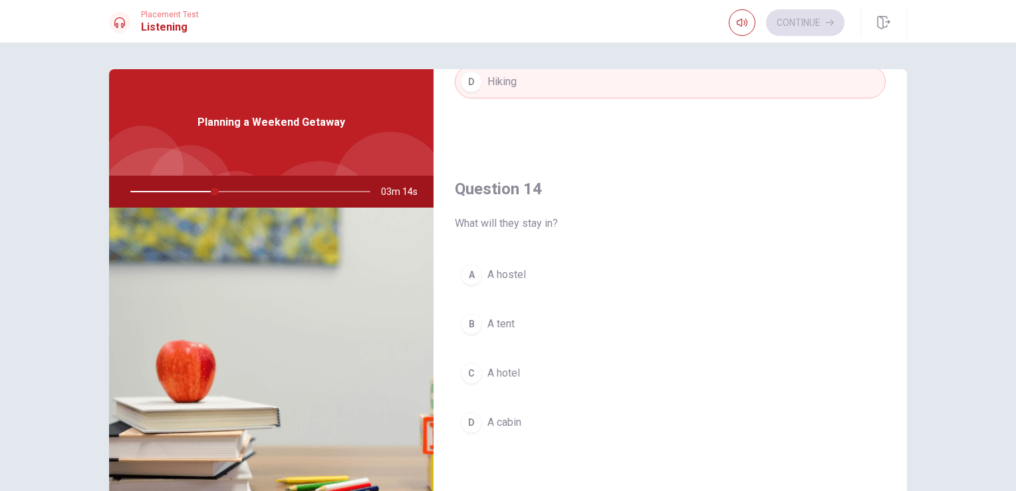
scroll to position [941, 0]
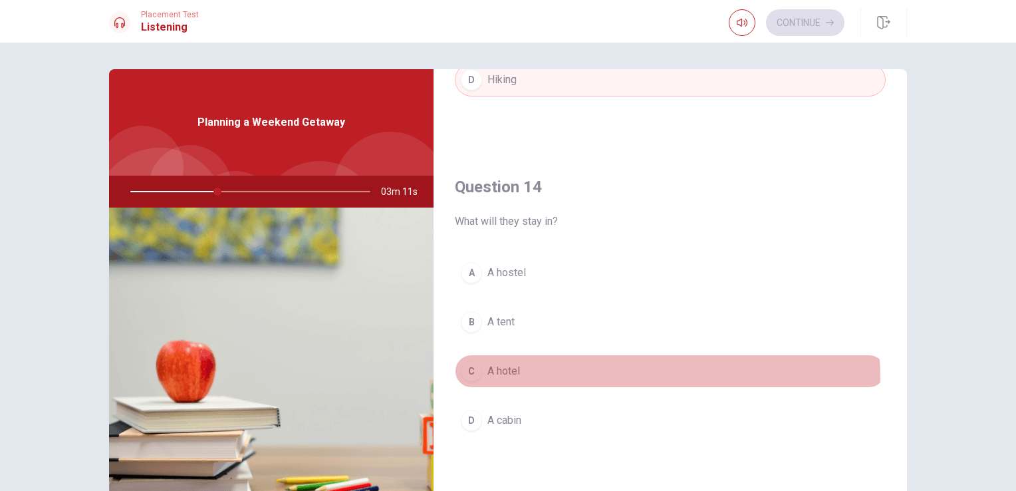
click at [630, 374] on button "C A hotel" at bounding box center [670, 370] width 431 height 33
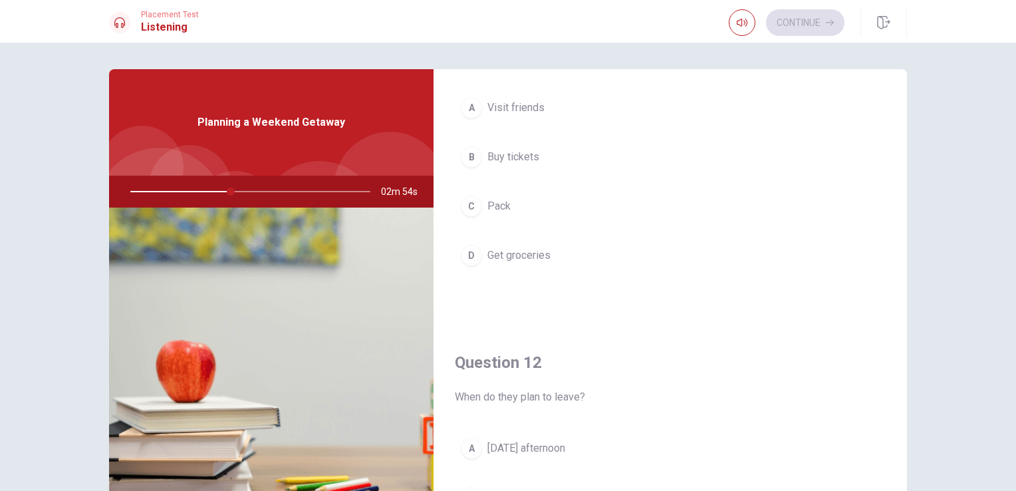
scroll to position [86, 0]
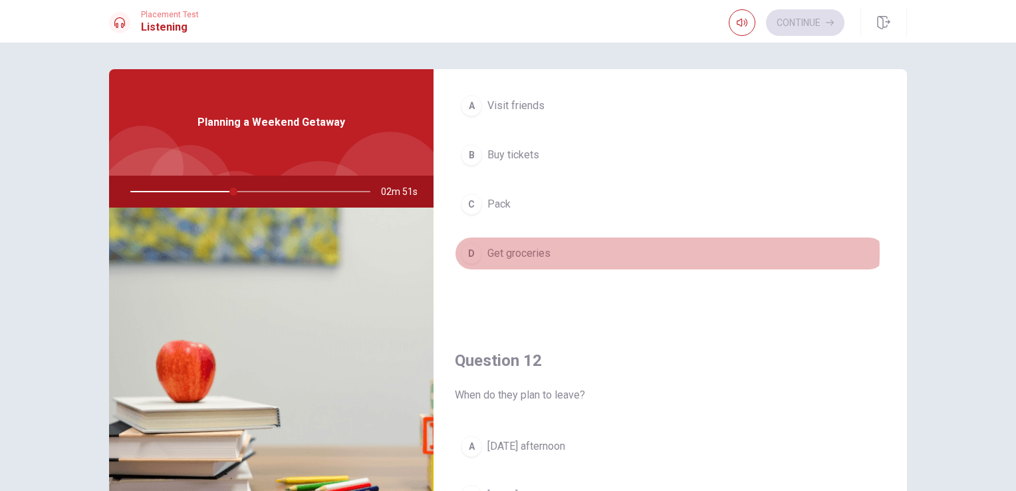
click at [628, 251] on button "D Get groceries" at bounding box center [670, 253] width 431 height 33
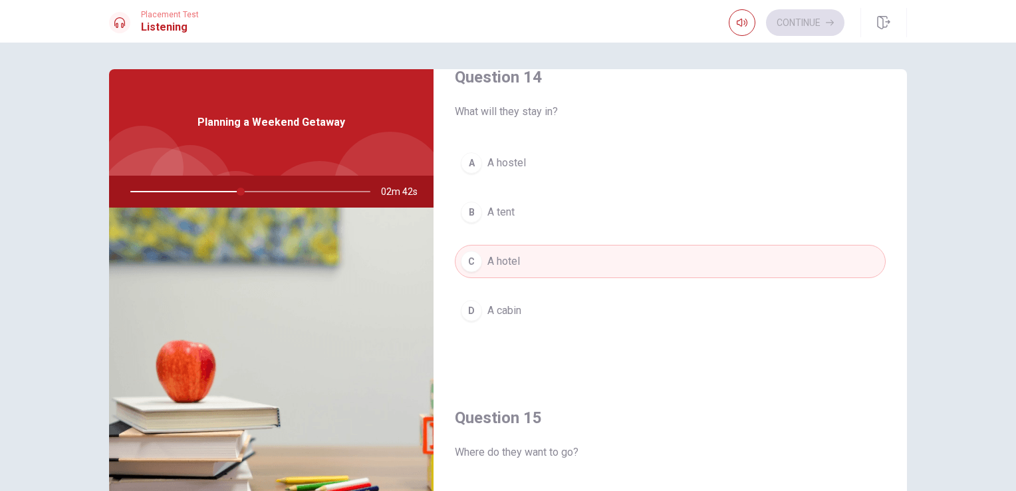
scroll to position [1045, 0]
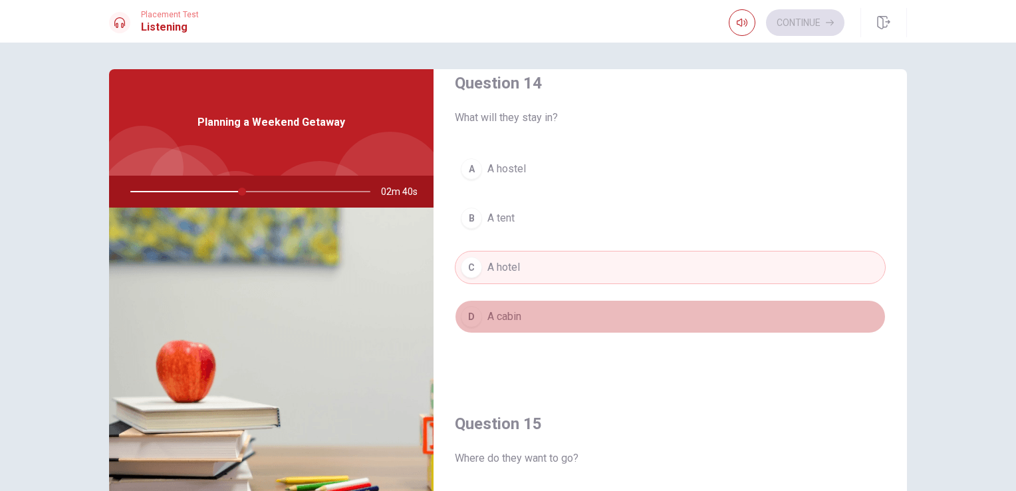
click at [769, 304] on button "D A cabin" at bounding box center [670, 316] width 431 height 33
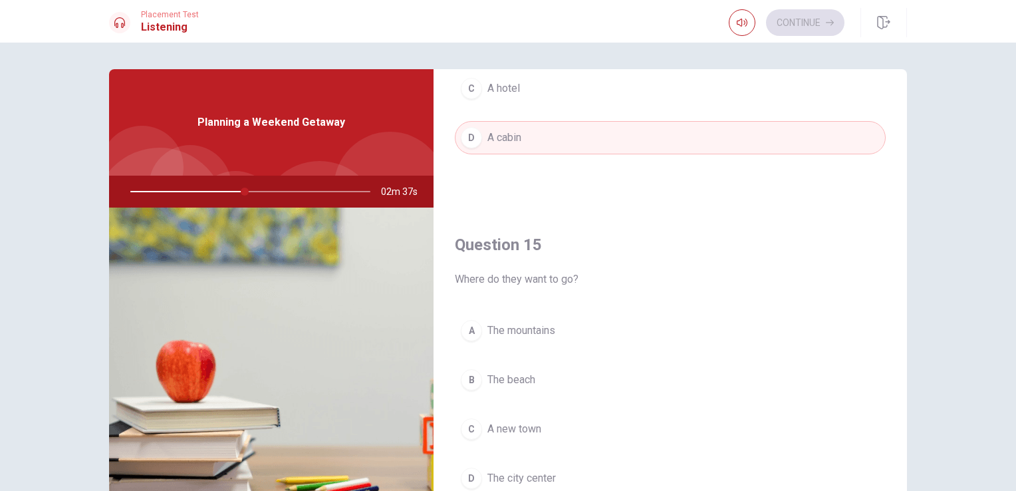
scroll to position [1234, 0]
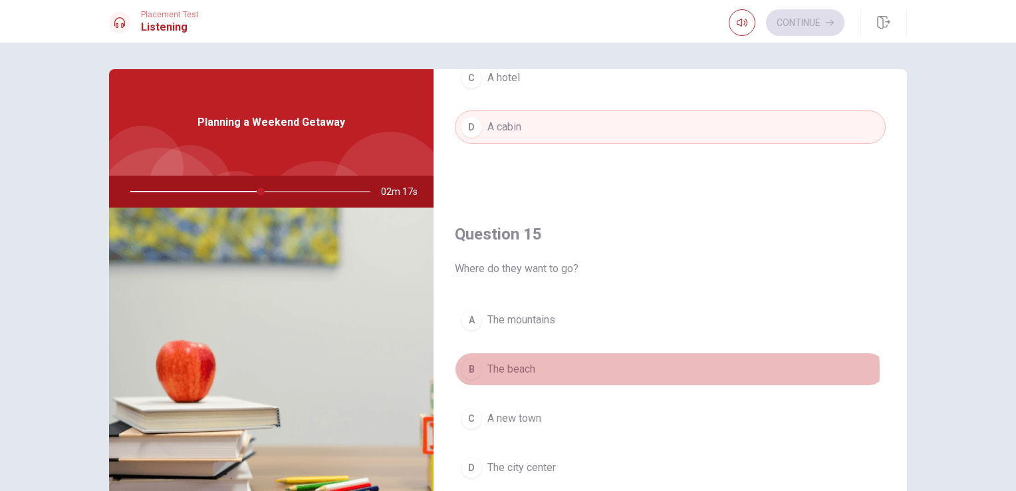
click at [615, 366] on button "B The beach" at bounding box center [670, 368] width 431 height 33
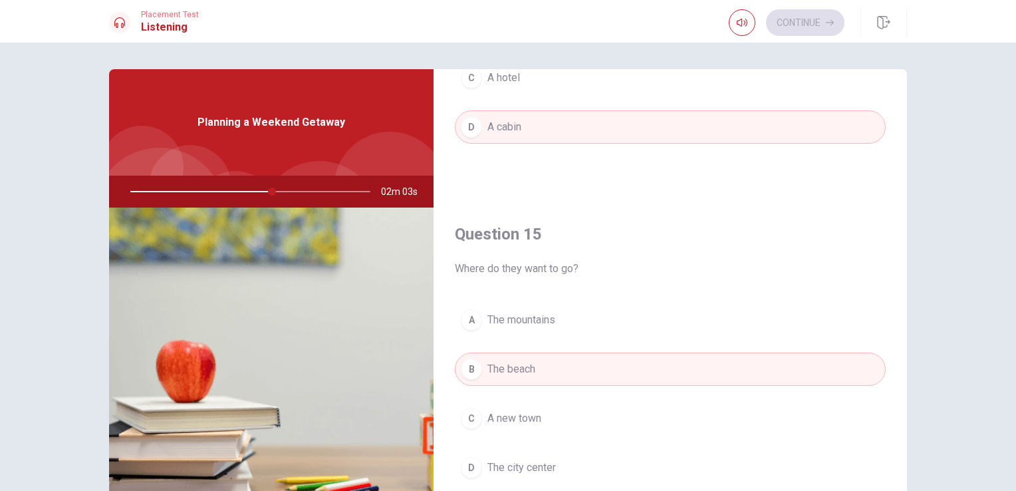
drag, startPoint x: 904, startPoint y: 413, endPoint x: 904, endPoint y: 375, distance: 37.9
click at [904, 375] on div "Question 11 What will they do before heading to the cabin? A Visit friends B Bu…" at bounding box center [508, 300] width 840 height 462
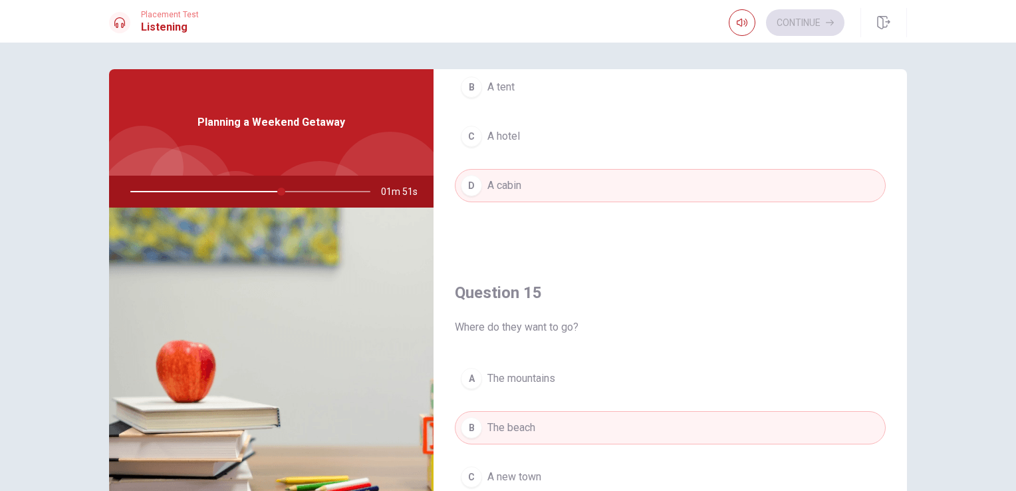
scroll to position [1190, 0]
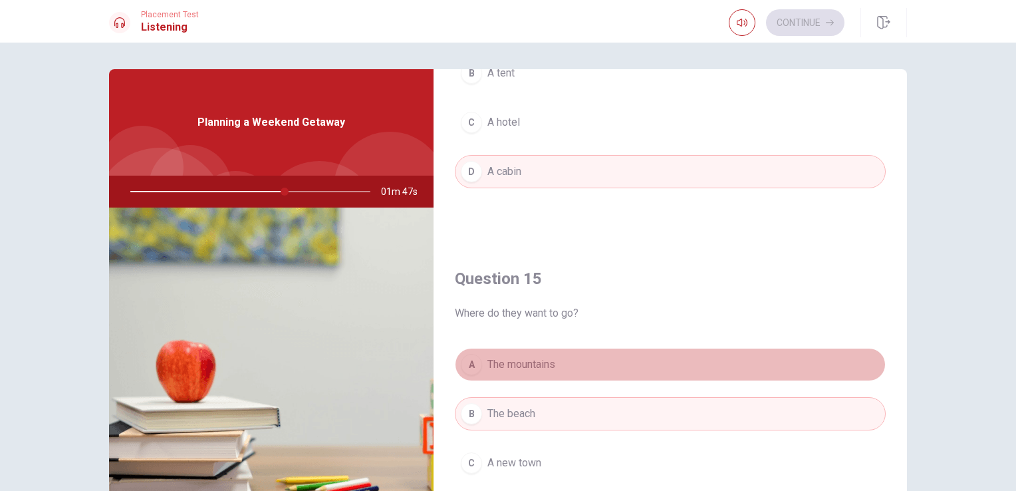
click at [753, 370] on button "A The mountains" at bounding box center [670, 364] width 431 height 33
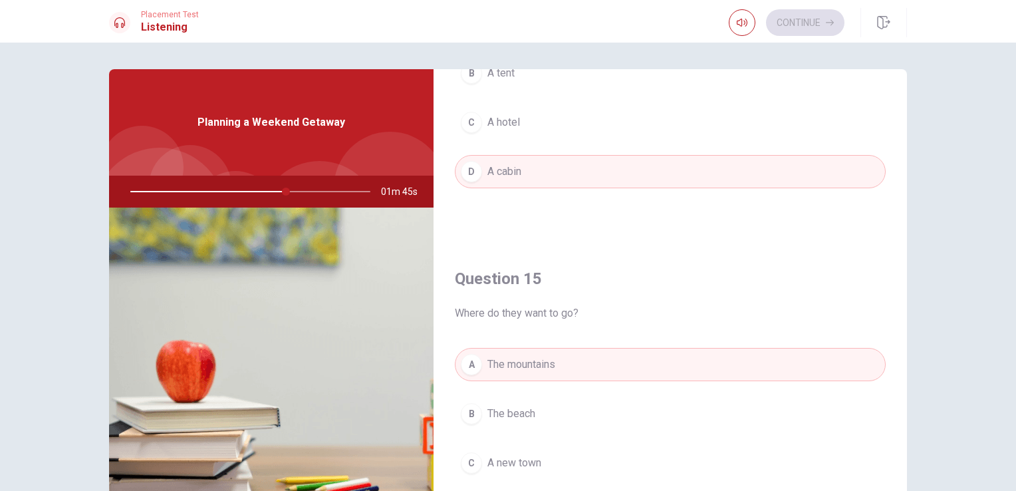
scroll to position [1234, 0]
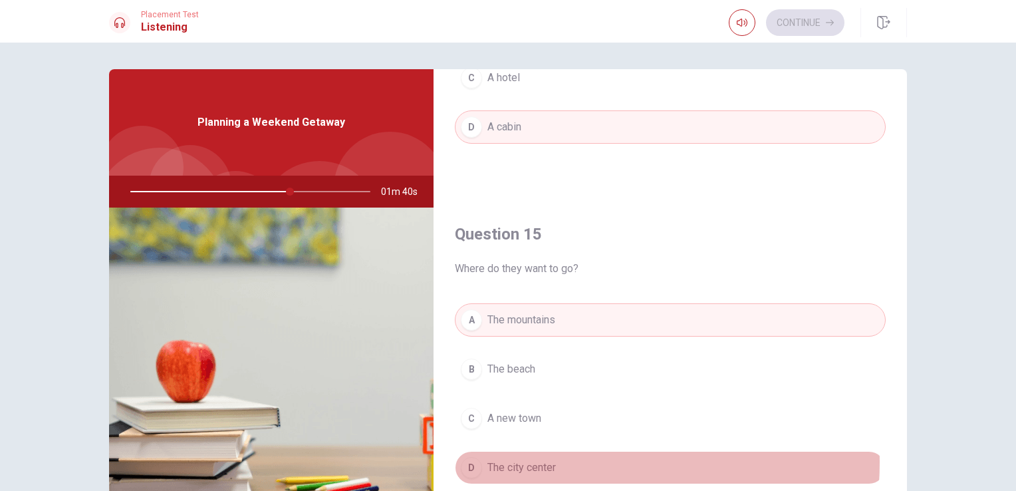
click at [547, 459] on span "The city center" at bounding box center [521, 467] width 68 height 16
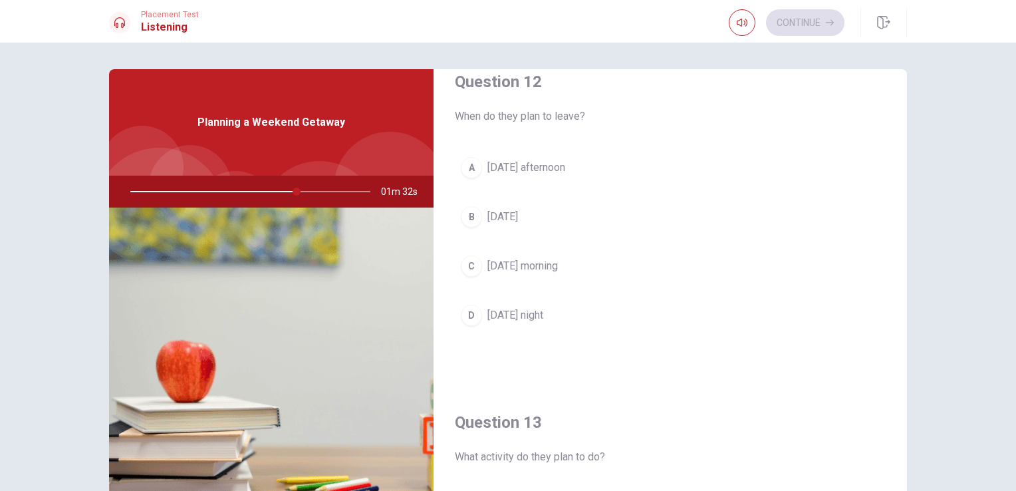
scroll to position [326, 0]
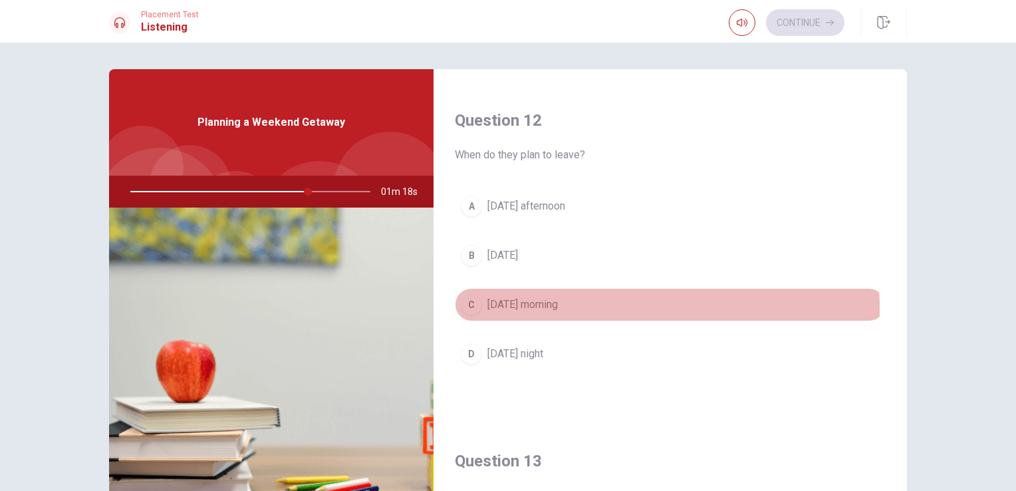
click at [596, 307] on button "C [DATE] morning" at bounding box center [670, 304] width 431 height 33
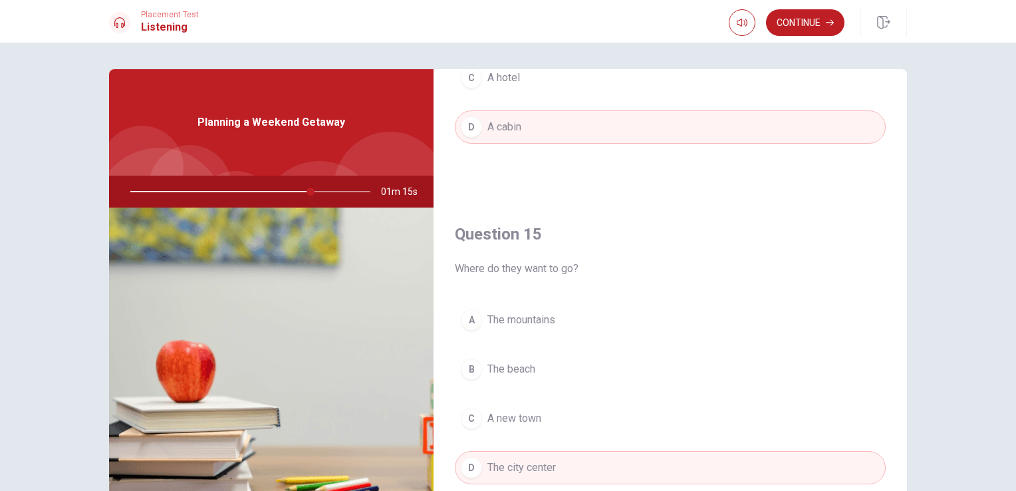
scroll to position [0, 0]
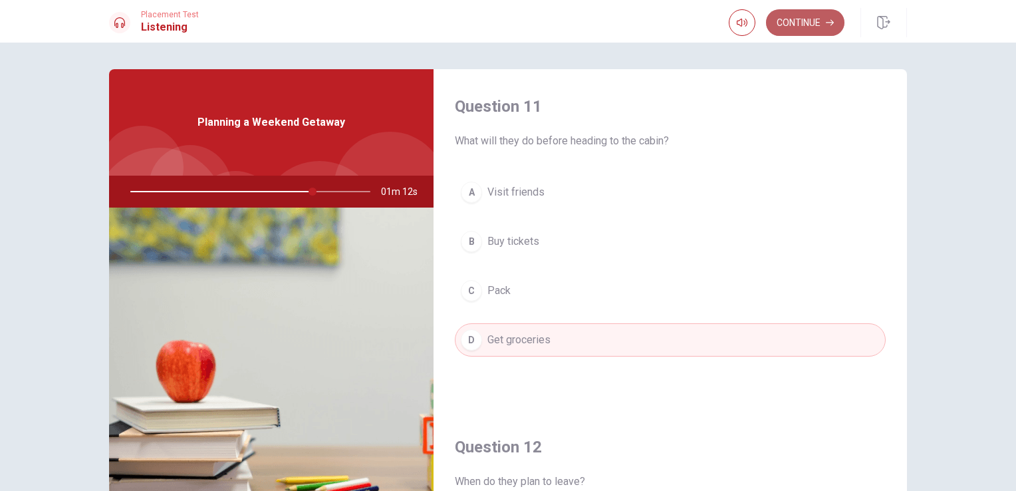
click at [805, 23] on button "Continue" at bounding box center [805, 22] width 78 height 27
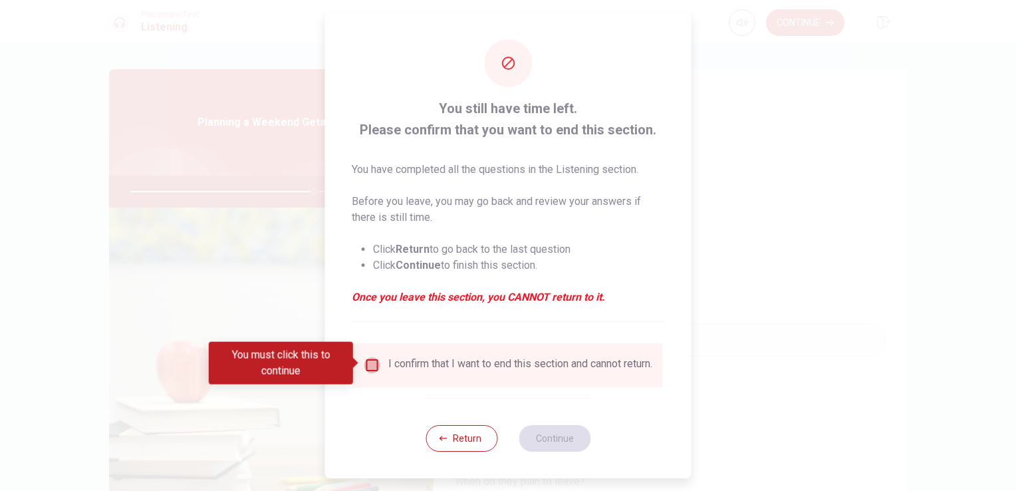
click at [374, 364] on input "You must click this to continue" at bounding box center [372, 365] width 16 height 16
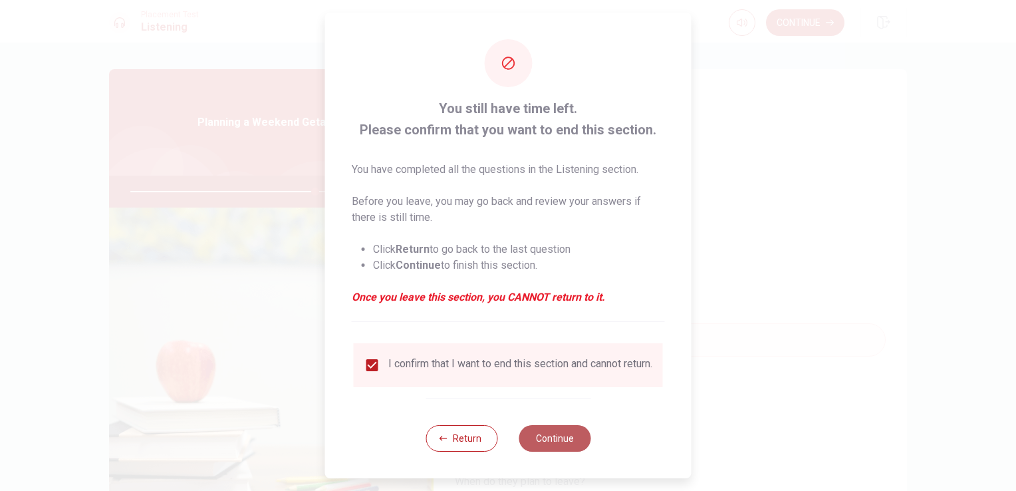
click at [556, 445] on button "Continue" at bounding box center [555, 438] width 72 height 27
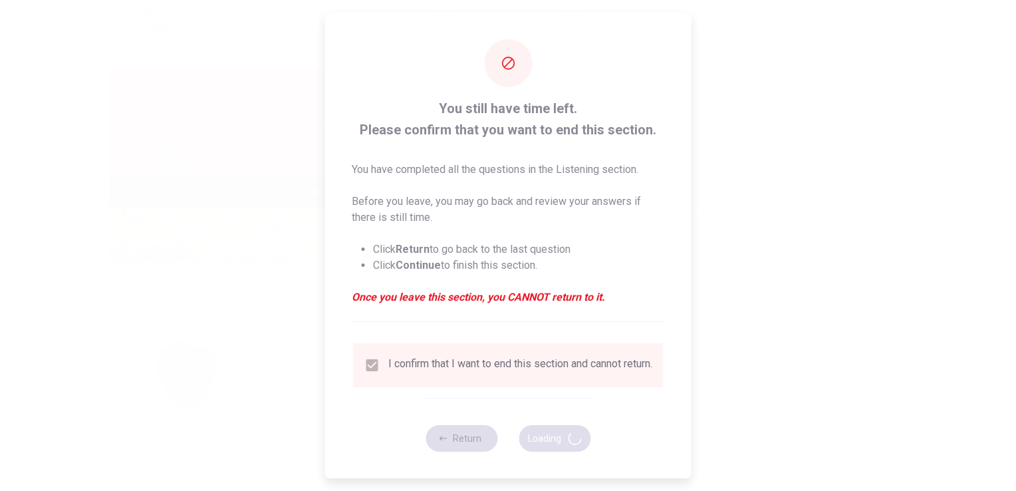
type input "78"
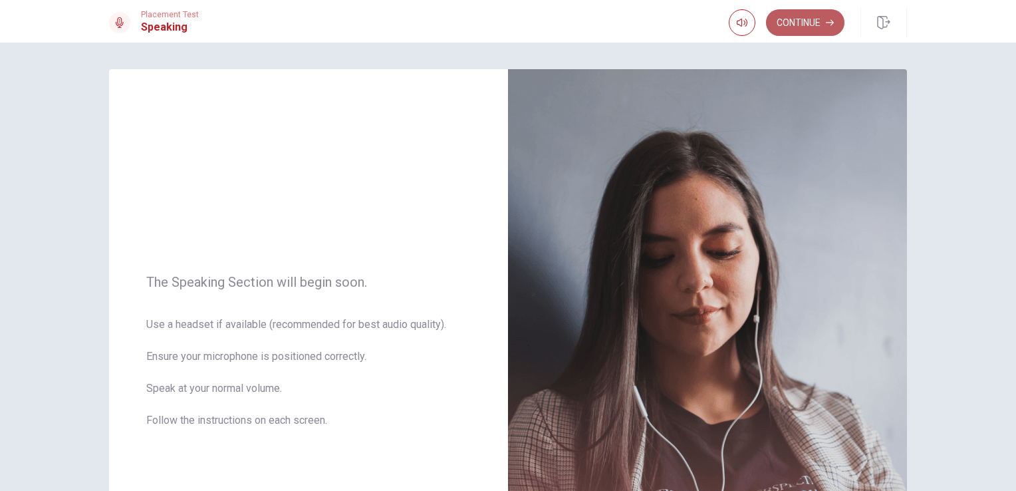
click at [808, 25] on button "Continue" at bounding box center [805, 22] width 78 height 27
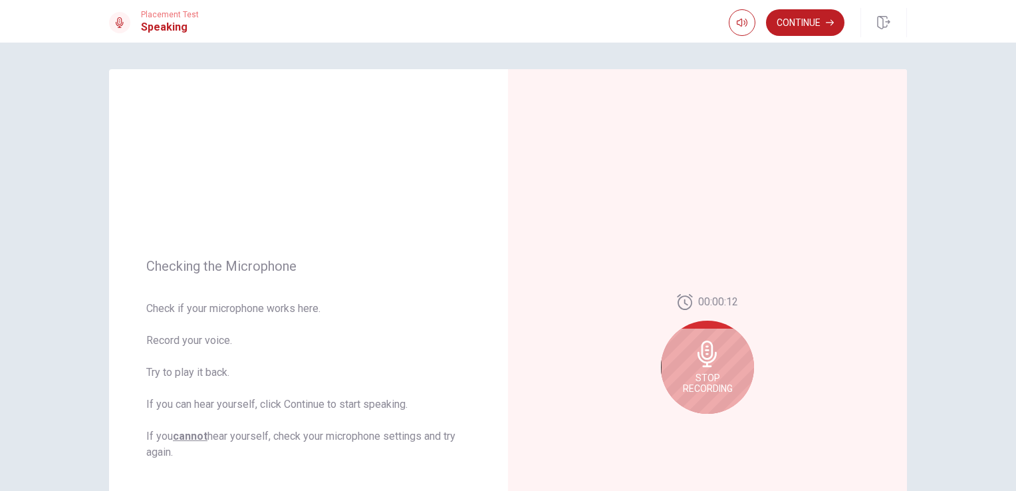
scroll to position [38, 0]
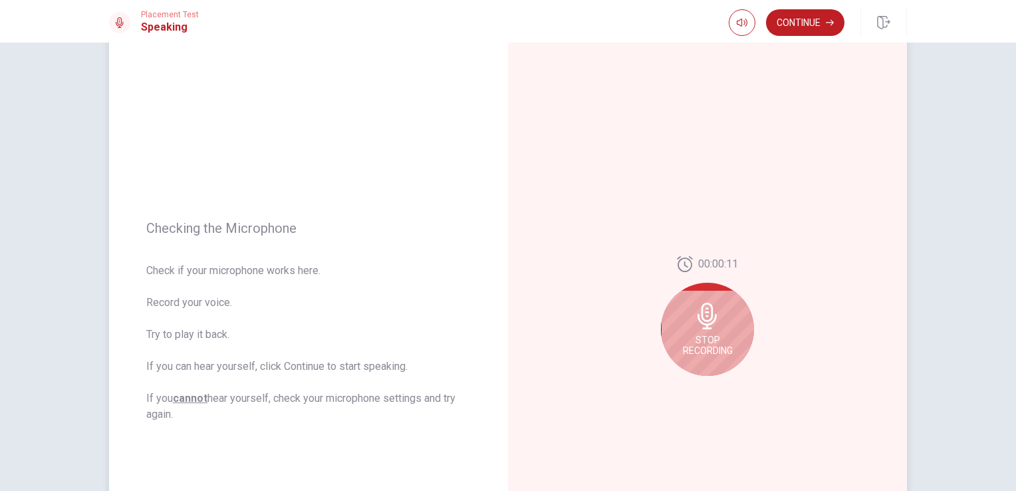
click at [713, 352] on span "Stop Recording" at bounding box center [708, 344] width 50 height 21
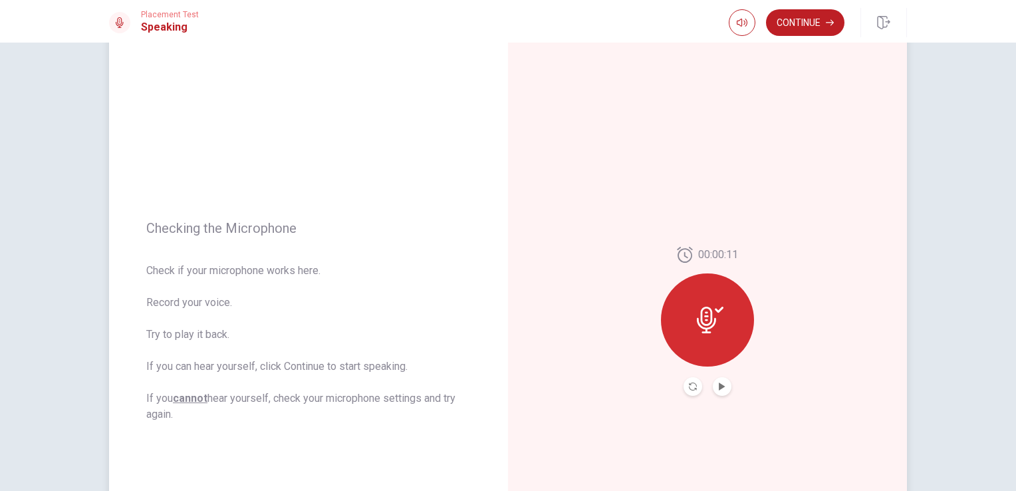
click at [718, 328] on icon at bounding box center [710, 320] width 27 height 27
click at [719, 387] on icon "Play Audio" at bounding box center [722, 386] width 6 height 8
click at [689, 386] on icon "Record Again" at bounding box center [693, 386] width 8 height 8
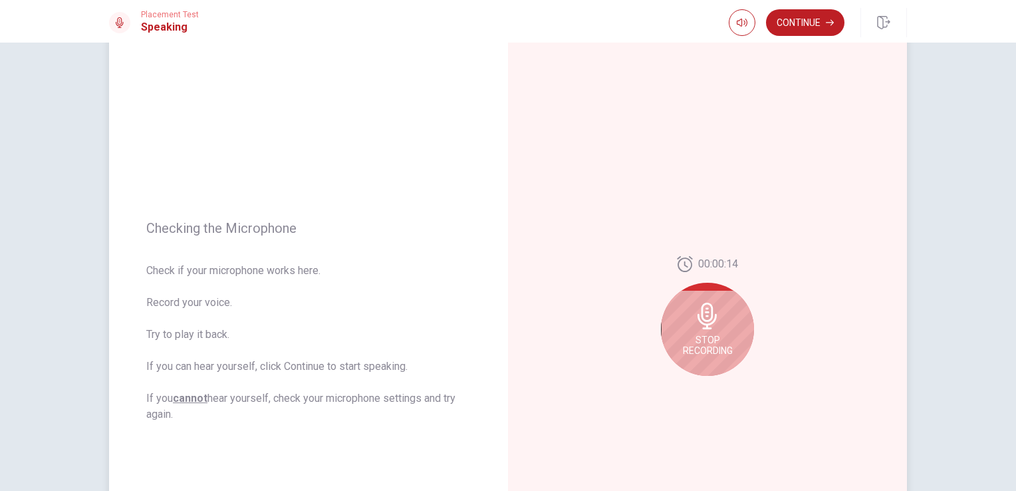
click at [698, 339] on span "Stop Recording" at bounding box center [708, 344] width 50 height 21
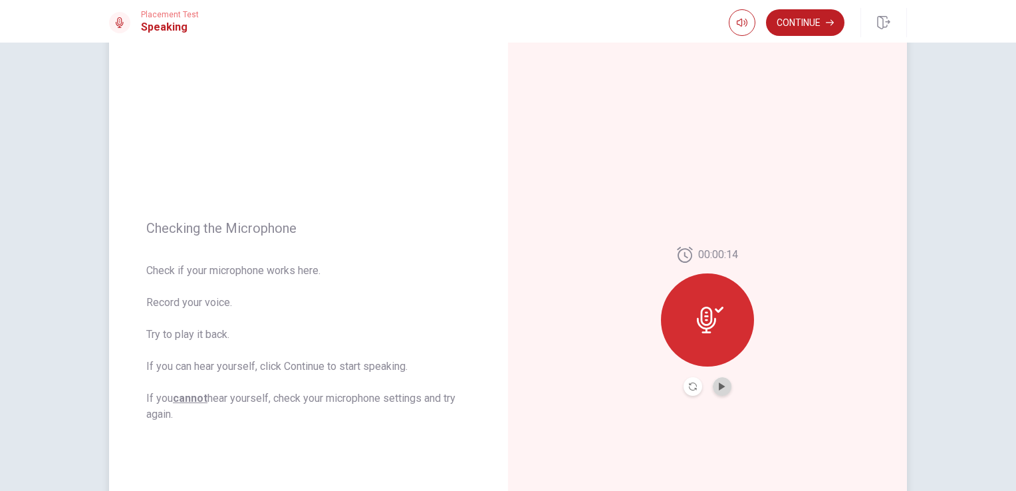
click at [713, 389] on button "Play Audio" at bounding box center [722, 386] width 19 height 19
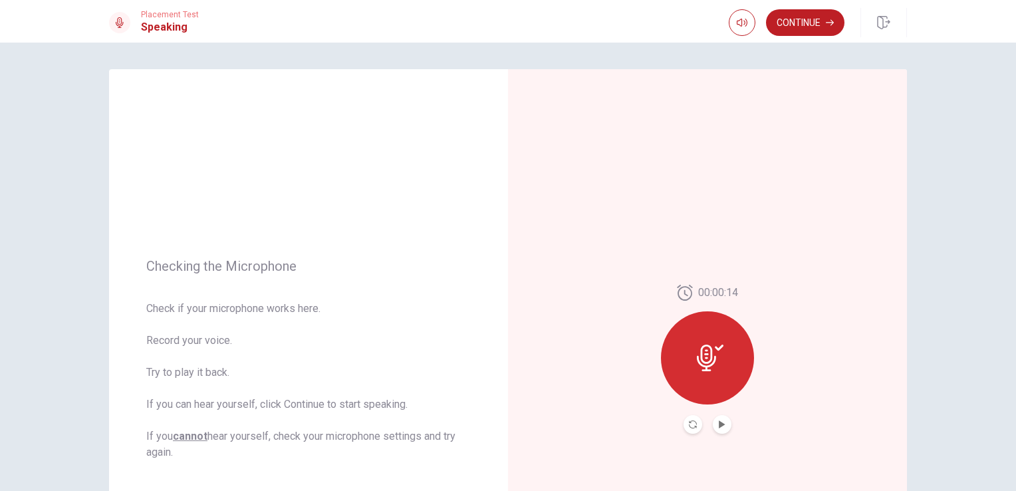
scroll to position [0, 0]
click at [708, 357] on icon at bounding box center [706, 357] width 19 height 27
click at [692, 423] on icon "Record Again" at bounding box center [693, 424] width 8 height 8
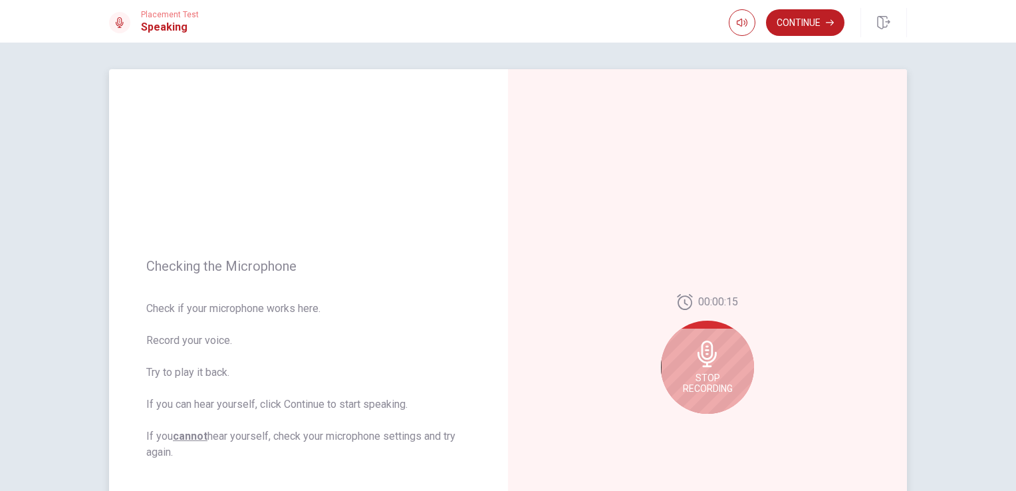
click at [707, 390] on span "Stop Recording" at bounding box center [708, 382] width 50 height 21
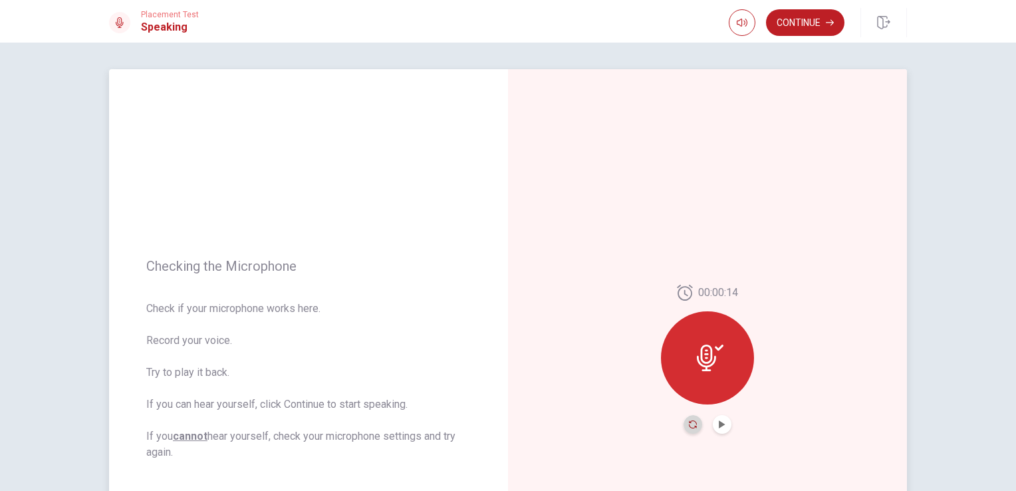
click at [689, 426] on icon "Record Again" at bounding box center [693, 424] width 8 height 8
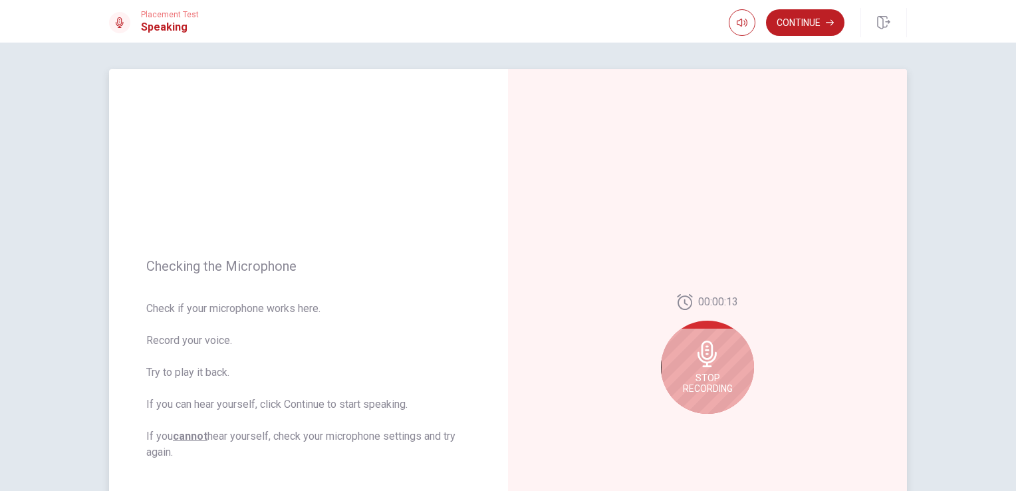
click at [719, 374] on span "Stop Recording" at bounding box center [708, 382] width 50 height 21
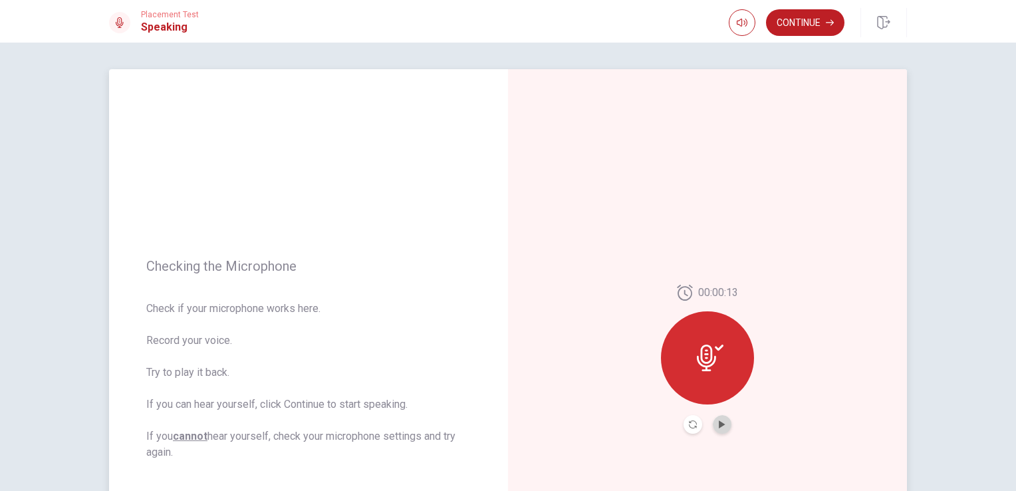
click at [717, 428] on button "Play Audio" at bounding box center [722, 424] width 19 height 19
click at [804, 23] on button "Continue" at bounding box center [805, 22] width 78 height 27
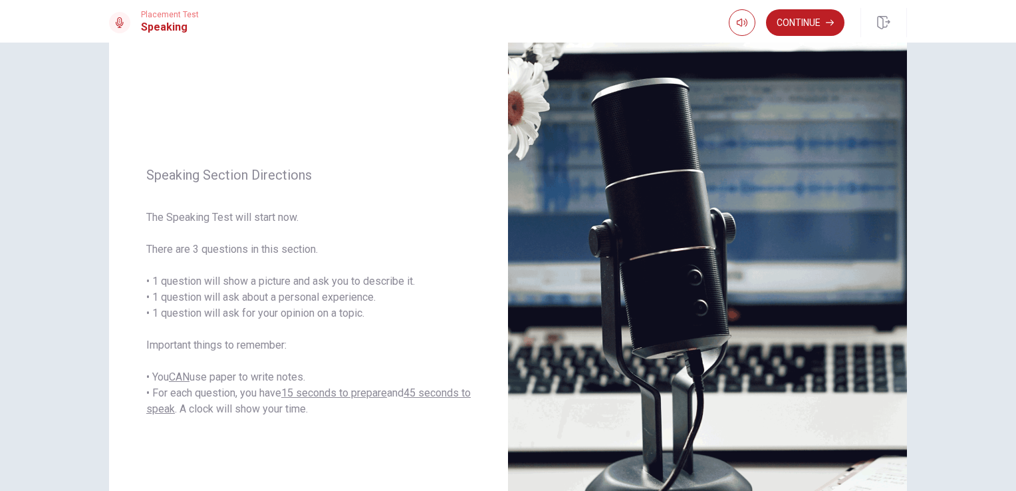
scroll to position [64, 0]
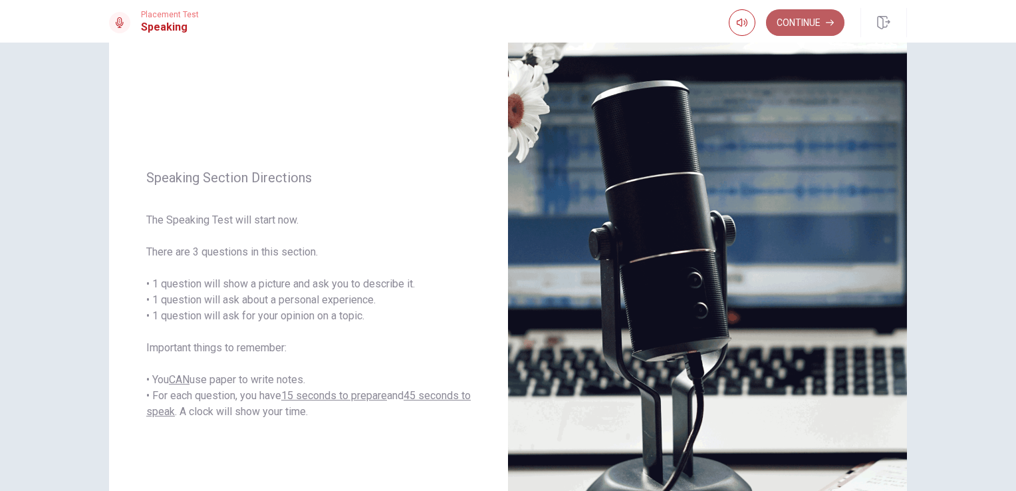
click at [818, 17] on button "Continue" at bounding box center [805, 22] width 78 height 27
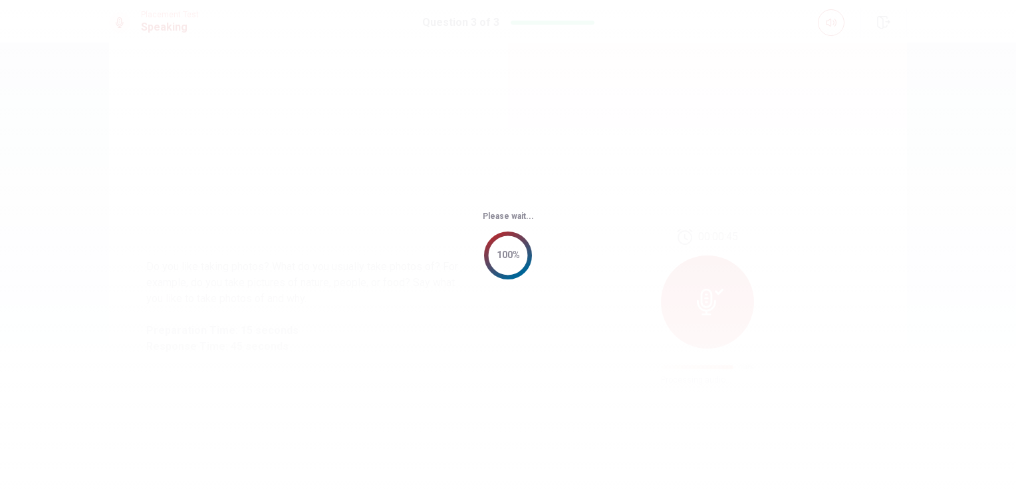
scroll to position [0, 0]
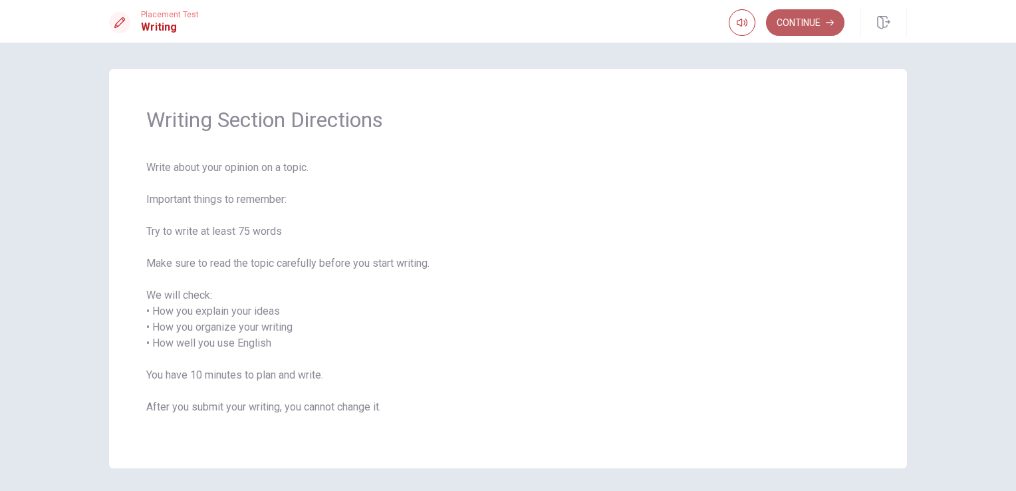
click at [792, 21] on button "Continue" at bounding box center [805, 22] width 78 height 27
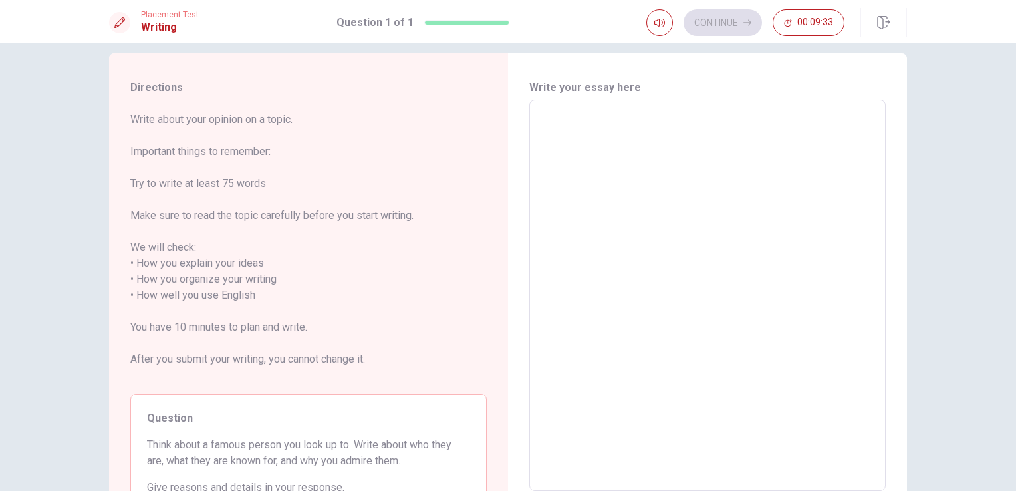
scroll to position [17, 0]
click at [560, 131] on textarea at bounding box center [708, 294] width 338 height 369
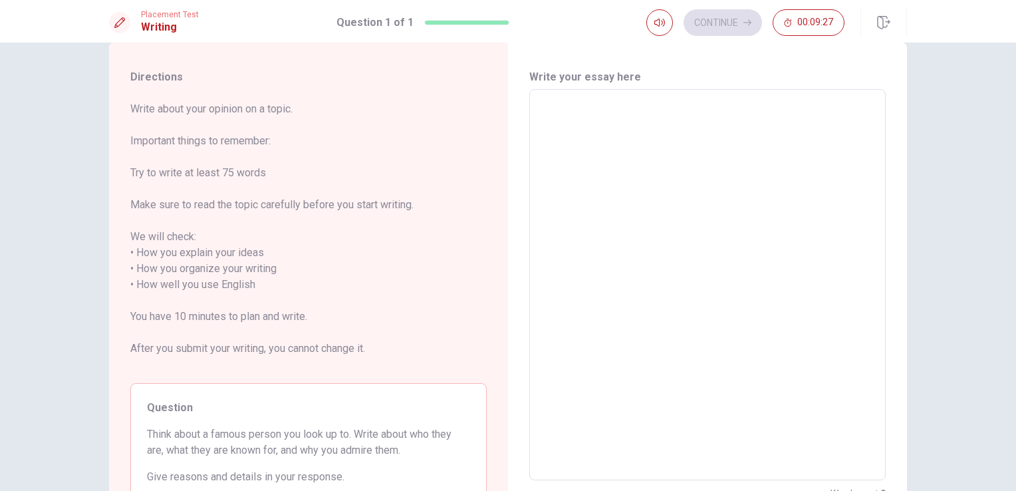
scroll to position [25, 0]
type textarea "I"
type textarea "x"
type textarea "I"
type textarea "x"
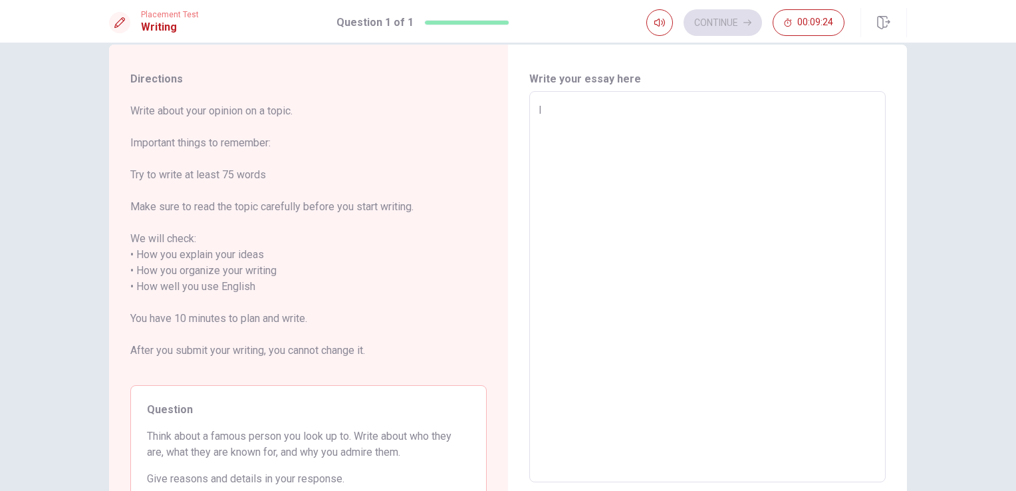
type textarea "I Y"
type textarea "x"
type textarea "I"
type textarea "x"
type textarea "I T"
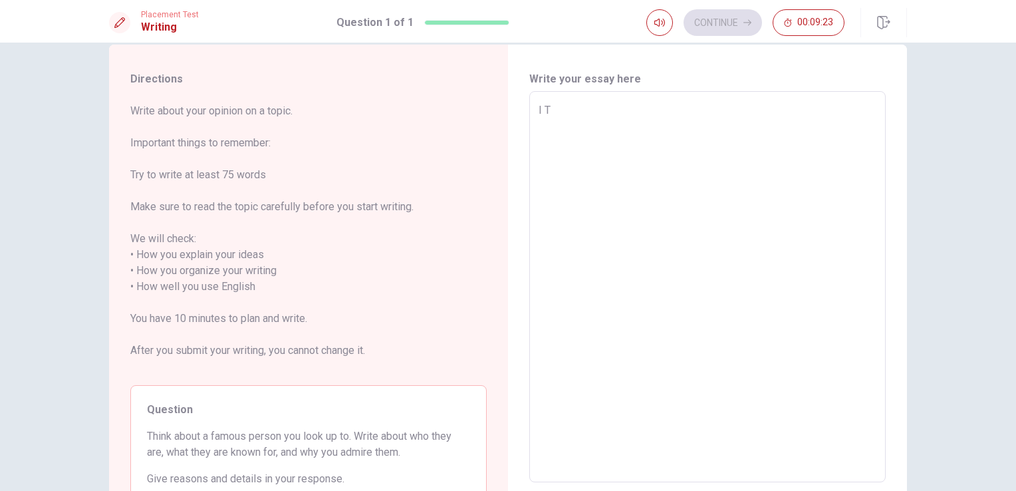
type textarea "x"
type textarea "I Th"
type textarea "x"
type textarea "I Thi"
type textarea "x"
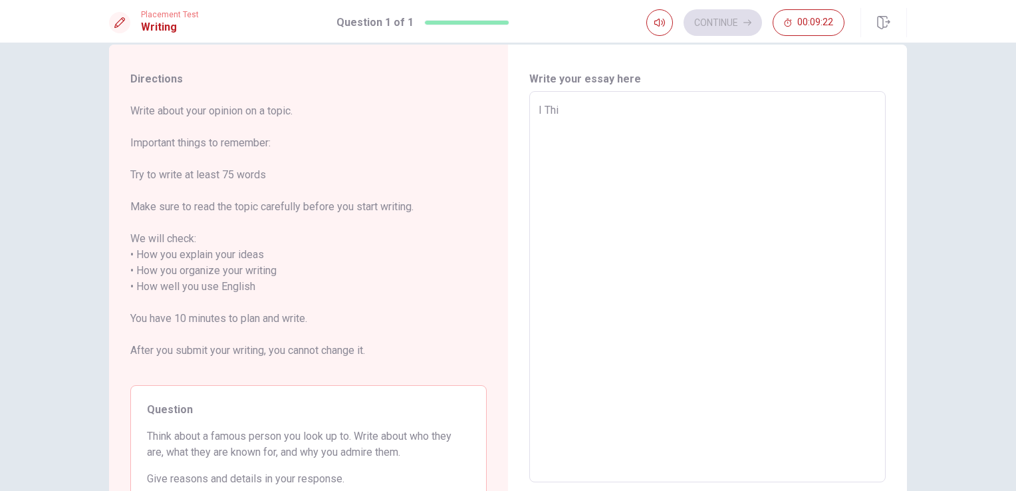
type textarea "I Thin"
type textarea "x"
type textarea "I Think"
type textarea "x"
type textarea "I Think"
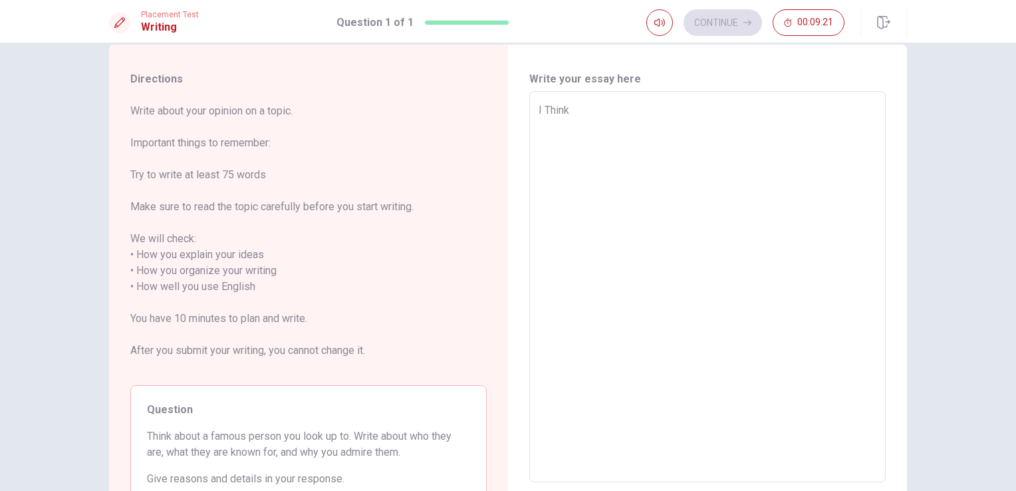
type textarea "x"
type textarea "I Think a"
type textarea "x"
type textarea "I Think ab"
type textarea "x"
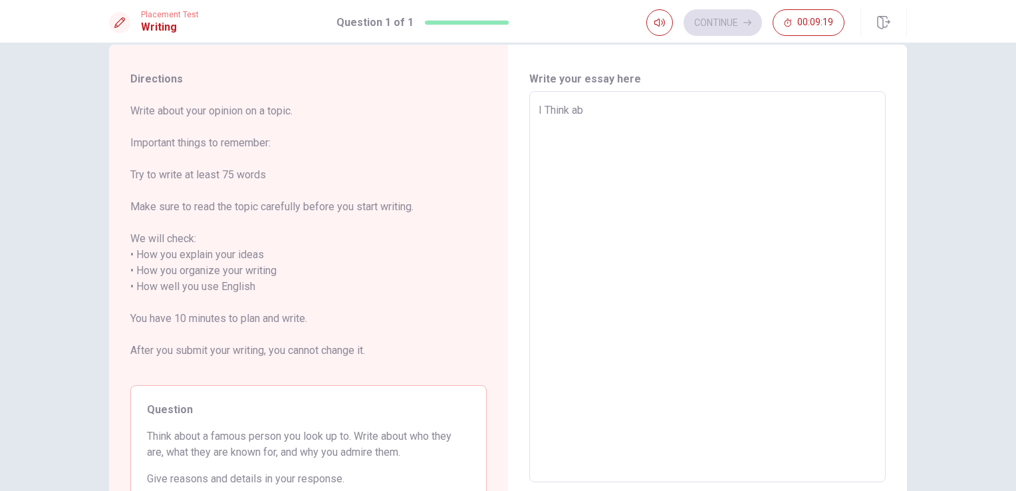
type textarea "I Think abo"
type textarea "x"
type textarea "I Think abou"
type textarea "x"
type textarea "I Think about"
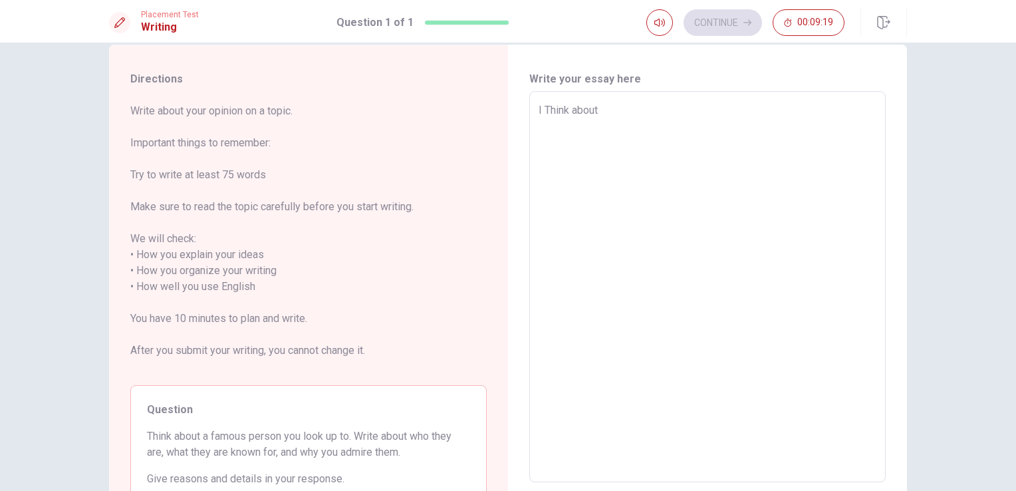
type textarea "x"
type textarea "I Think about"
type textarea "x"
type textarea "I Think about f"
type textarea "x"
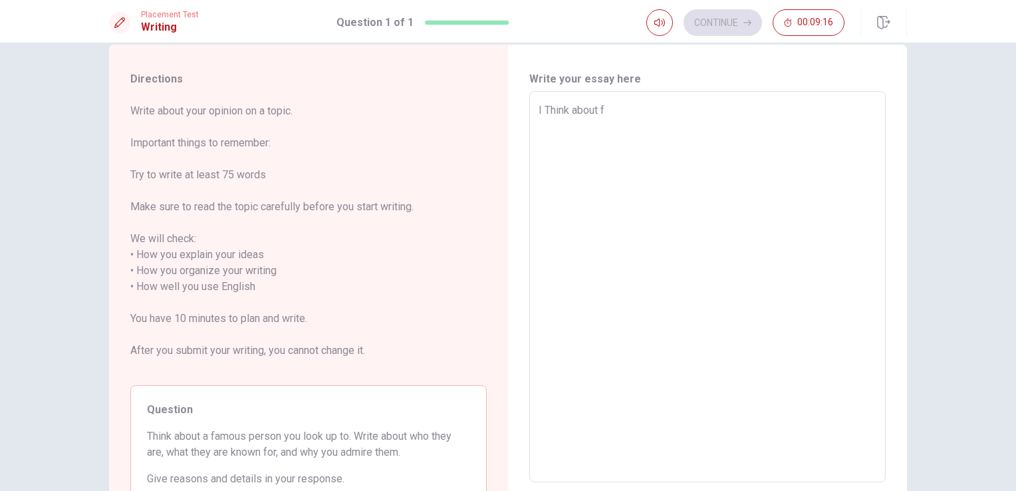
type textarea "I Think about fa"
type textarea "x"
type textarea "I Think about fam"
type textarea "x"
type textarea "I Think about famo"
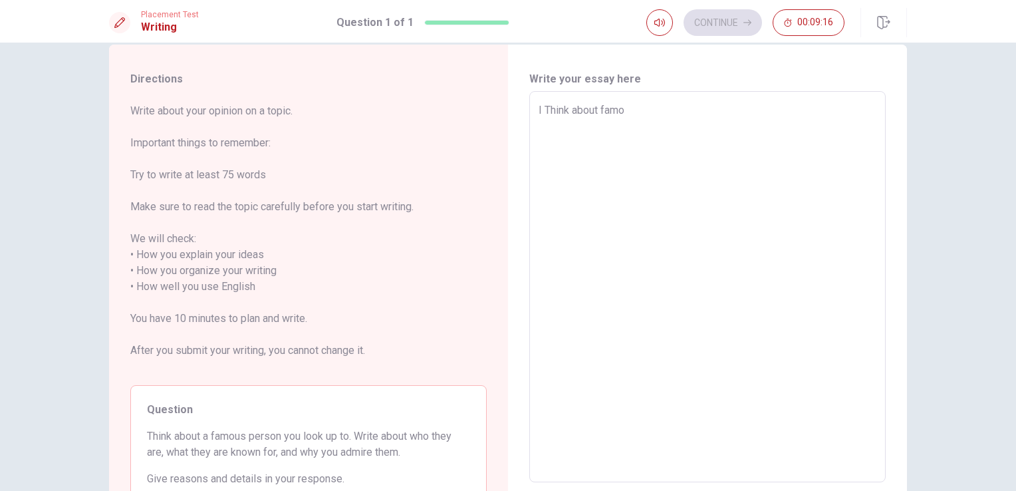
type textarea "x"
type textarea "I Think about famoiu"
type textarea "x"
type textarea "I Think about famoius"
type textarea "x"
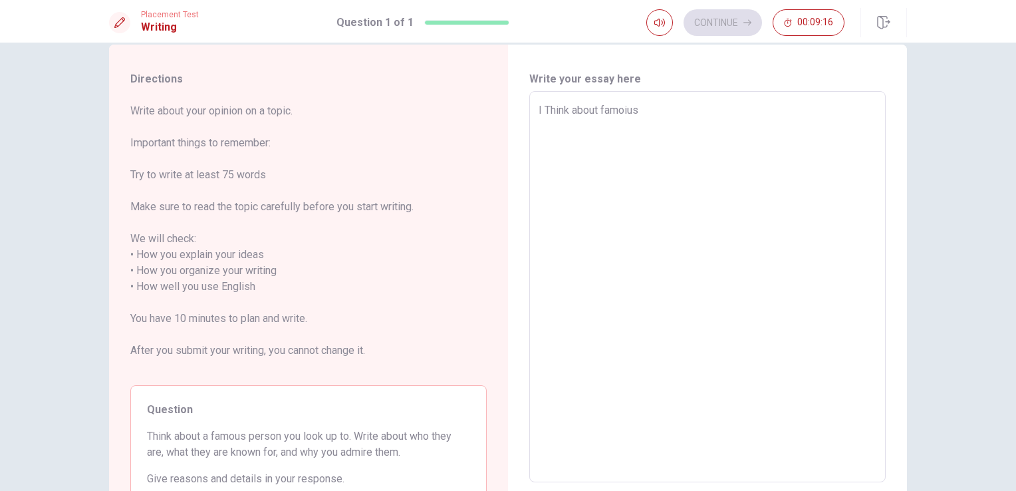
type textarea "I Think about famoius"
type textarea "x"
type textarea "I Think about famoius"
type textarea "x"
type textarea "I Think about famoiu"
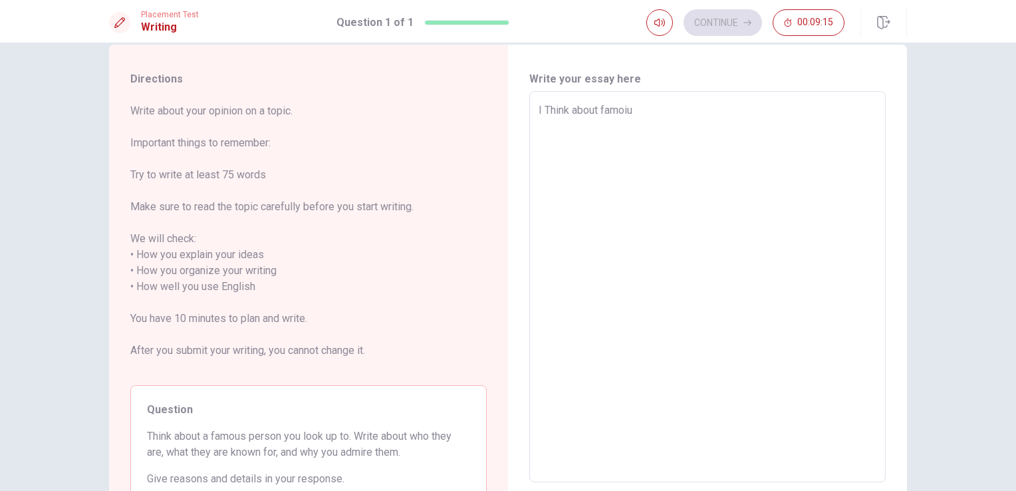
type textarea "x"
type textarea "I Think about famoi"
type textarea "x"
type textarea "I Think about famo"
type textarea "x"
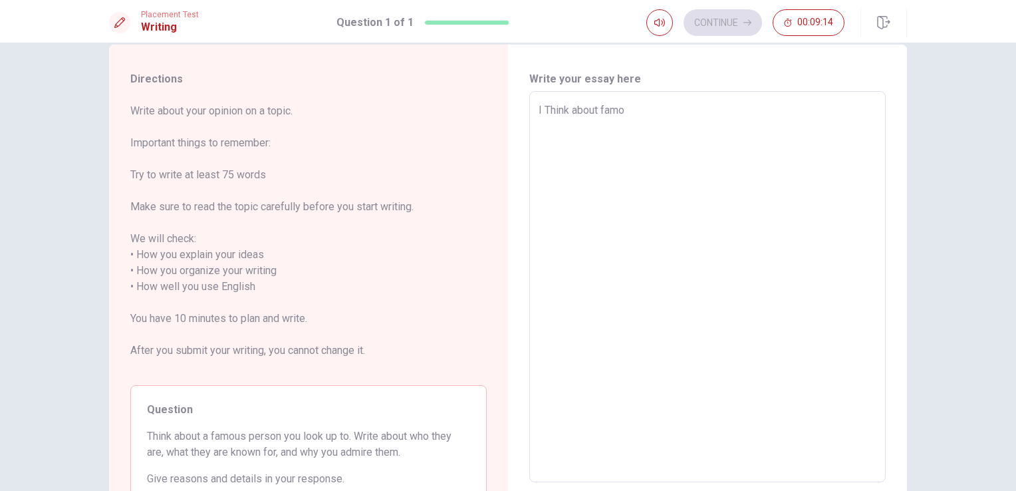
type textarea "I Think about famou"
type textarea "x"
type textarea "I Think about famous"
type textarea "x"
type textarea "I Think about famous"
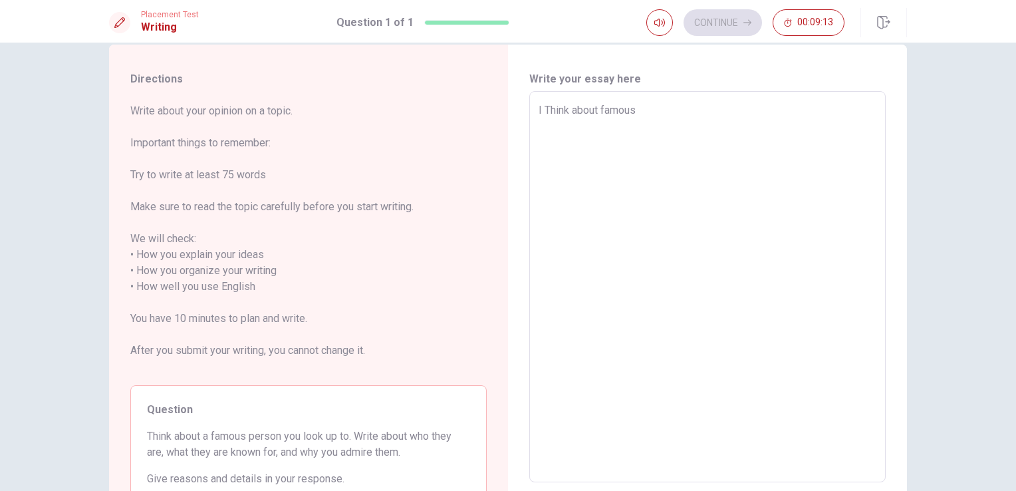
type textarea "x"
type textarea "I Think about famous p"
type textarea "x"
type textarea "I Think about famous pe"
type textarea "x"
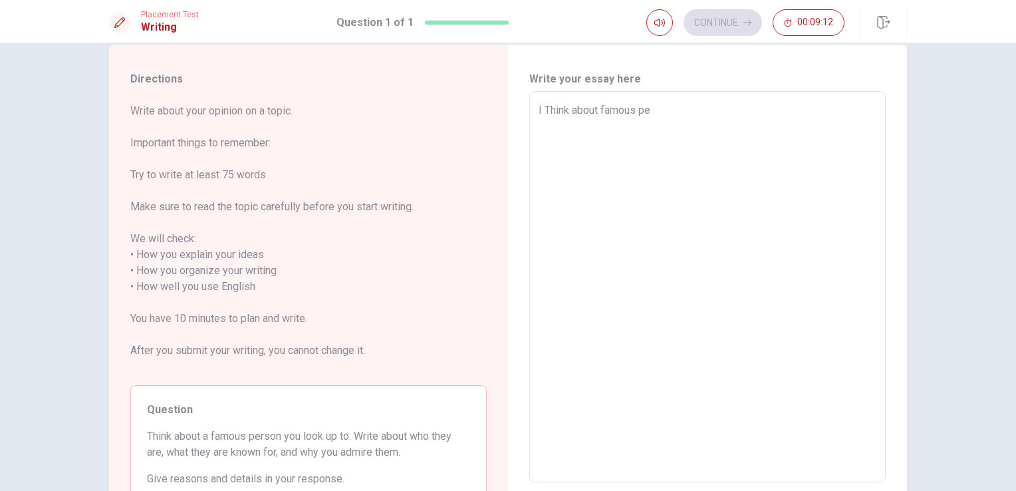
type textarea "I Think about famous peo"
type textarea "x"
type textarea "I Think about famous peop"
type textarea "x"
type textarea "I Think about famous peopl"
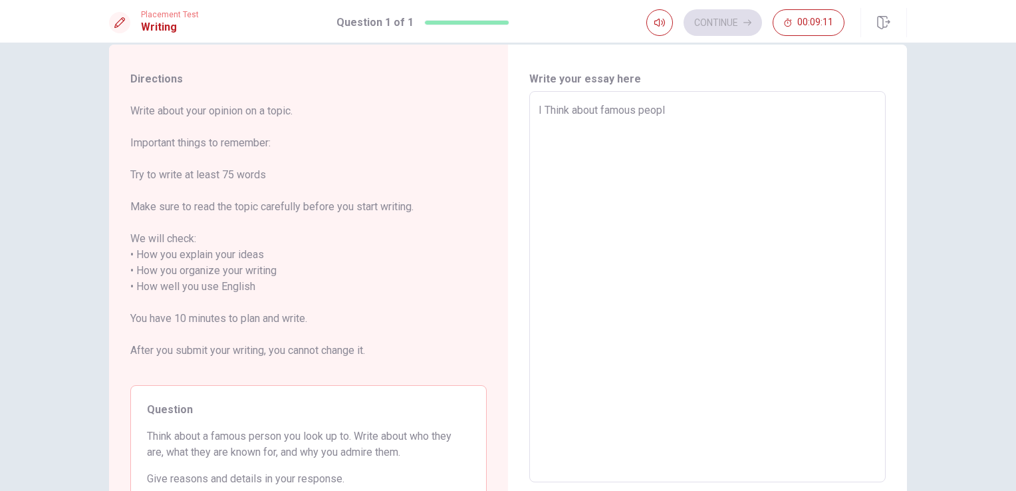
type textarea "x"
type textarea "I Think about famous people"
type textarea "x"
type textarea "I Think about famous people,"
type textarea "x"
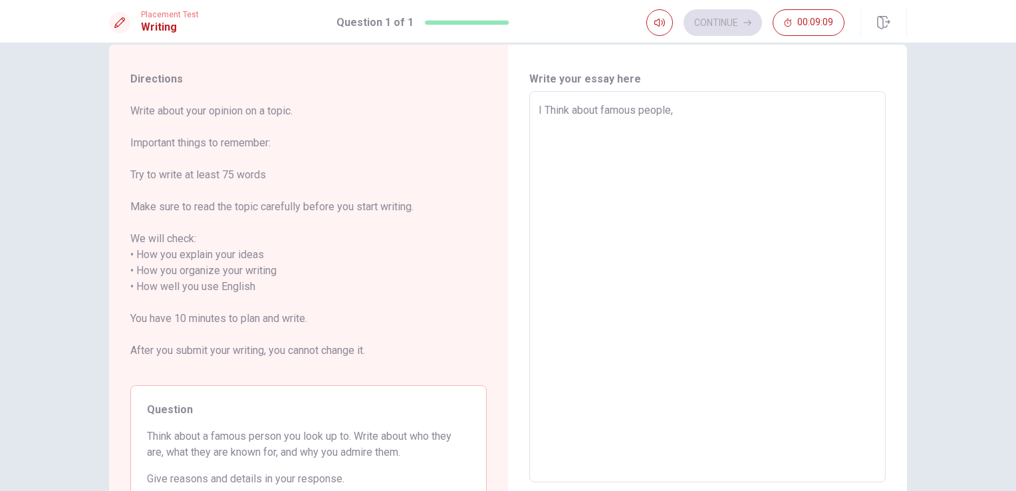
type textarea "I Think about famous people,"
type textarea "x"
type textarea "I Think about famous people, v"
type textarea "x"
type textarea "I Think about famous people, ve"
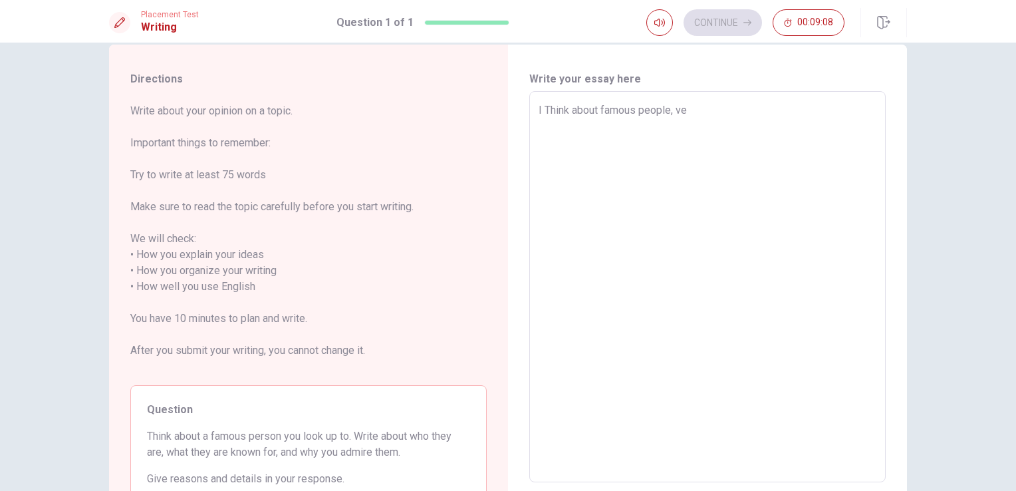
type textarea "x"
type textarea "I Think about famous people, ver"
type textarea "x"
type textarea "I Think about famous people, very"
type textarea "x"
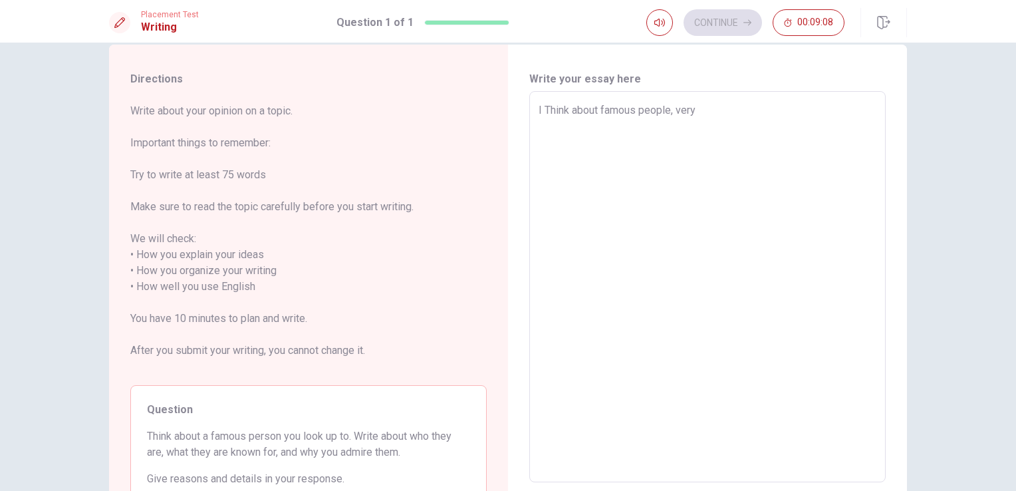
type textarea "I Think about famous people, very"
type textarea "x"
type textarea "I Think about famous people, very i"
type textarea "x"
type textarea "I Think about famous people, very im"
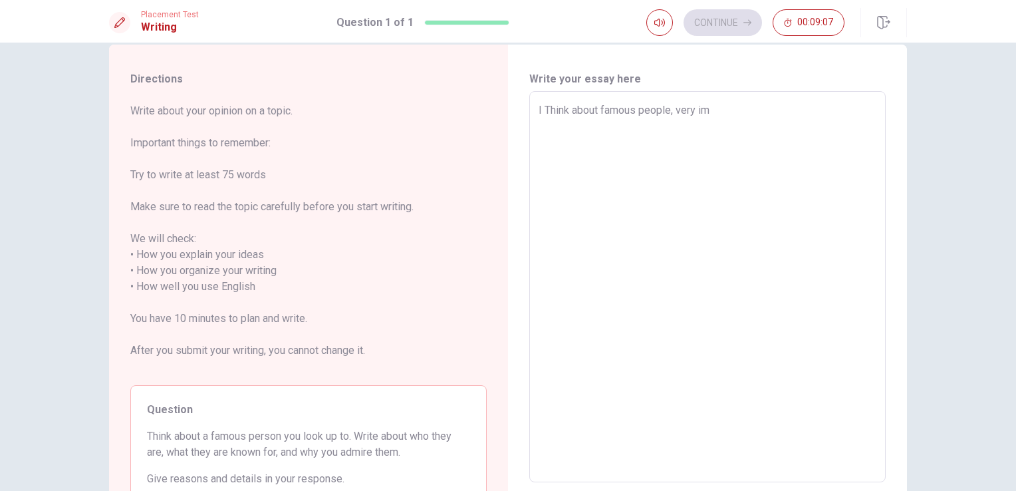
type textarea "x"
type textarea "I Think about famous people, very imp"
type textarea "x"
type textarea "I Think about famous people, very impo"
type textarea "x"
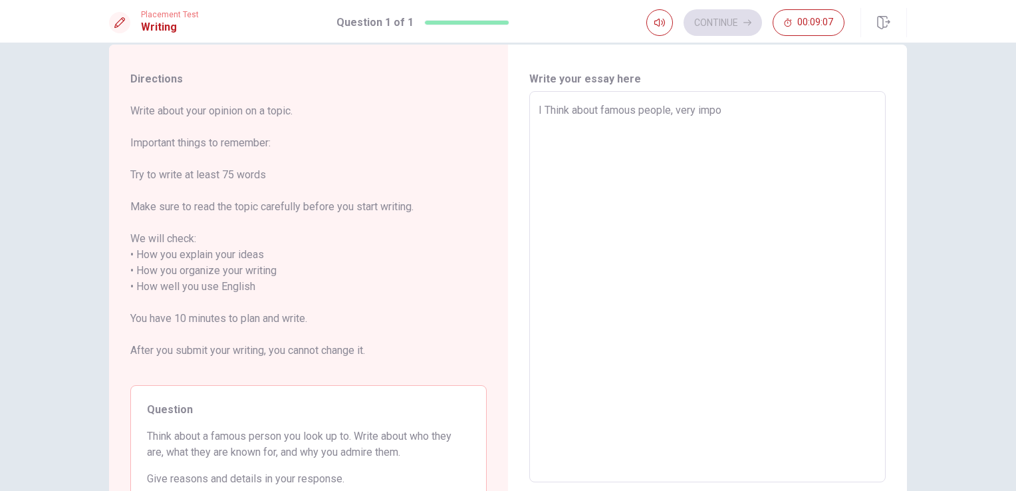
type textarea "I Think about famous people, very impor"
type textarea "x"
type textarea "I Think about famous people, very import"
type textarea "x"
type textarea "I Think about famous people, very importn"
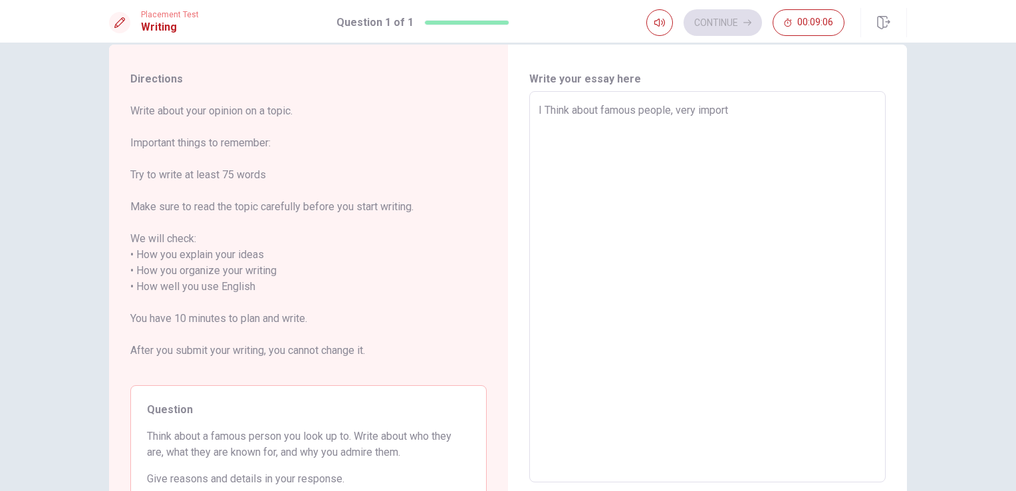
type textarea "x"
type textarea "I Think about famous people, very importna"
type textarea "x"
type textarea "I Think about famous people, very importnat"
type textarea "x"
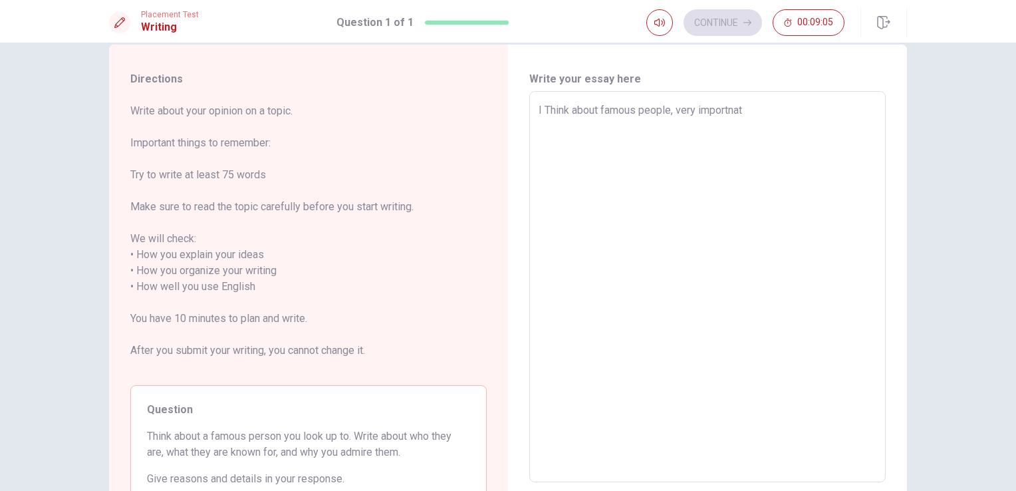
type textarea "I Think about famous people, very importna"
type textarea "x"
type textarea "I Think about famous people, very importn"
type textarea "x"
type textarea "I Think about famous people, very import"
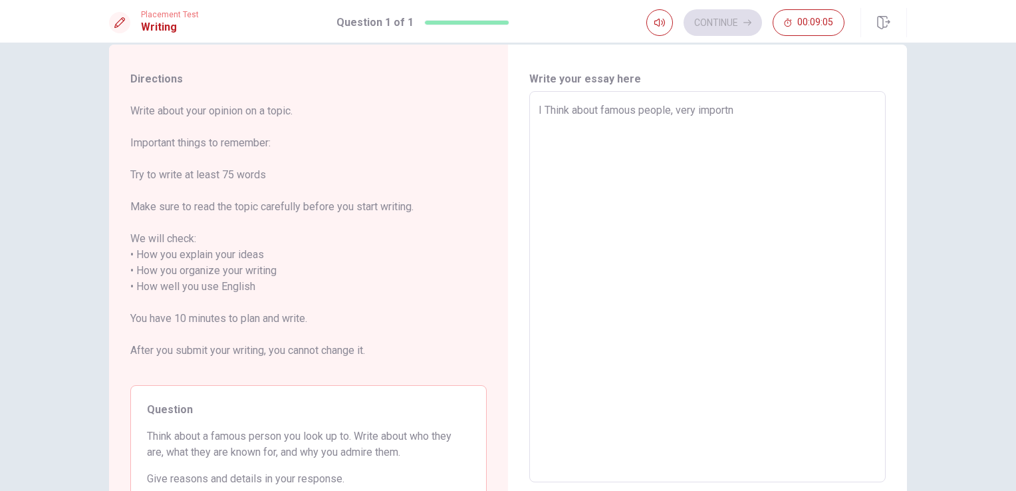
type textarea "x"
type textarea "I Think about famous people, very importa"
type textarea "x"
type textarea "I Think about famous people, very importan"
type textarea "x"
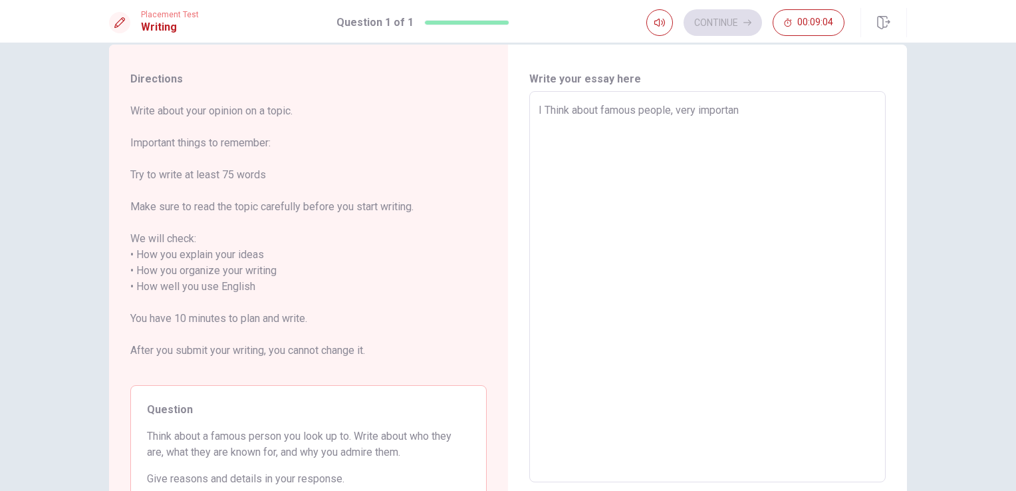
type textarea "I Think about famous people, very important"
type textarea "x"
type textarea "I Think about famous people, very important"
type textarea "x"
type textarea "I Think about famous people, very important i"
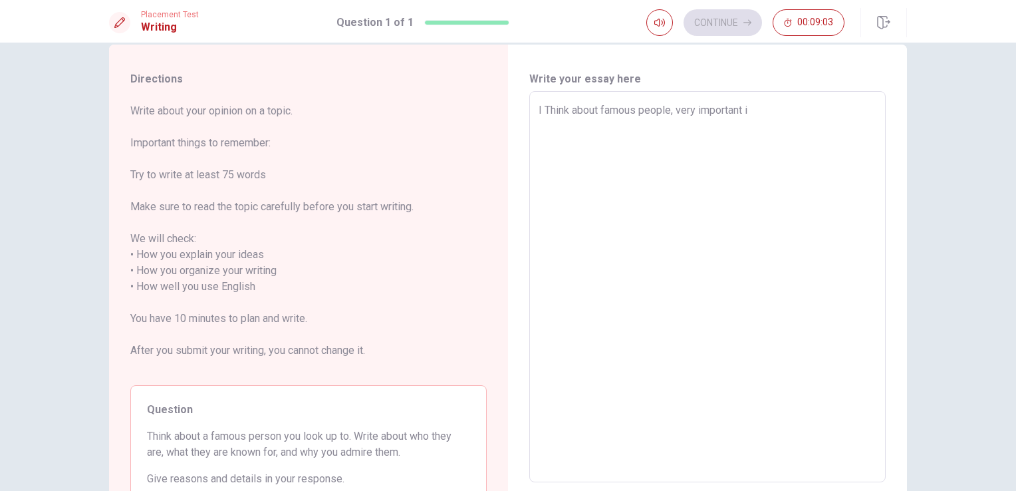
type textarea "x"
type textarea "I Think about famous people, very important in"
type textarea "x"
type textarea "I Think about famous people, very important ing"
type textarea "x"
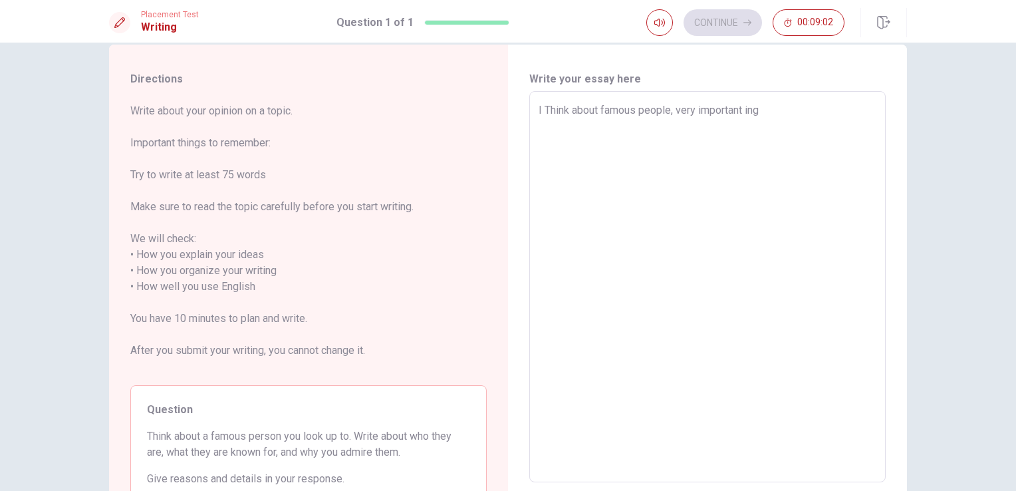
type textarea "I Think about famous people, very important [PERSON_NAME]"
type textarea "x"
type textarea "I Think about famous people, very important ingen"
type textarea "x"
type textarea "I Think about famous people, very important ingenr"
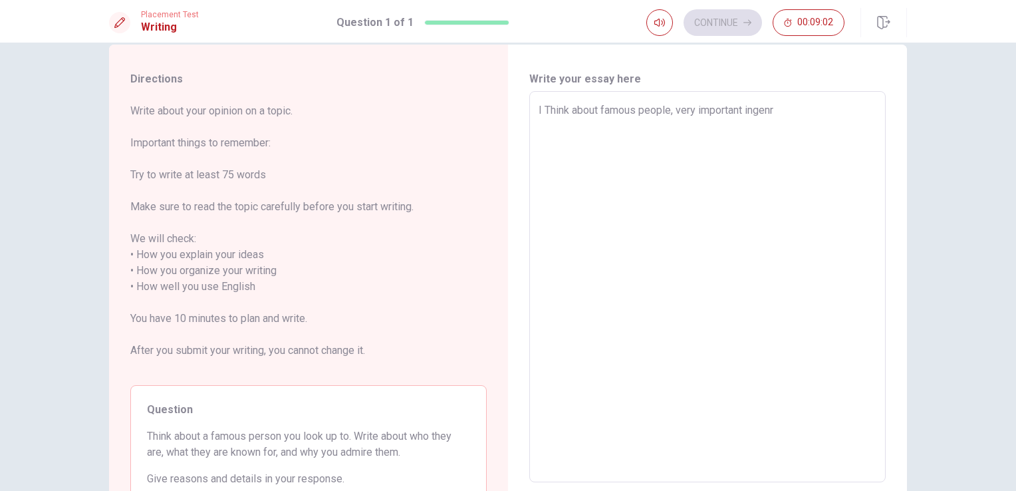
type textarea "x"
type textarea "I Think about famous people, very important ingenra"
type textarea "x"
type textarea "I Think about famous people, very important ingenr"
type textarea "x"
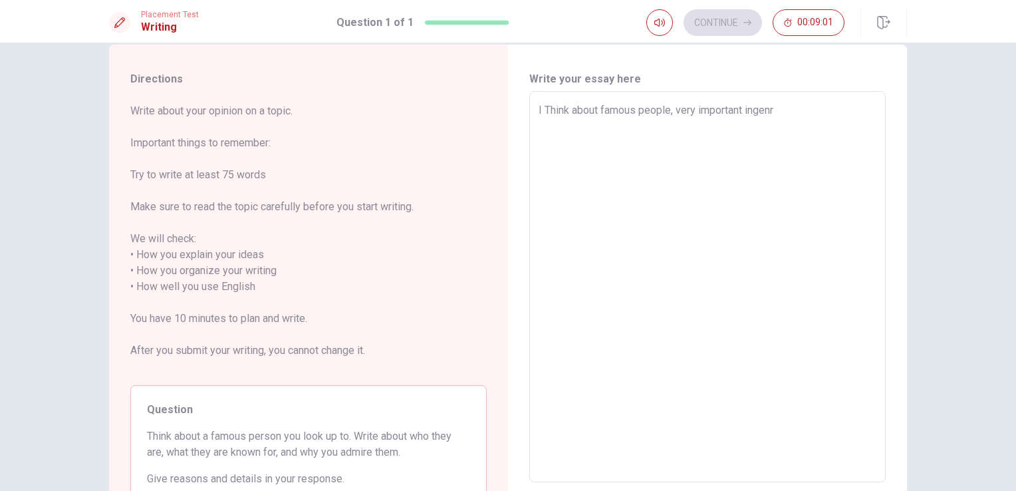
type textarea "I Think about famous people, very important ingenre"
type textarea "x"
type textarea "I Think about famous people, very important ingenr"
type textarea "x"
type textarea "I Think about famous people, very important ingen"
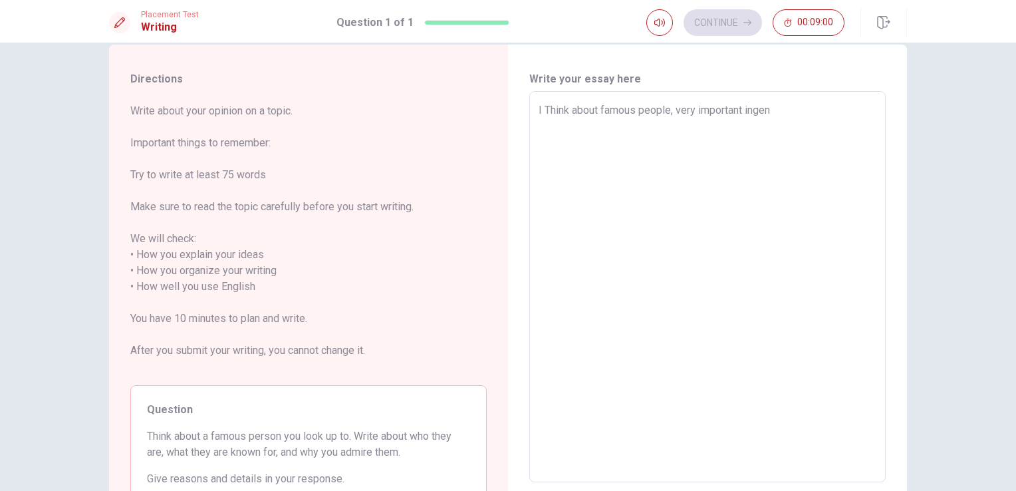
type textarea "x"
type textarea "I Think about famous people, very important [PERSON_NAME]"
type textarea "x"
type textarea "I Think about famous people, very important ing"
type textarea "x"
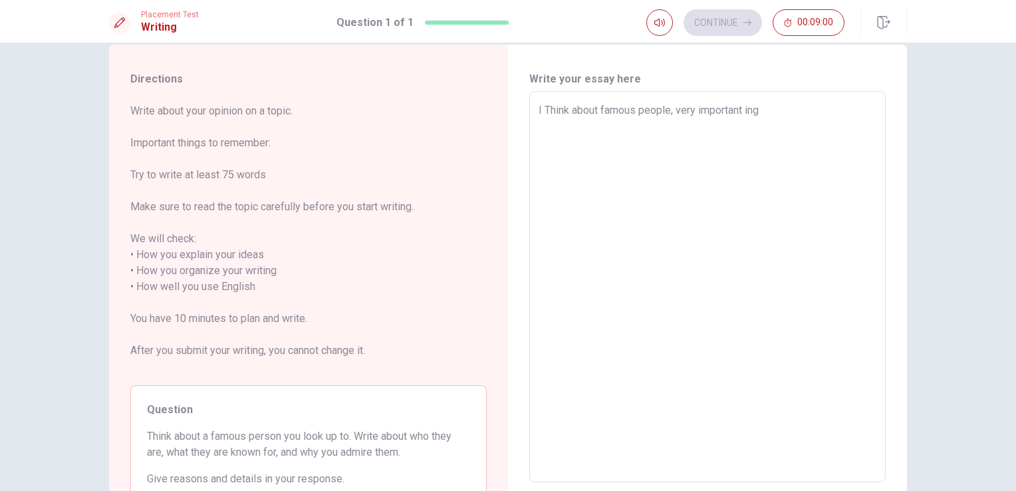
type textarea "I Think about famous people, very important in"
type textarea "x"
type textarea "I Think about famous people, very important in"
type textarea "x"
type textarea "I Think about famous people, very important in g"
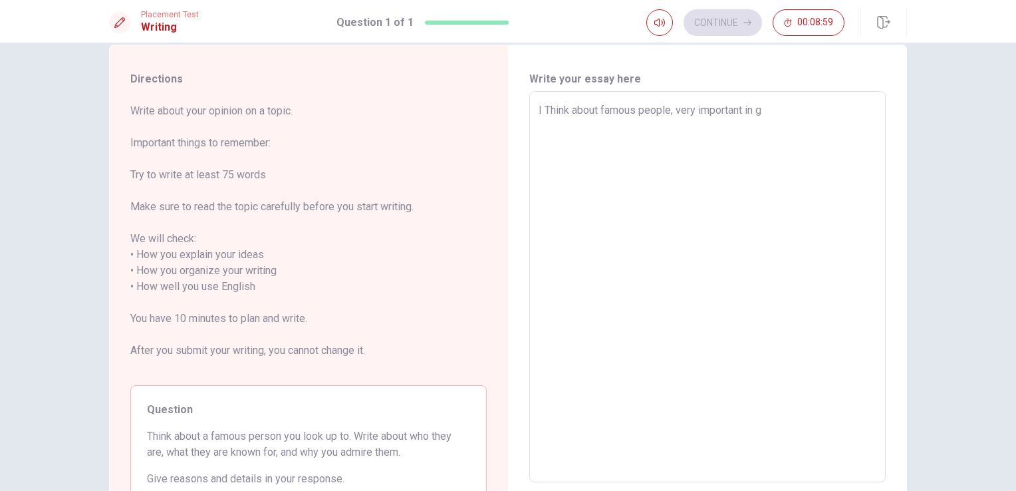
type textarea "x"
type textarea "I Think about famous people, very important in ge"
type textarea "x"
type textarea "I Think about famous people, very important in gen"
type textarea "x"
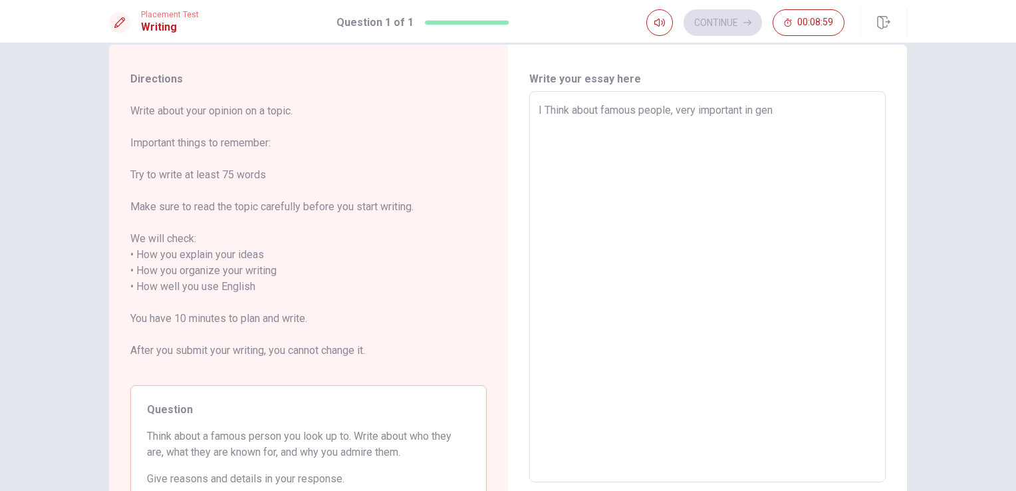
type textarea "I Think about famous people, very important in gene"
type textarea "x"
type textarea "I Think about famous people, very important in gener"
type textarea "x"
type textarea "I Think about famous people, very important in genera"
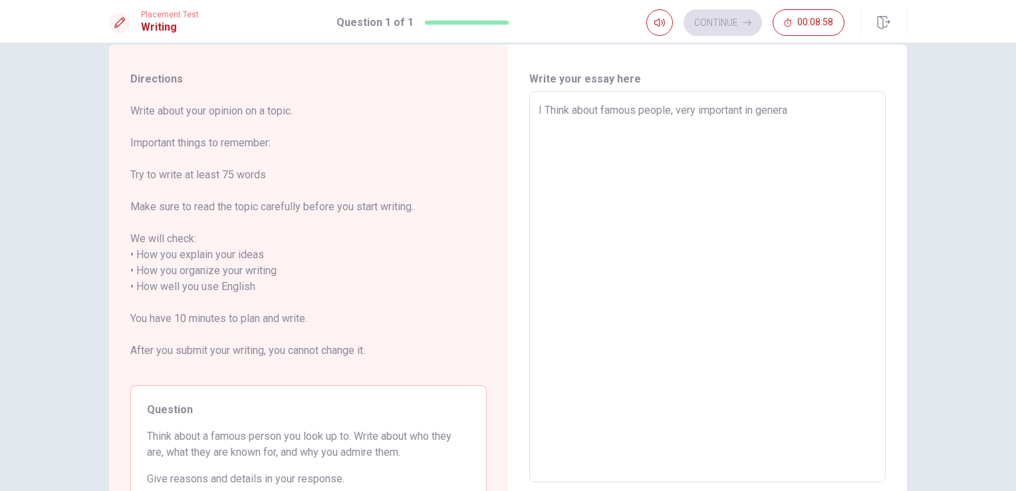
type textarea "x"
type textarea "I Think about famous people, very important in general"
type textarea "x"
type textarea "I Think about famous people, very important in generall"
type textarea "x"
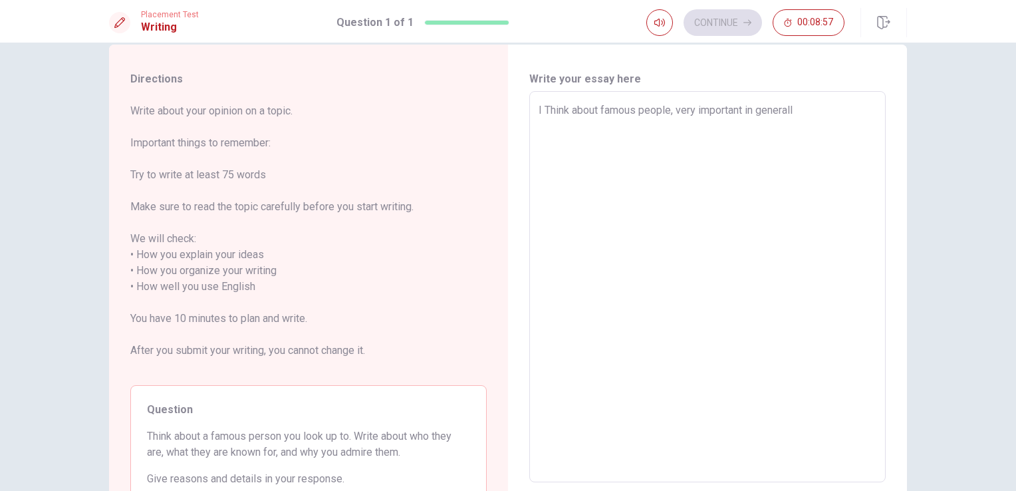
type textarea "I Think about famous people, very important in generally"
type textarea "x"
type textarea "I Think about famous people, very important in generally"
type textarea "x"
type textarea "I Think about famous people, very important in generally ,"
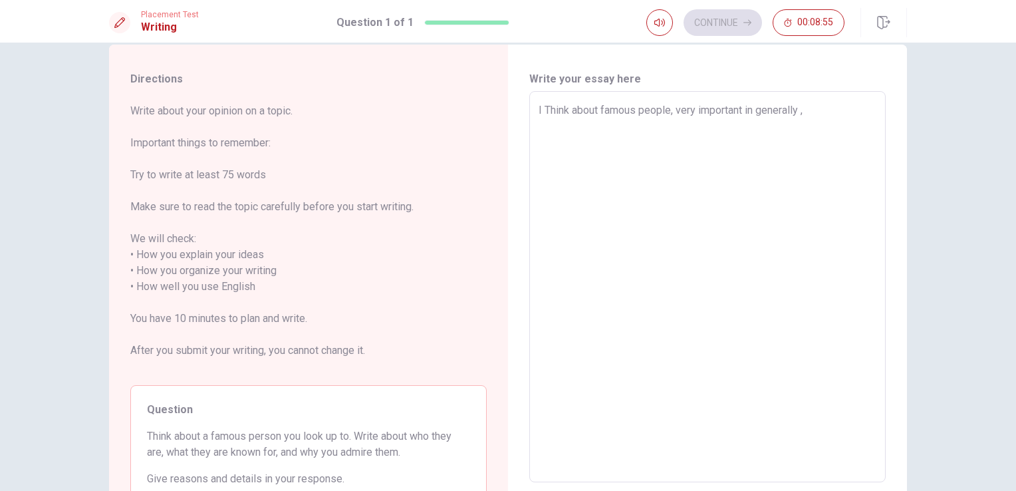
type textarea "x"
type textarea "I Think about famous people, very important in generally ,"
type textarea "x"
type textarea "I Think about famous people, very important in generally , b"
type textarea "x"
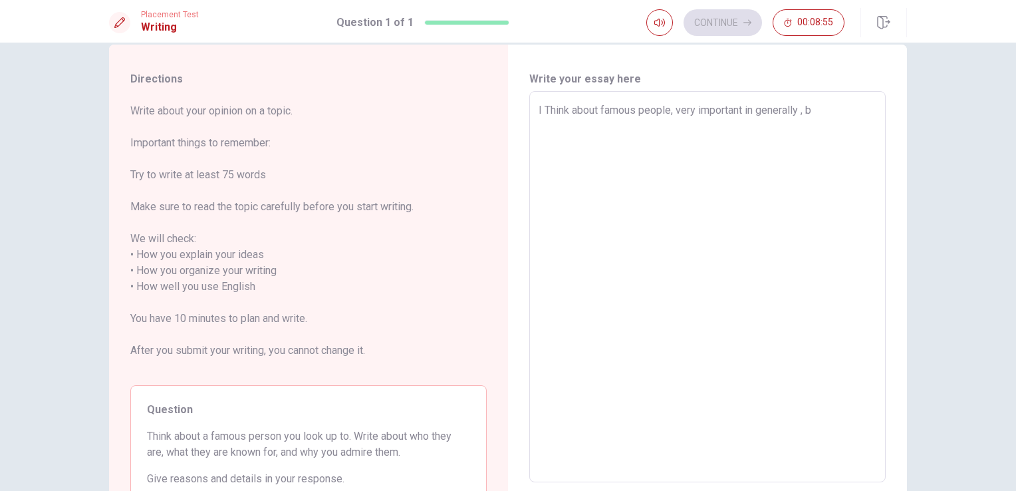
type textarea "I Think about famous people, very important in generally , be"
type textarea "x"
type textarea "I Think about famous people, very important in generally , bec"
type textarea "x"
type textarea "I Think about famous people, very important in generally , beca"
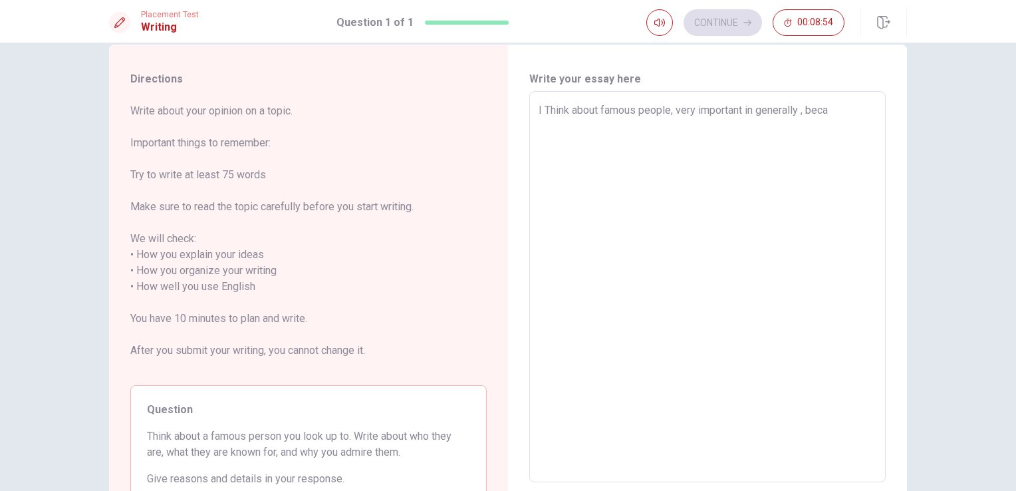
type textarea "x"
type textarea "I Think about famous people, very important in generally , becasu"
type textarea "x"
type textarea "I Think about famous people, very important in generally , becasus"
type textarea "x"
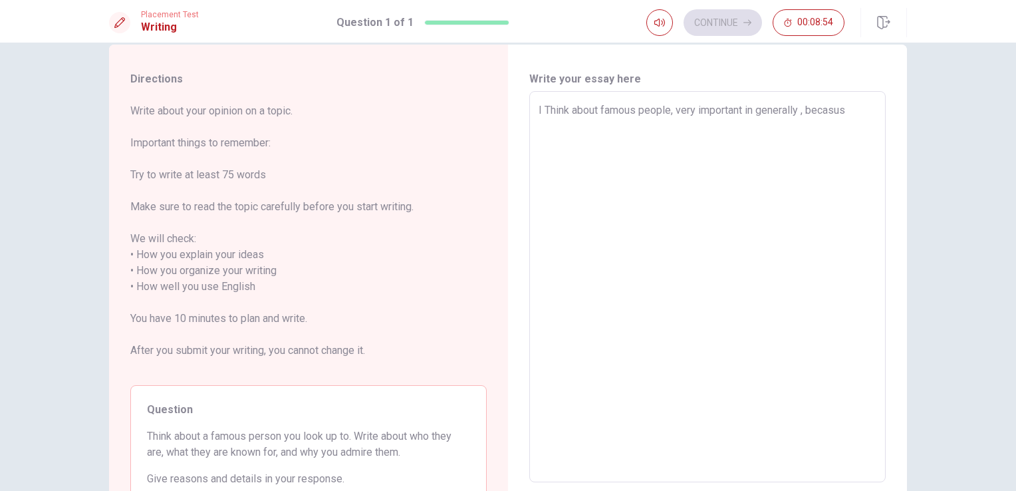
type textarea "I Think about famous people, very important in generally , becasuse"
type textarea "x"
type textarea "I Think about famous people, very important in generally , becasuse"
type textarea "x"
type textarea "I Think about famous people, very important in generally , becasuse i"
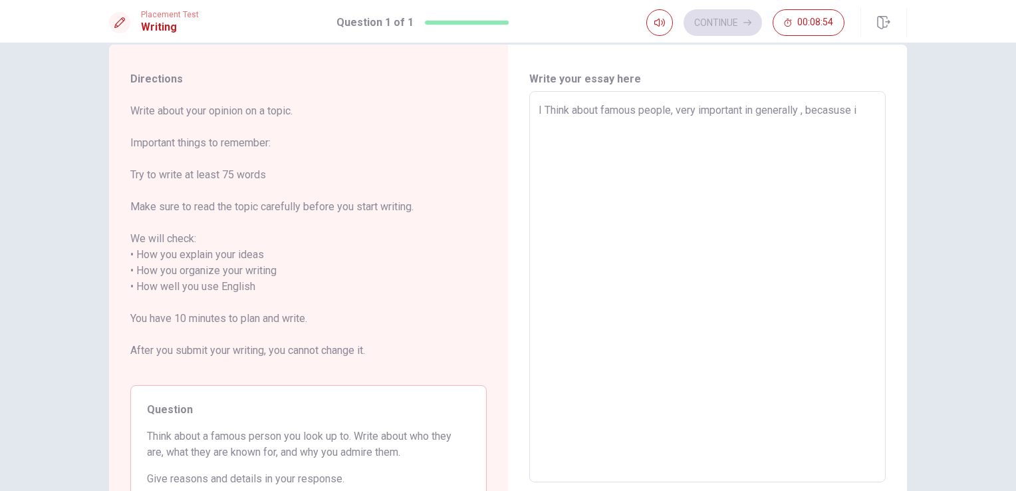
type textarea "x"
type textarea "I Think about famous people, very important in generally , becasuse is"
type textarea "x"
type textarea "I Think about famous people, very important in generally , becasuse is"
type textarea "x"
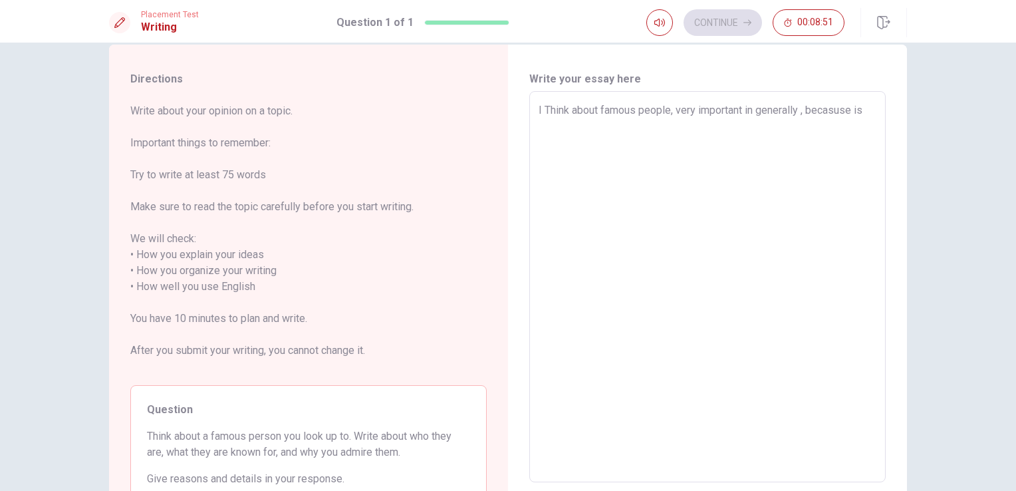
type textarea "I Think about famous people, very important in generally , becasuse is u"
type textarea "x"
type textarea "I Think about famous people, very important in generally , becasuse is us"
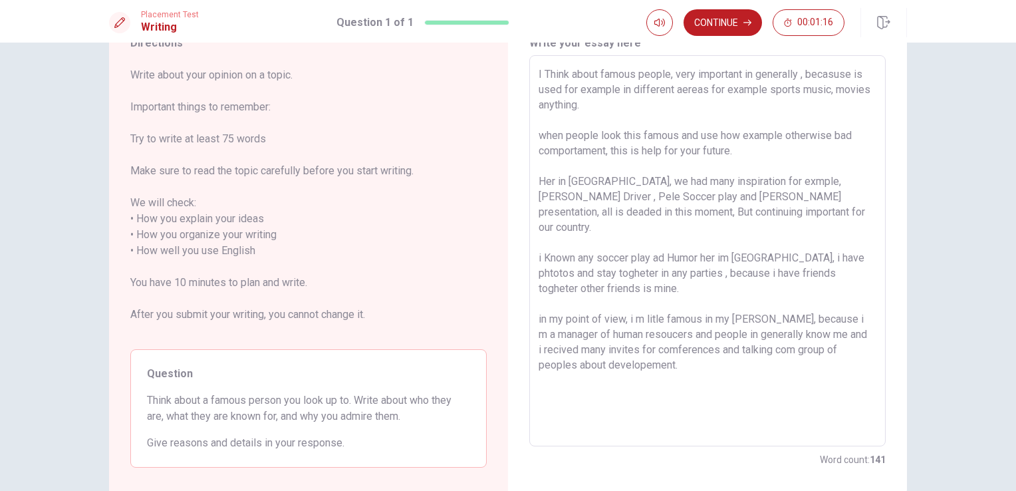
scroll to position [57, 0]
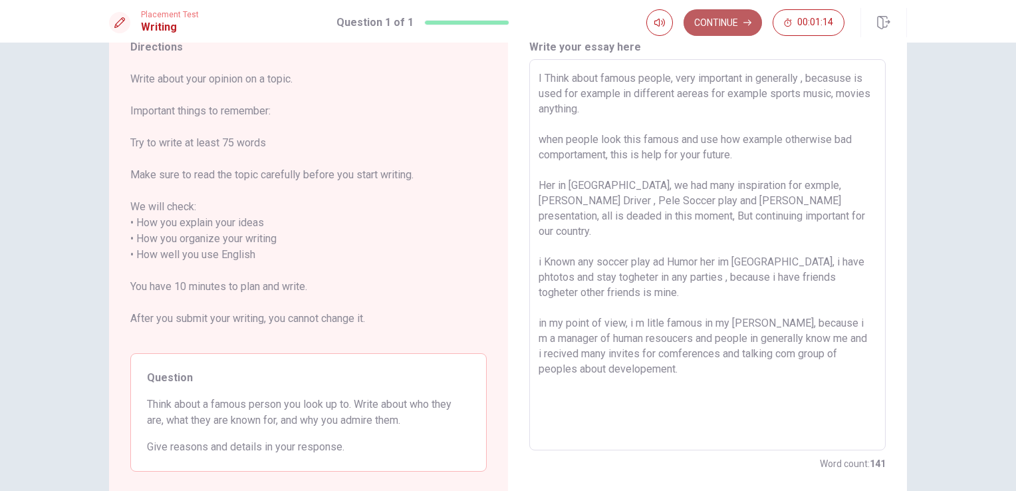
click at [735, 27] on button "Continue" at bounding box center [723, 22] width 78 height 27
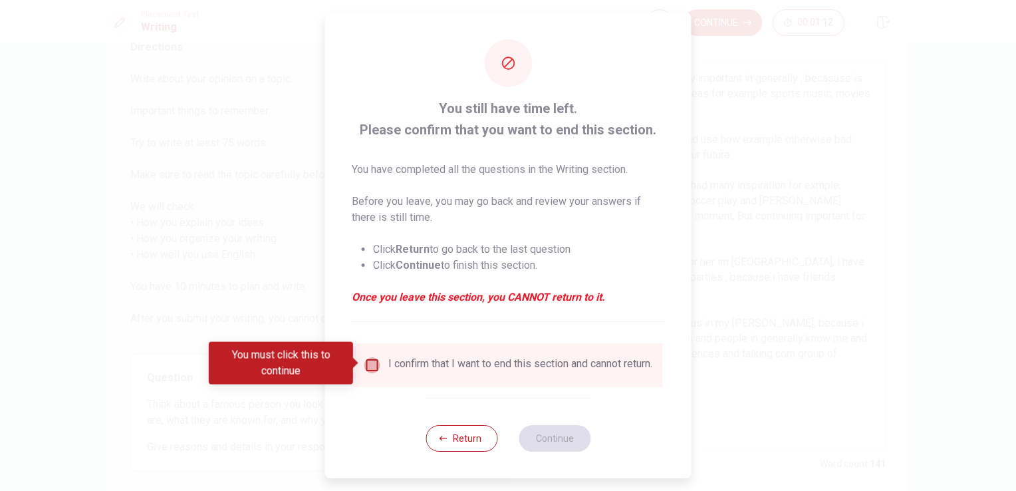
click at [367, 370] on input "You must click this to continue" at bounding box center [372, 365] width 16 height 16
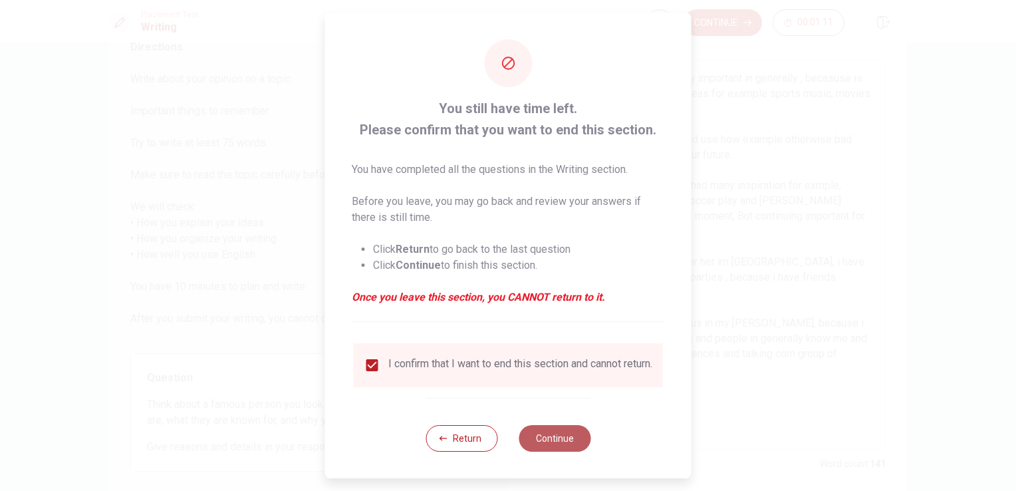
click at [538, 445] on button "Continue" at bounding box center [555, 438] width 72 height 27
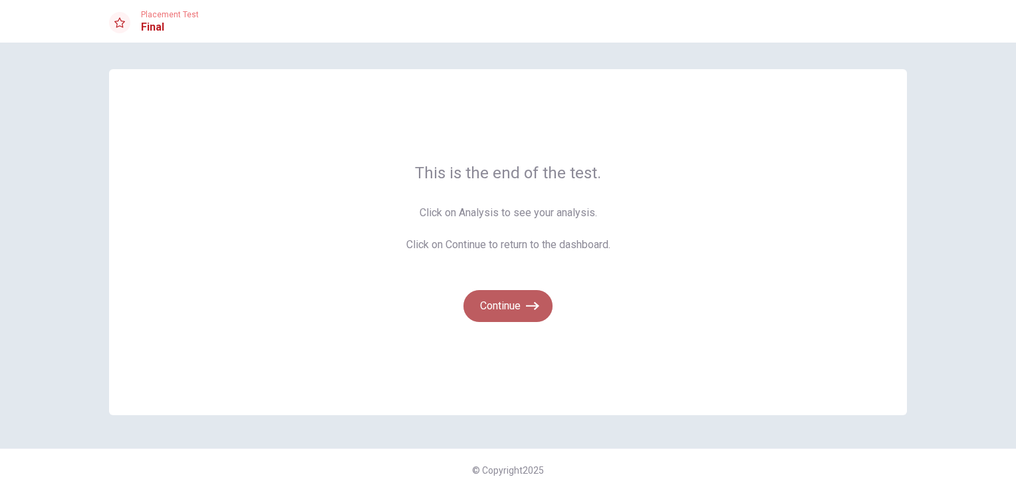
click at [511, 311] on button "Continue" at bounding box center [507, 306] width 89 height 32
